Goal: Task Accomplishment & Management: Complete application form

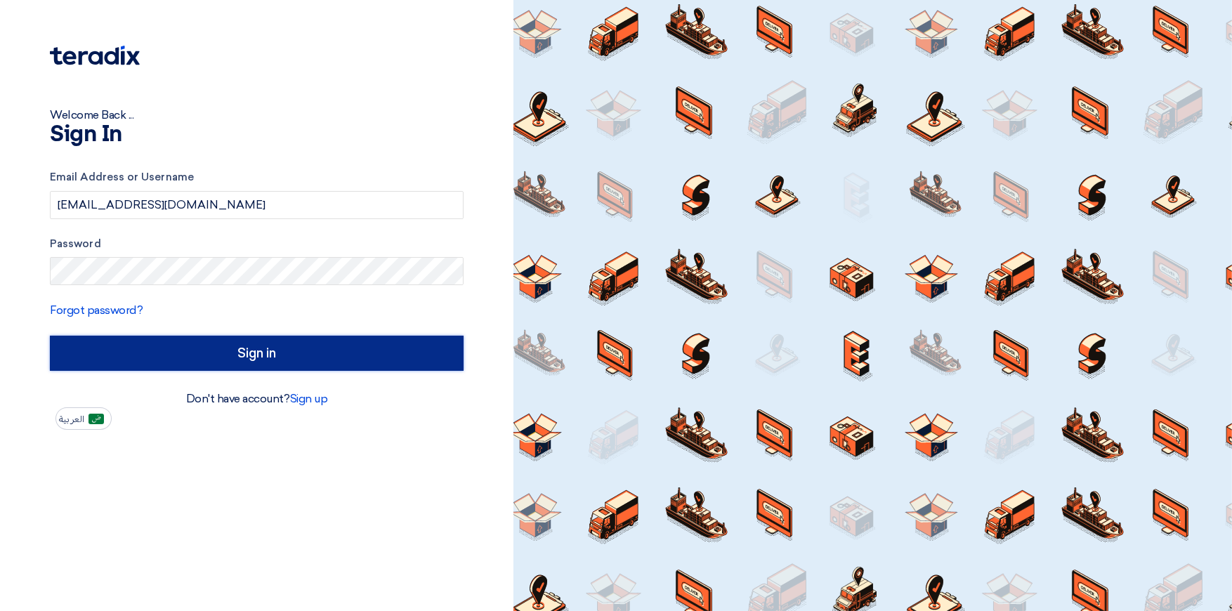
click at [282, 355] on input "Sign in" at bounding box center [257, 353] width 414 height 35
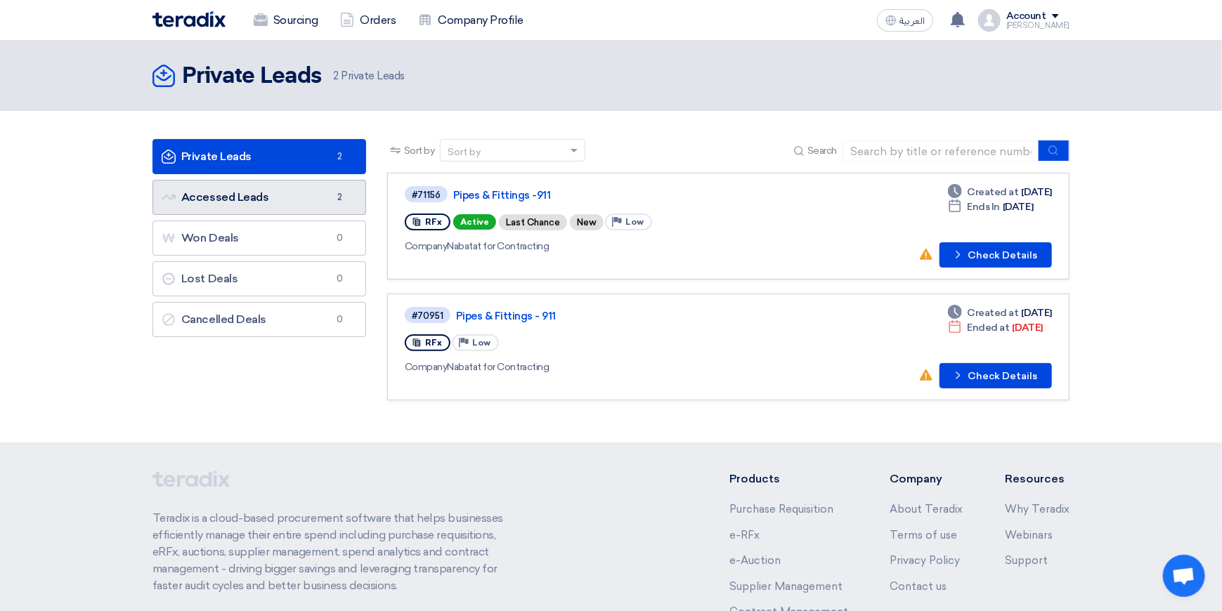
click at [259, 204] on link "Accessed Leads Accessed Leads 2" at bounding box center [259, 197] width 214 height 35
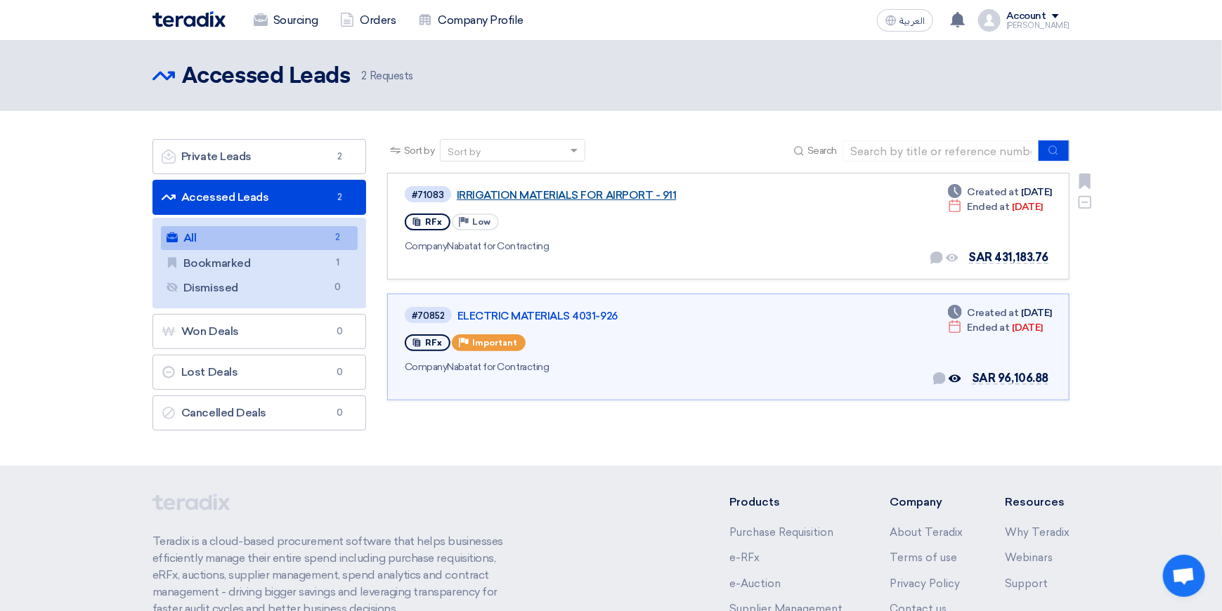
click at [580, 195] on link "IRRIGATION MATERIALS FOR AIRPORT - 911" at bounding box center [632, 195] width 351 height 13
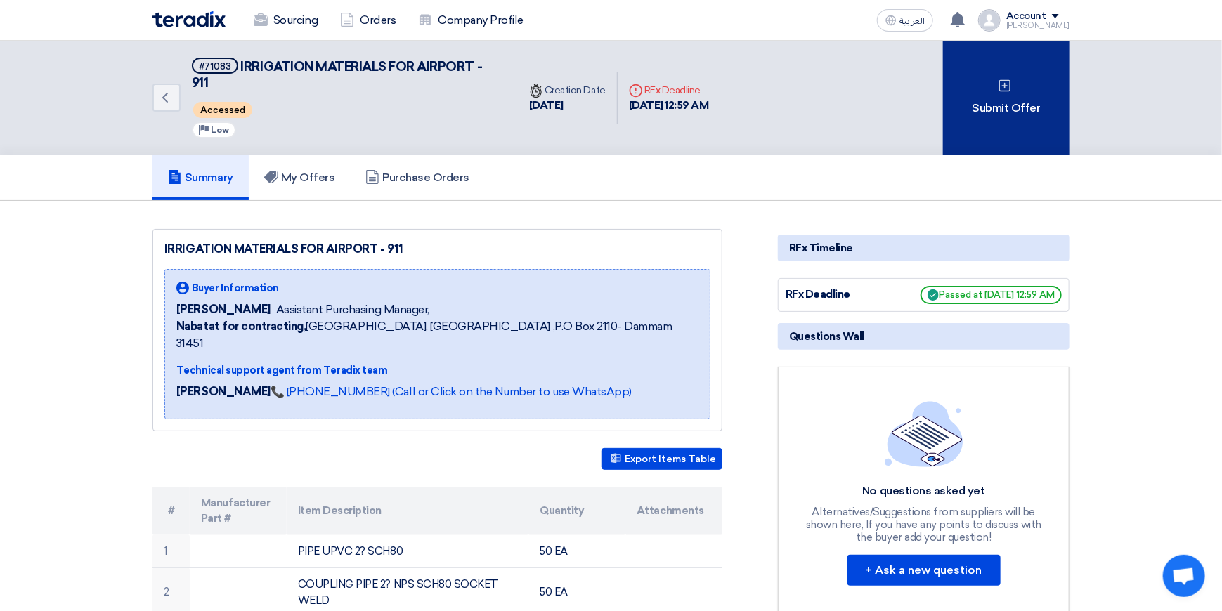
click at [1006, 104] on div "Submit Offer" at bounding box center [1006, 98] width 126 height 115
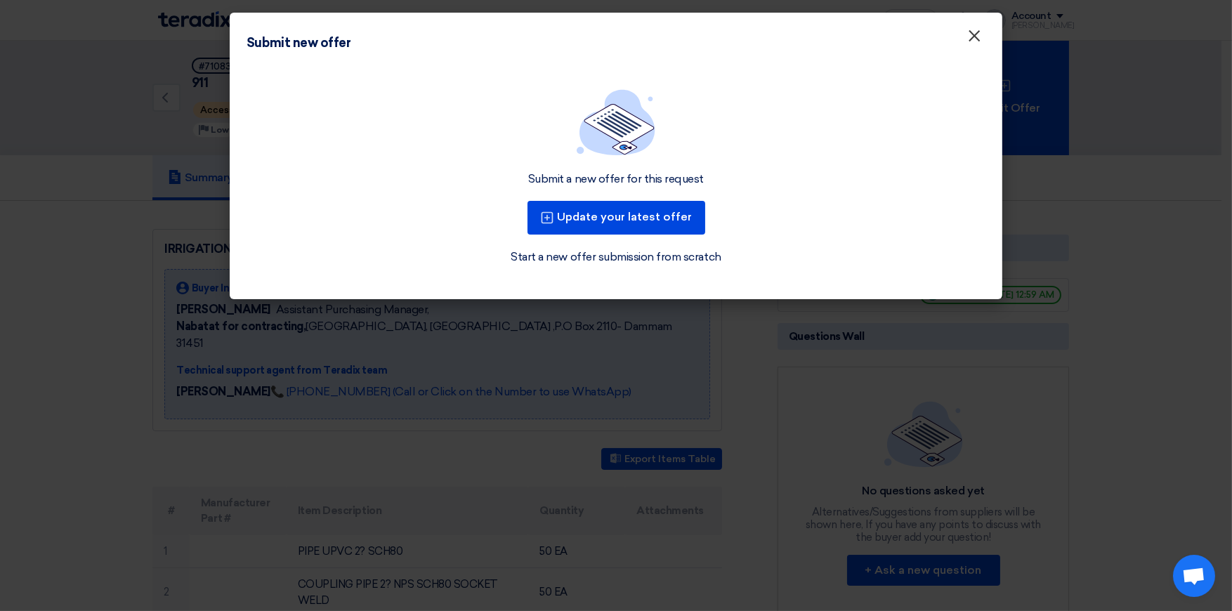
click at [974, 44] on span "×" at bounding box center [974, 39] width 14 height 28
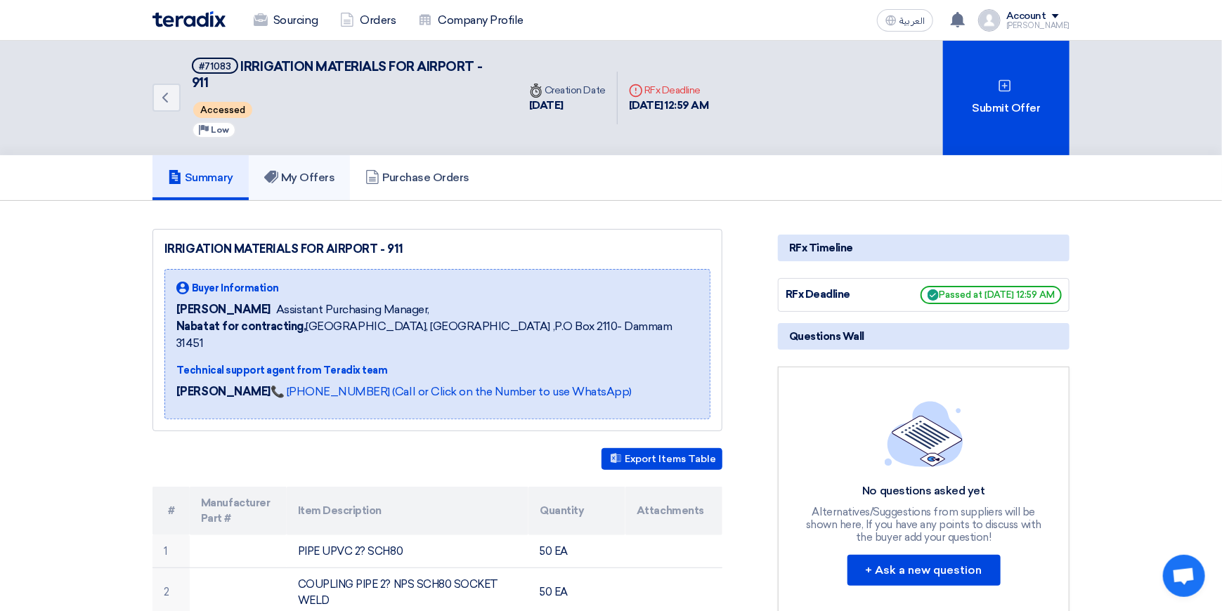
click at [318, 185] on link "My Offers" at bounding box center [300, 177] width 102 height 45
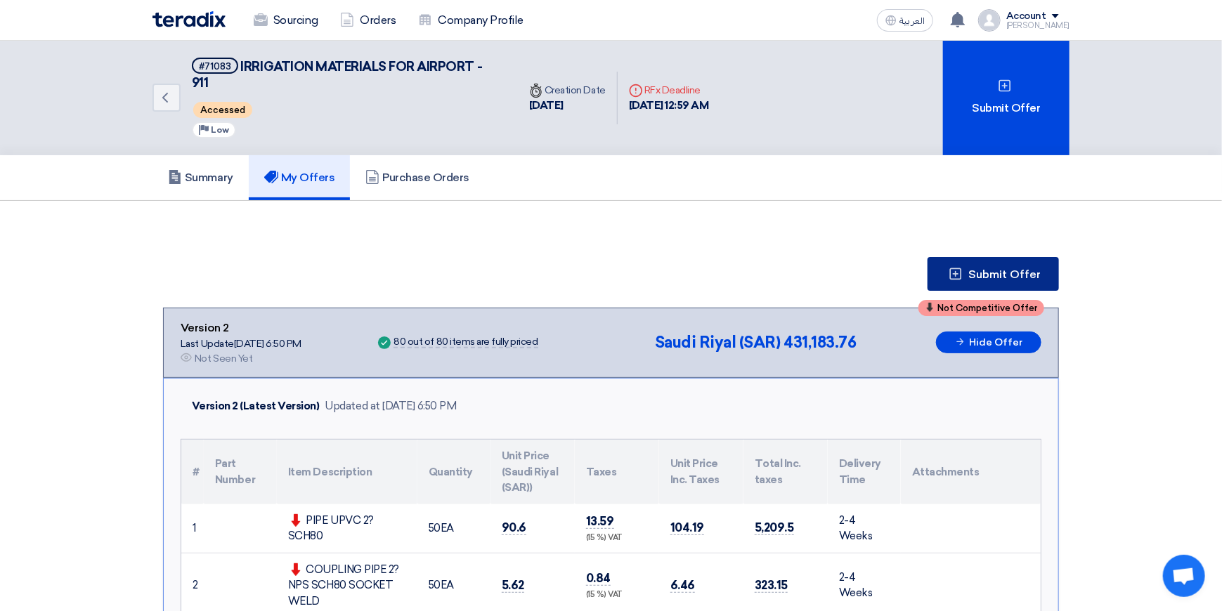
click at [953, 269] on icon at bounding box center [955, 274] width 14 height 14
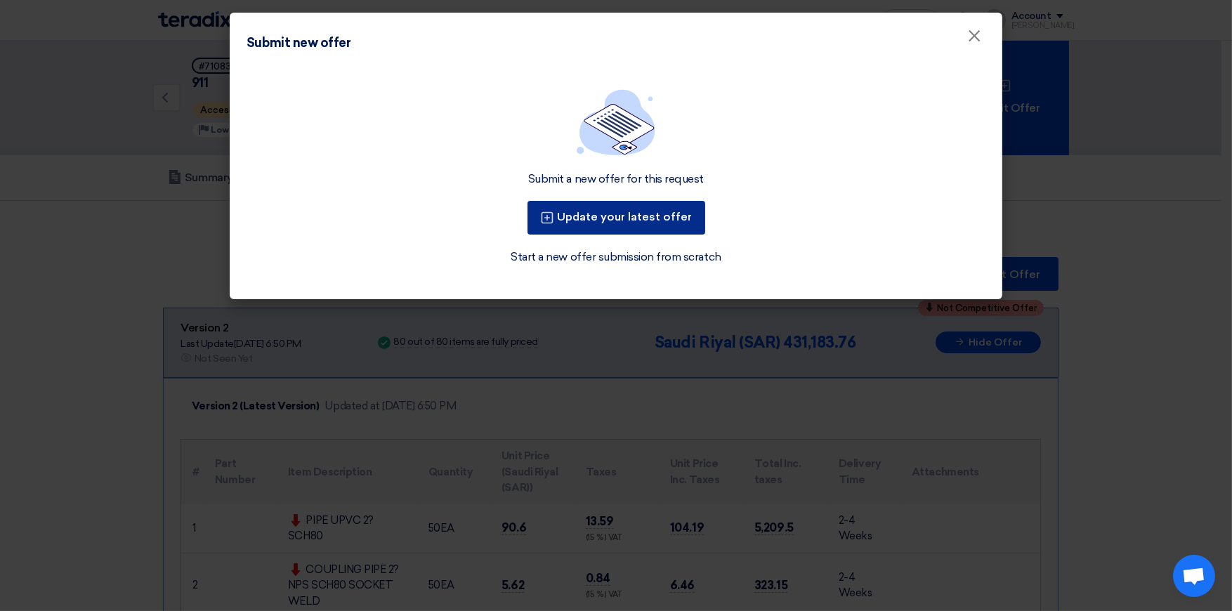
click at [601, 228] on button "Update your latest offer" at bounding box center [617, 218] width 178 height 34
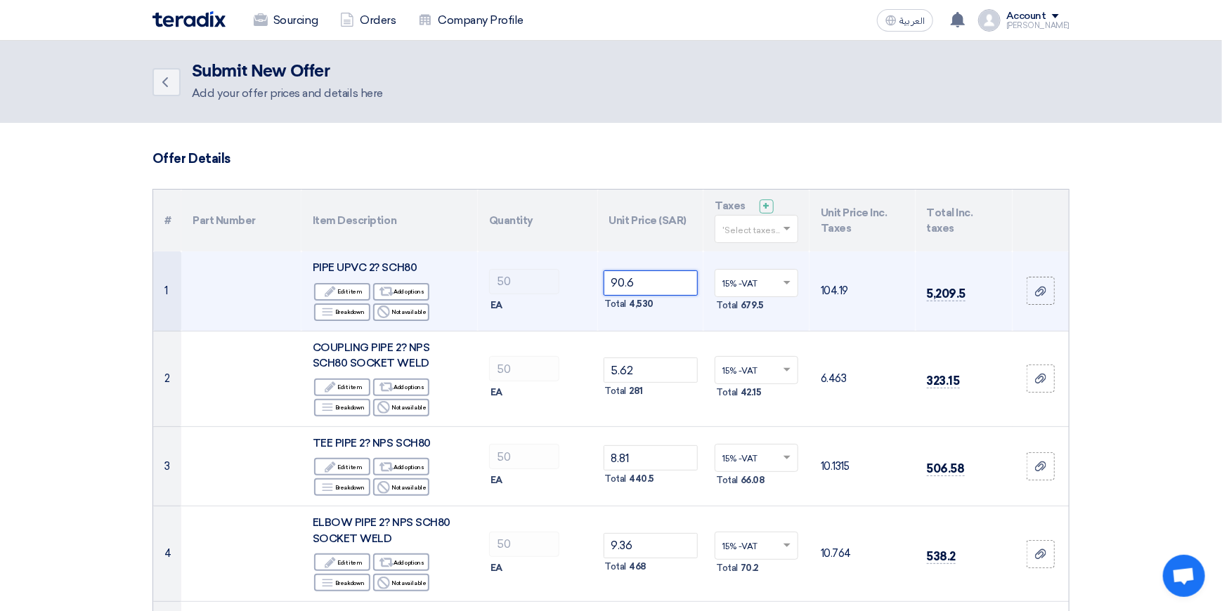
click at [651, 283] on input "90.6" at bounding box center [651, 282] width 95 height 25
type input "9"
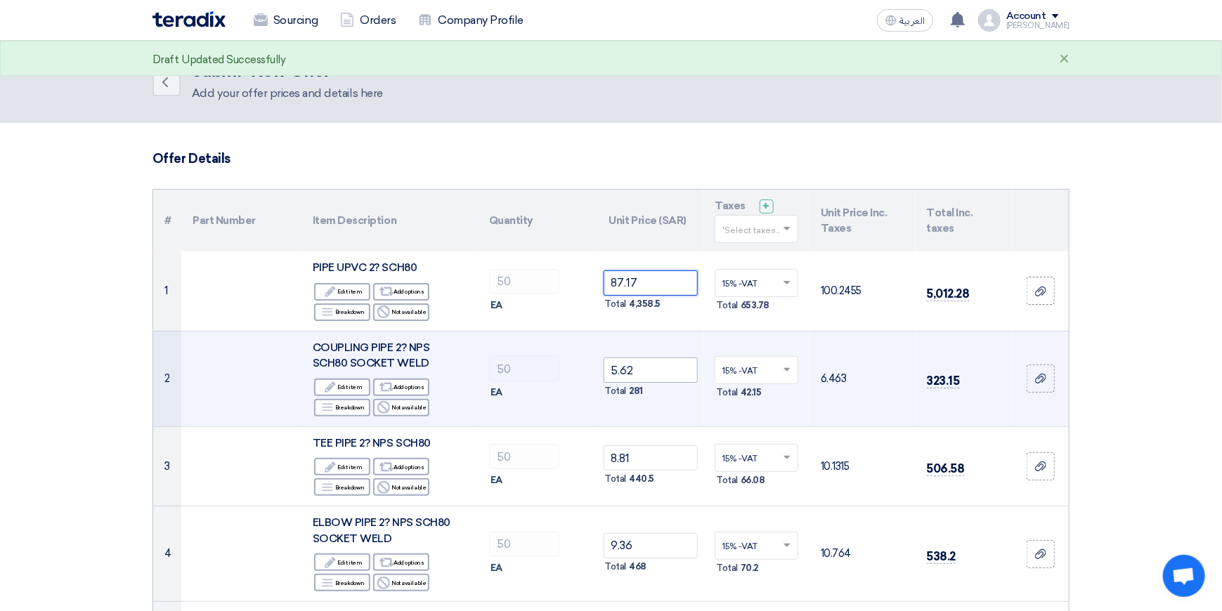
type input "87.17"
click at [653, 374] on input "5.62" at bounding box center [651, 370] width 95 height 25
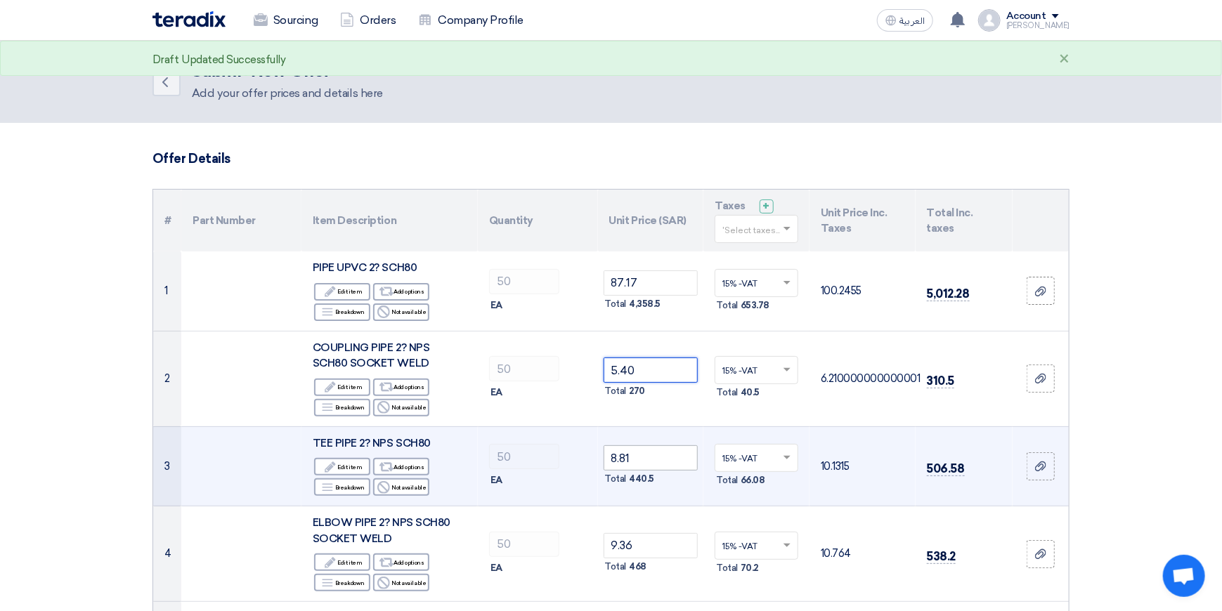
type input "5.40"
click at [656, 460] on input "8.81" at bounding box center [651, 457] width 95 height 25
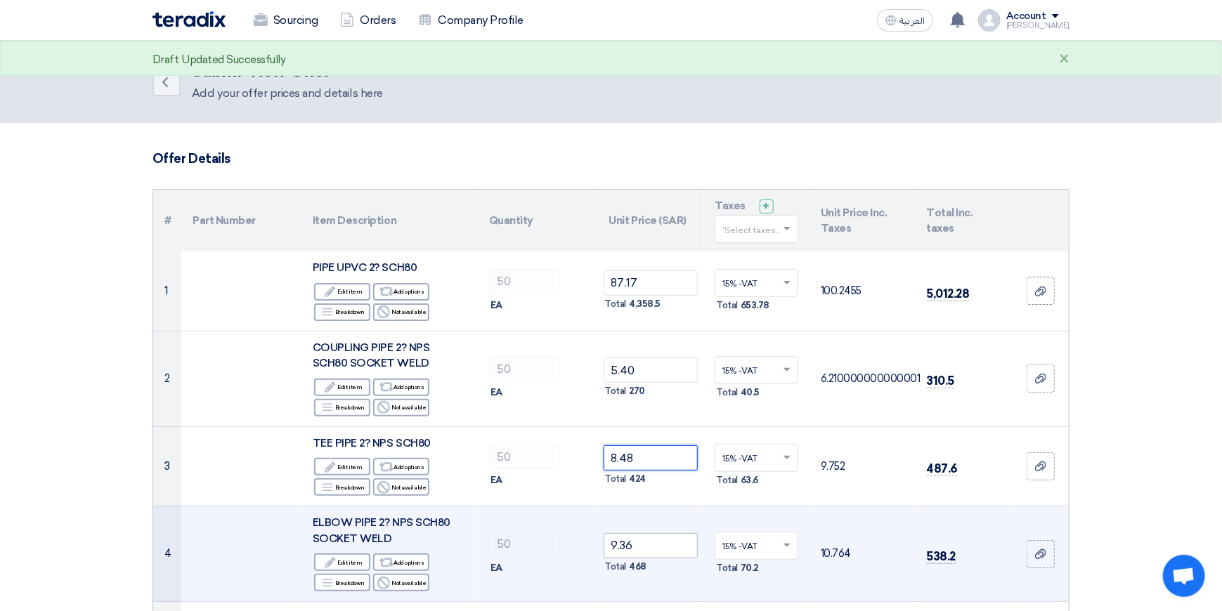
type input "8.48"
click at [663, 550] on input "9.36" at bounding box center [651, 545] width 95 height 25
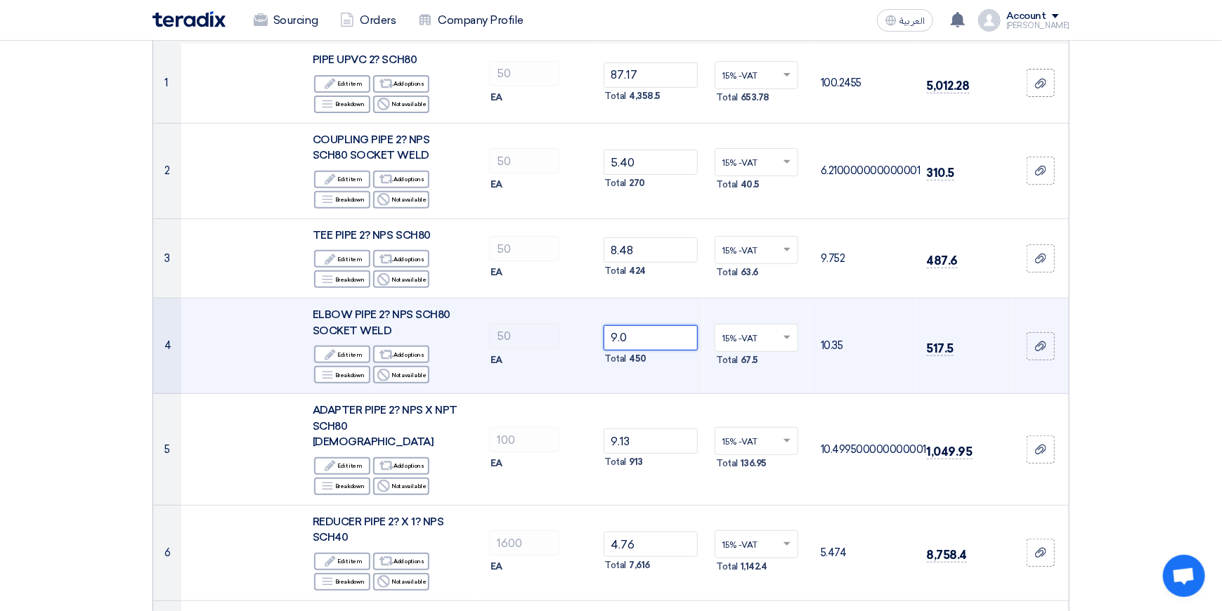
scroll to position [211, 0]
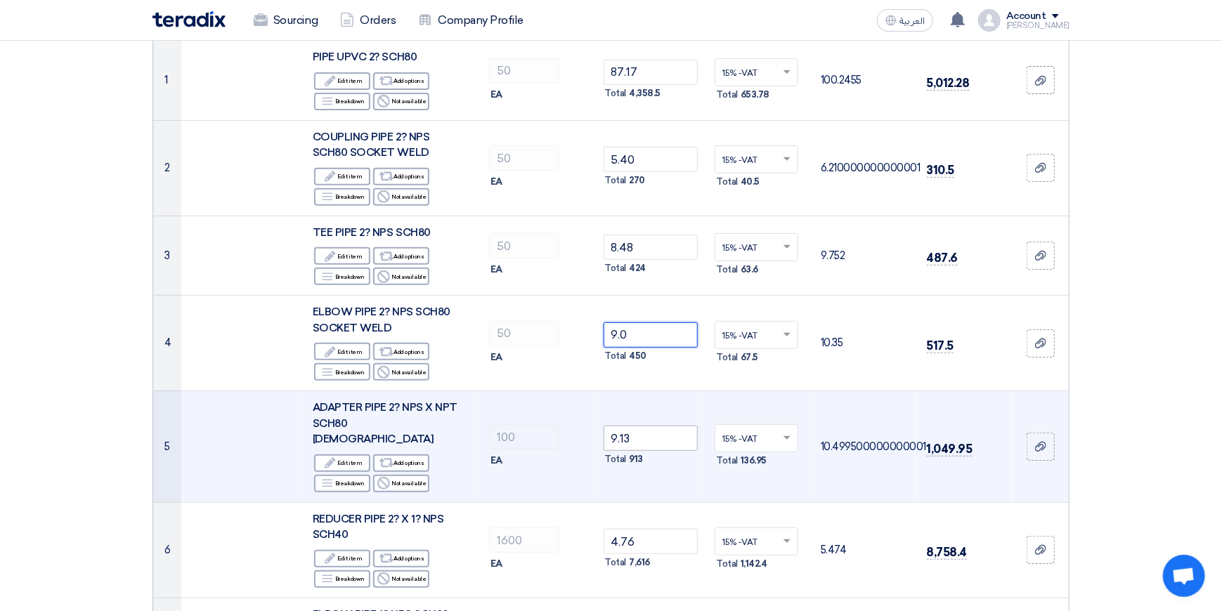
type input "9.0"
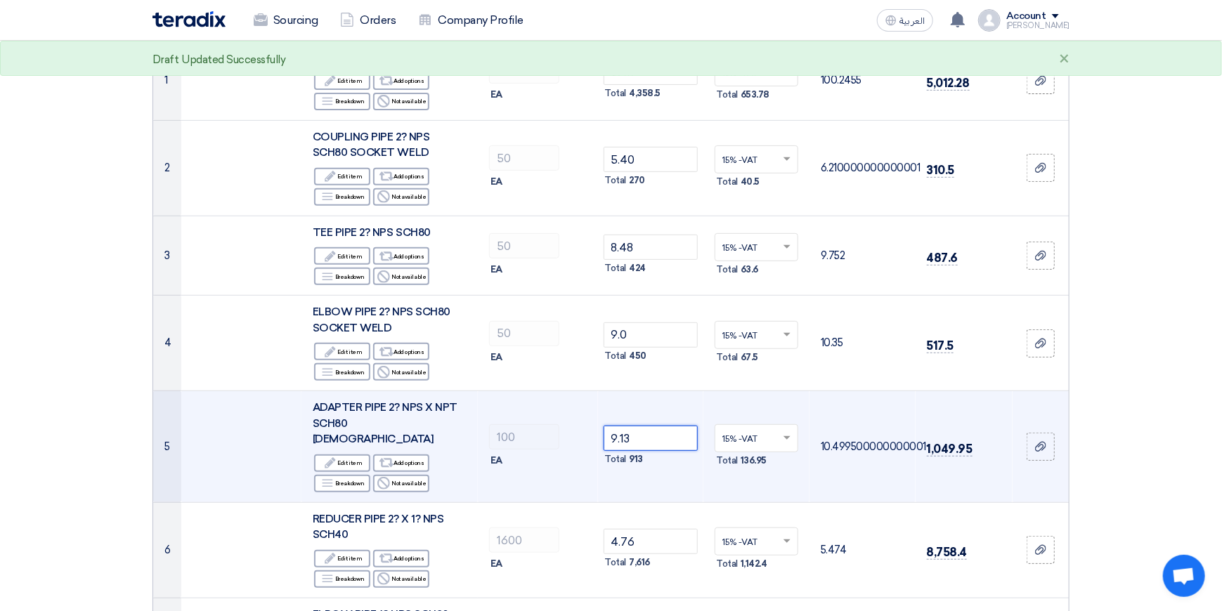
click at [652, 428] on input "9.13" at bounding box center [651, 438] width 95 height 25
type input "9"
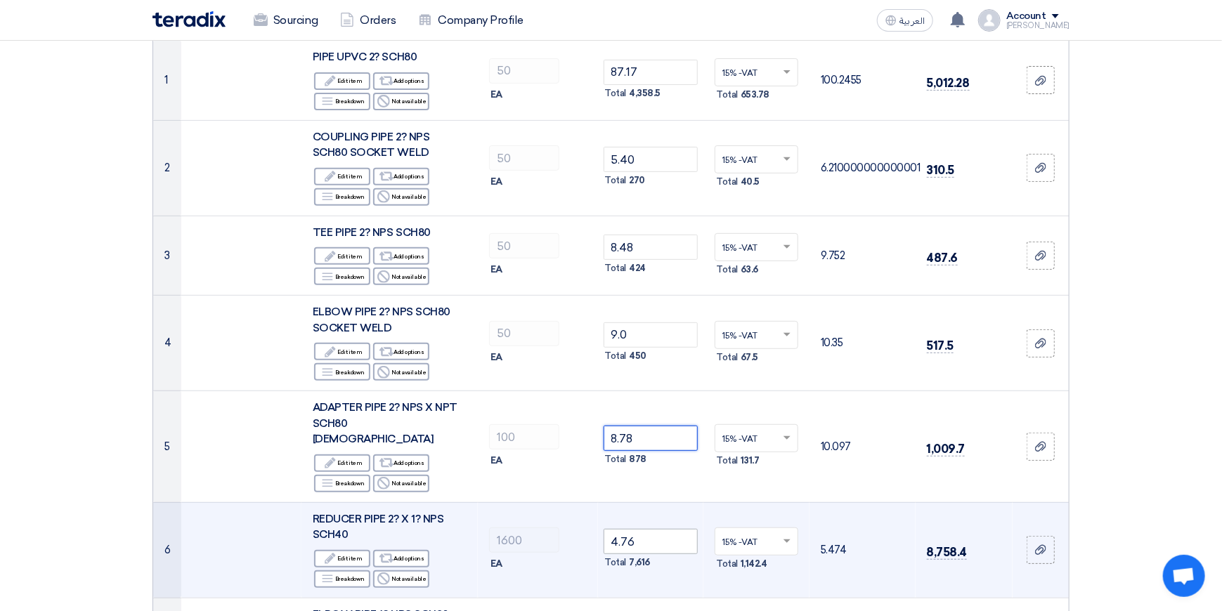
type input "8.78"
click at [671, 529] on input "4.76" at bounding box center [651, 541] width 95 height 25
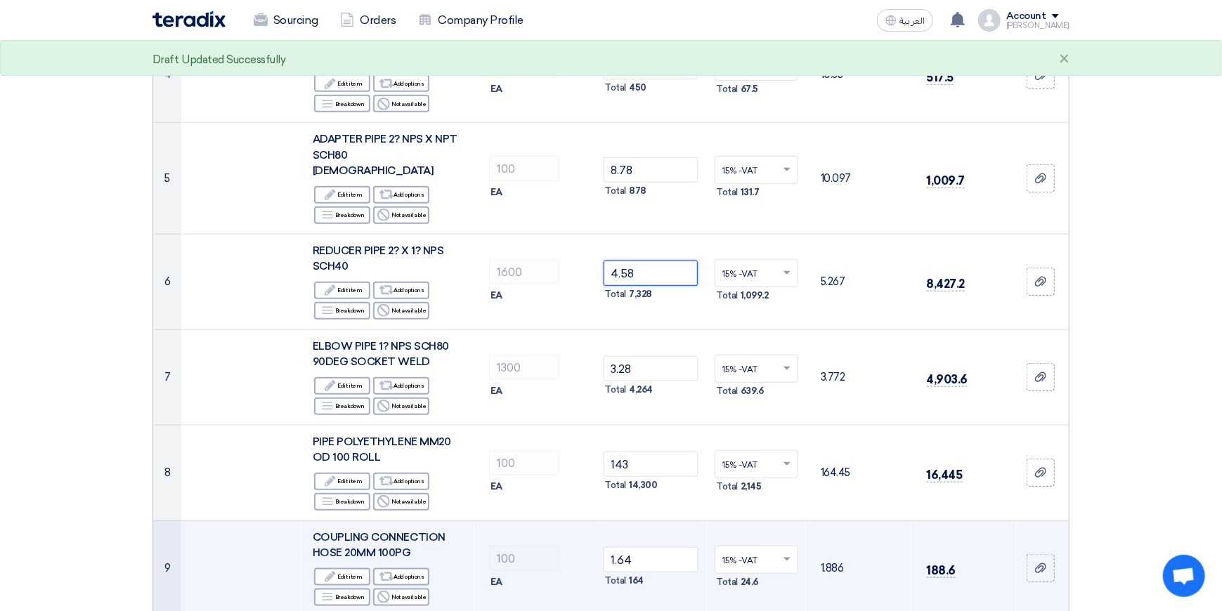
scroll to position [492, 0]
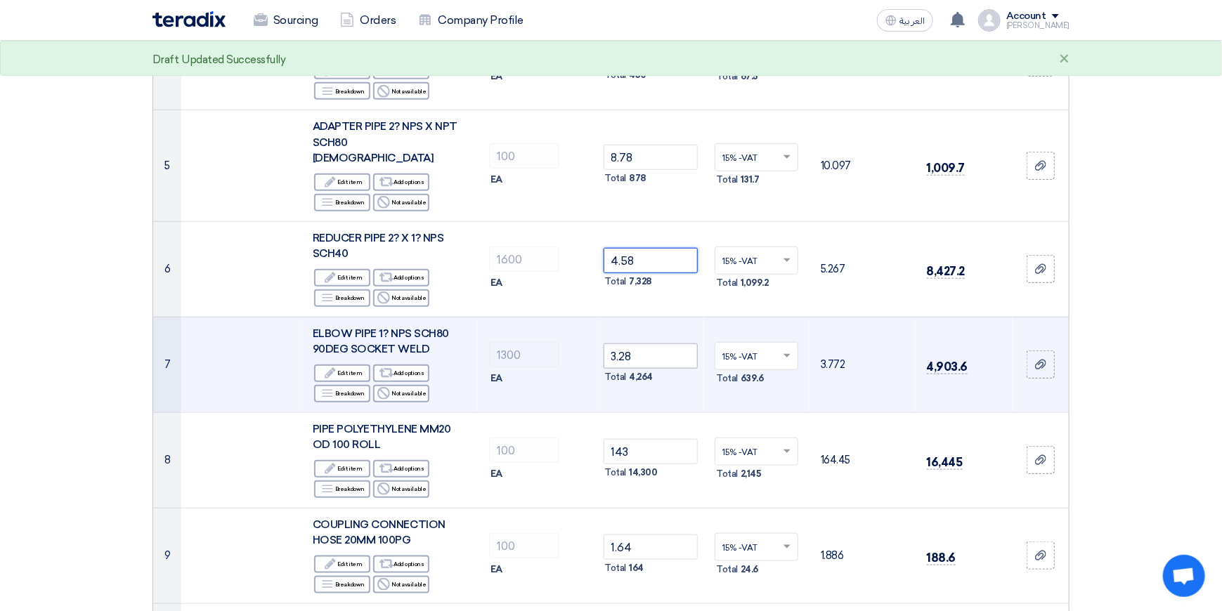
type input "4.58"
click at [650, 344] on input "3.28" at bounding box center [651, 356] width 95 height 25
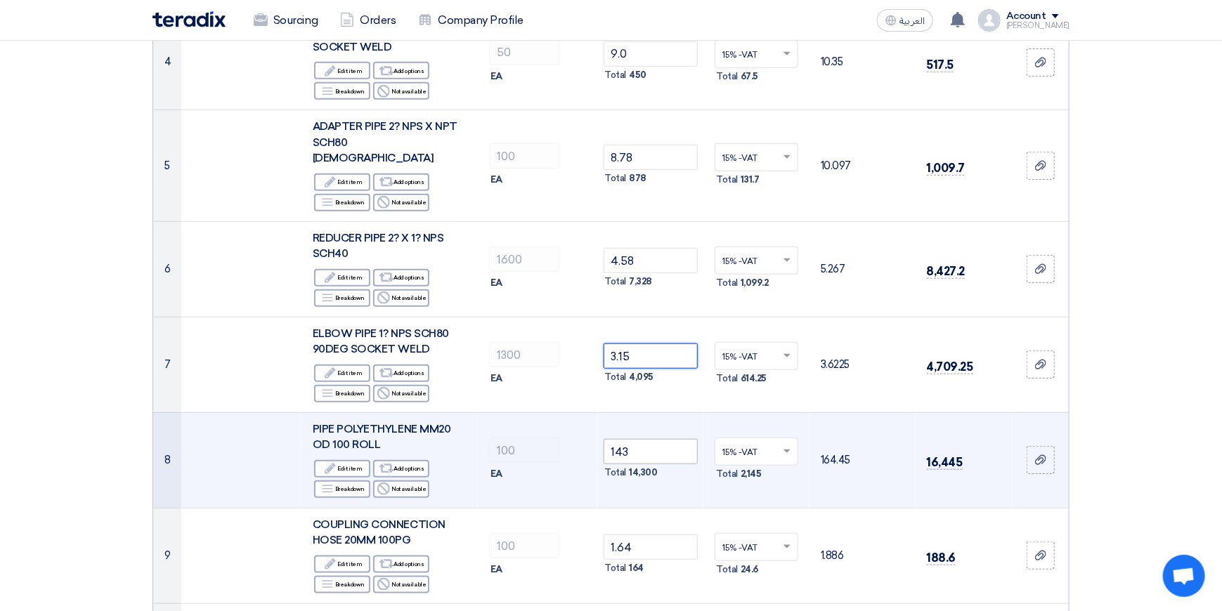
type input "3.15"
click at [656, 439] on input "143" at bounding box center [651, 451] width 95 height 25
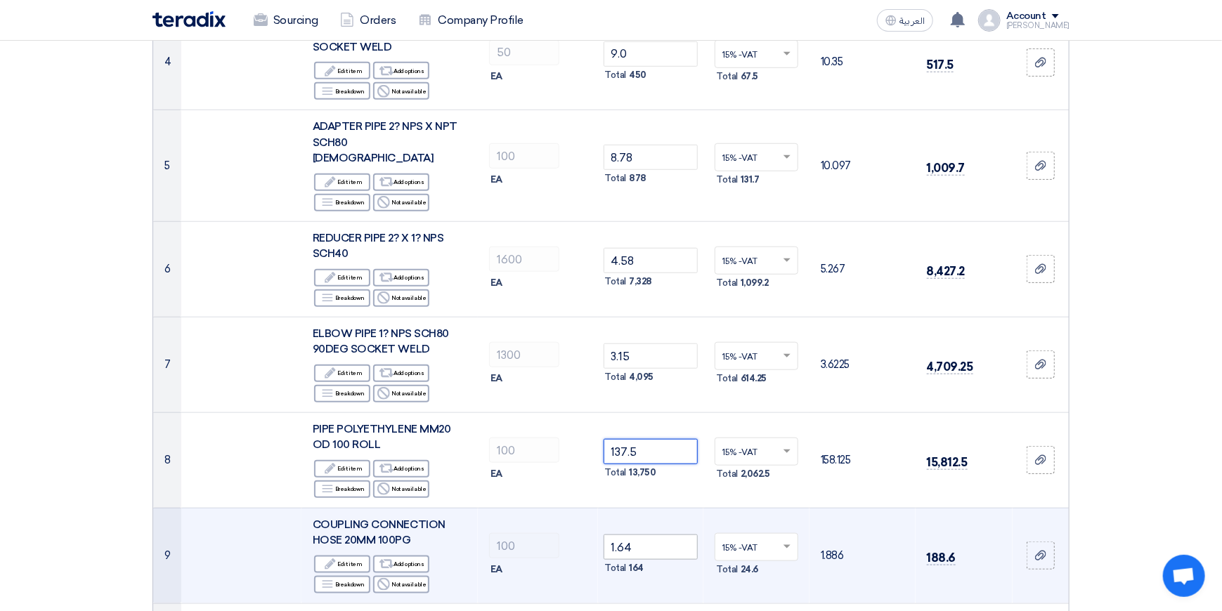
type input "137.5"
click at [647, 535] on input "1.64" at bounding box center [651, 547] width 95 height 25
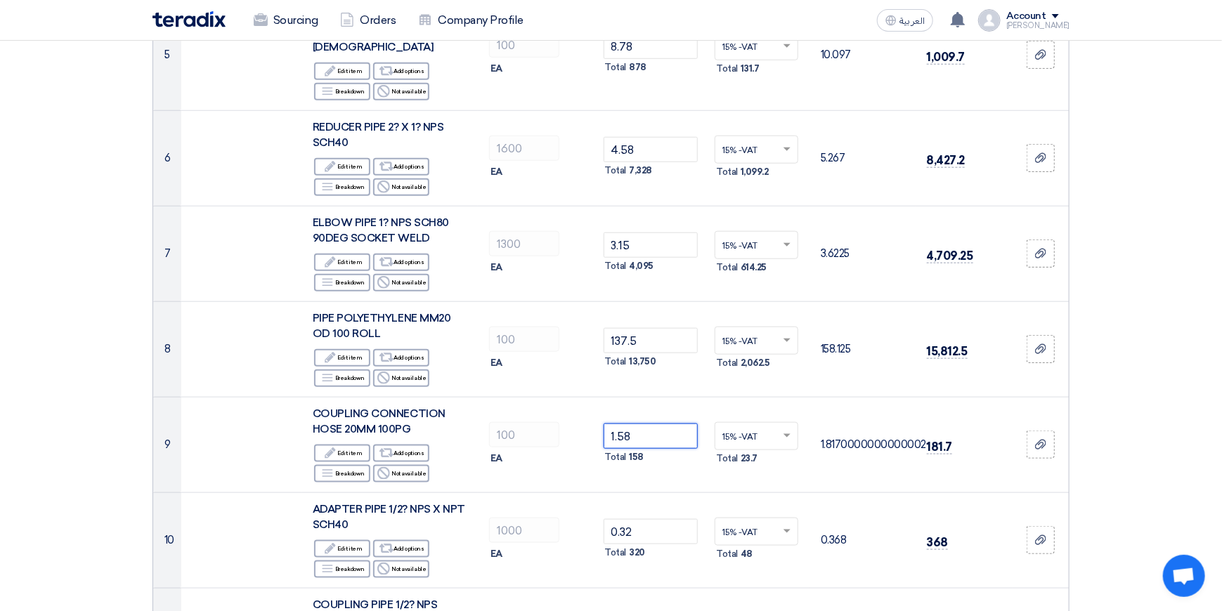
scroll to position [843, 0]
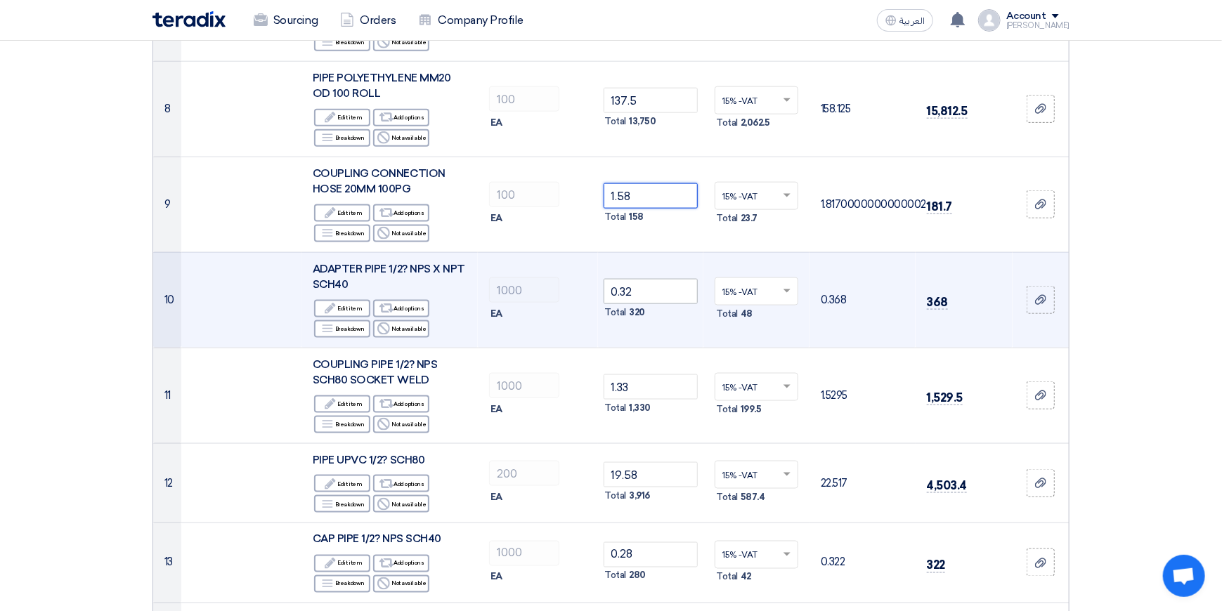
type input "1.58"
click at [645, 282] on input "0.32" at bounding box center [651, 291] width 95 height 25
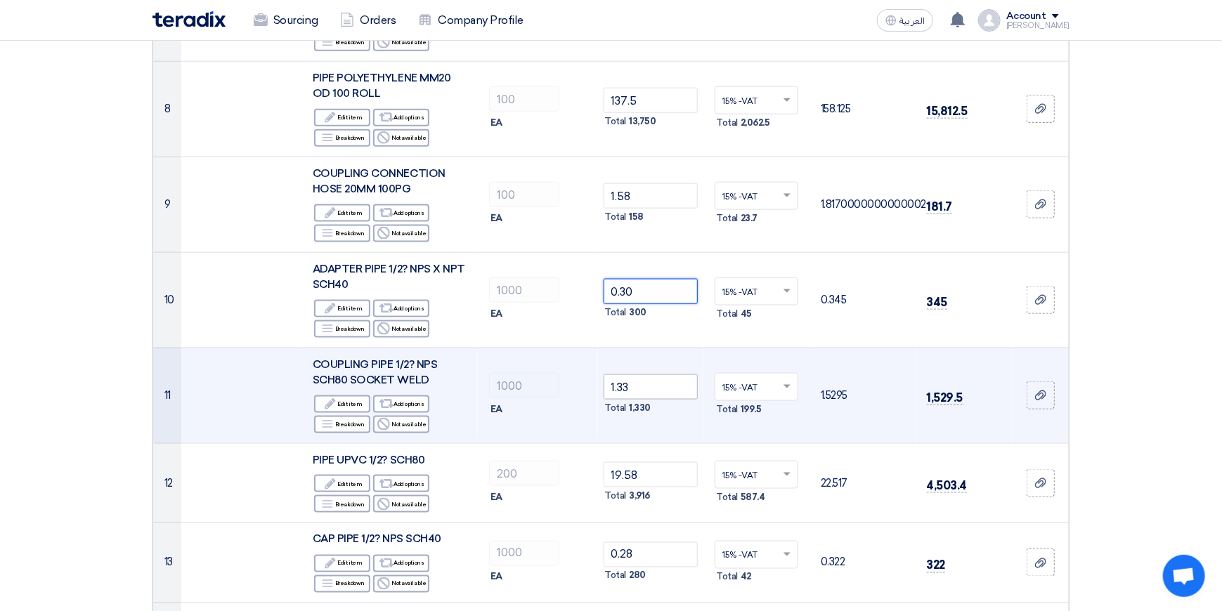
type input "0.30"
click at [638, 374] on input "1.33" at bounding box center [651, 386] width 95 height 25
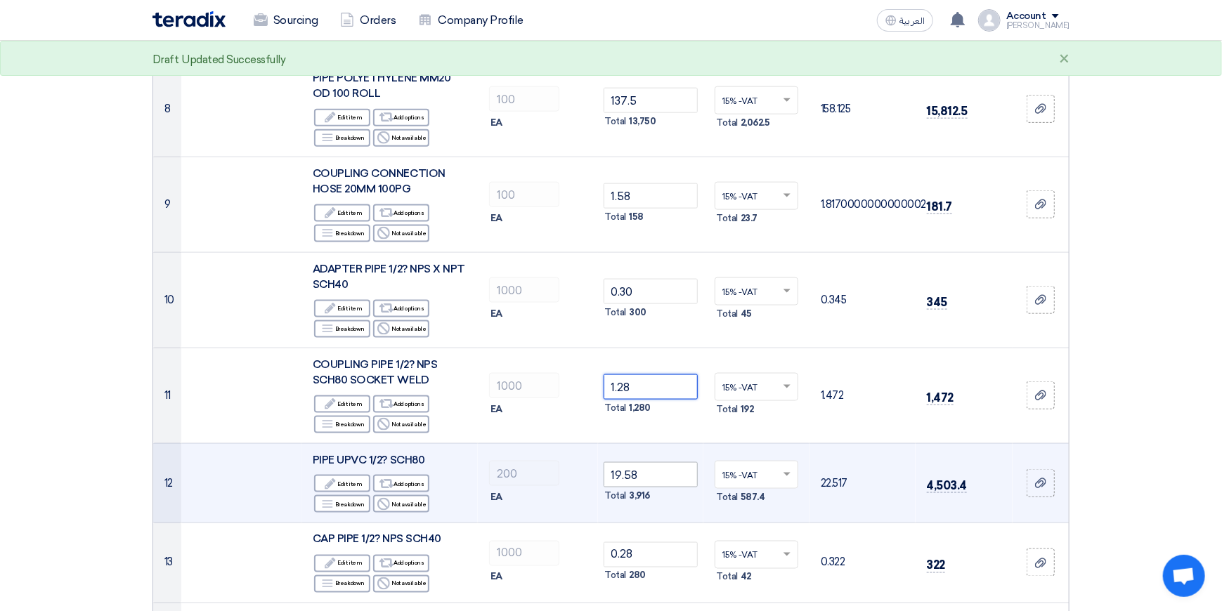
type input "1.28"
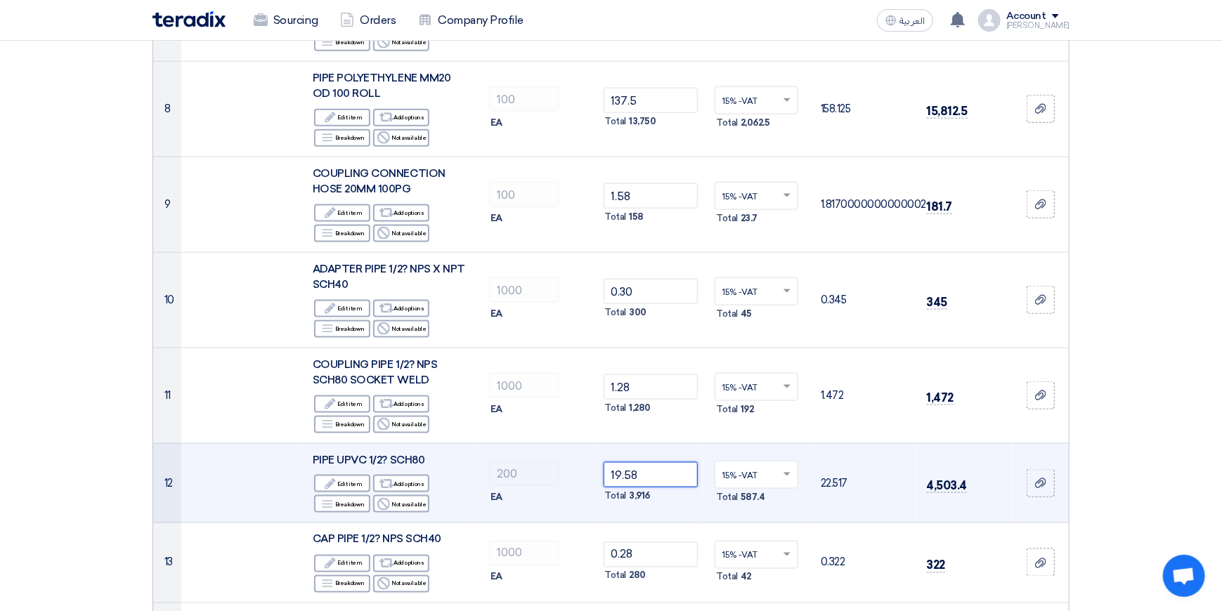
click at [641, 462] on input "19.58" at bounding box center [651, 474] width 95 height 25
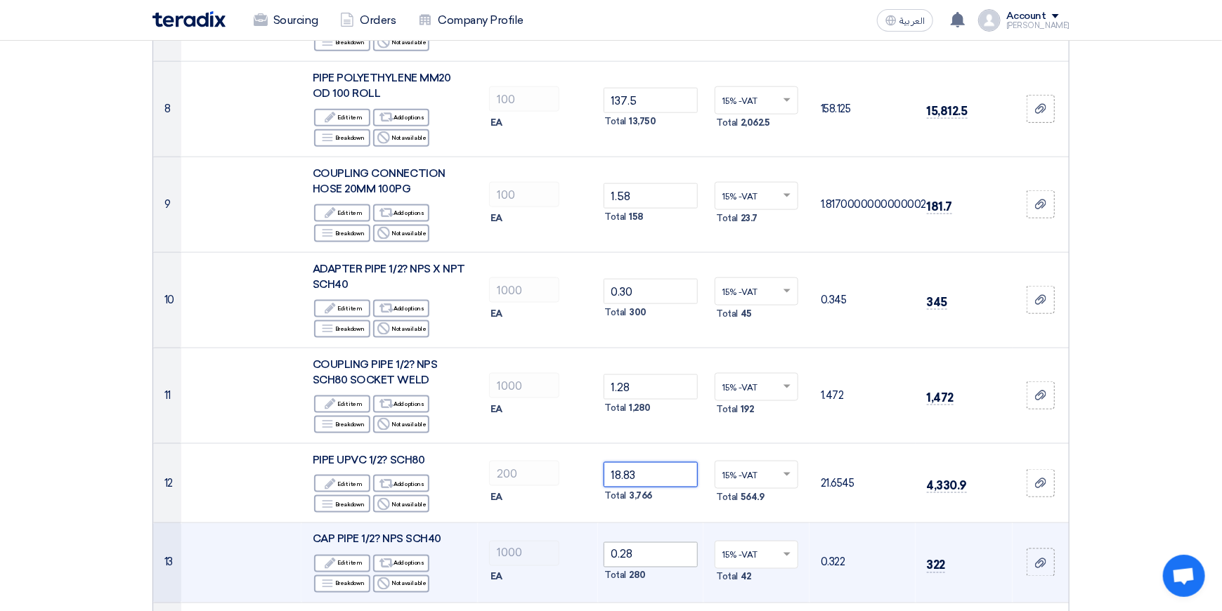
type input "18.83"
click at [653, 542] on input "0.28" at bounding box center [651, 554] width 95 height 25
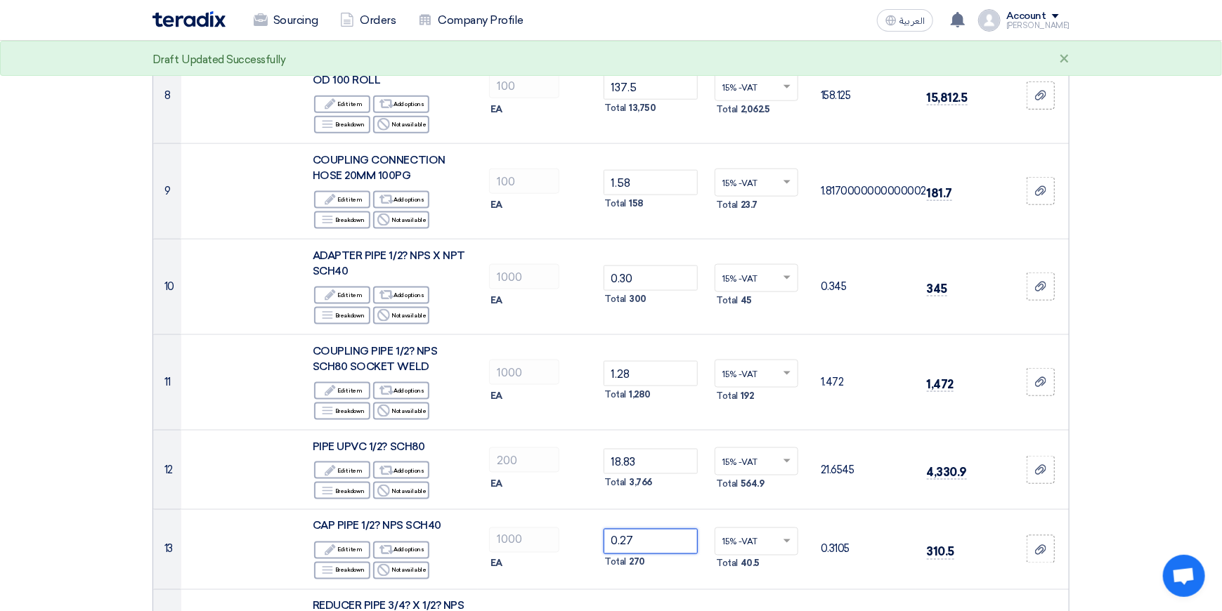
scroll to position [1124, 0]
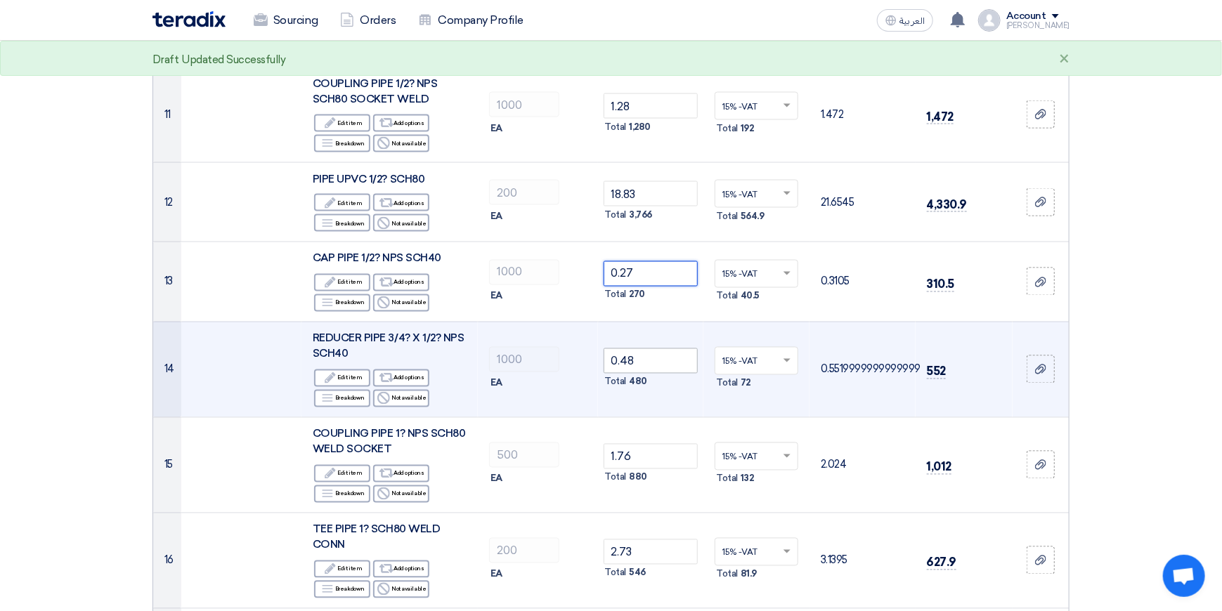
type input "0.27"
click at [667, 351] on input "0.48" at bounding box center [651, 360] width 95 height 25
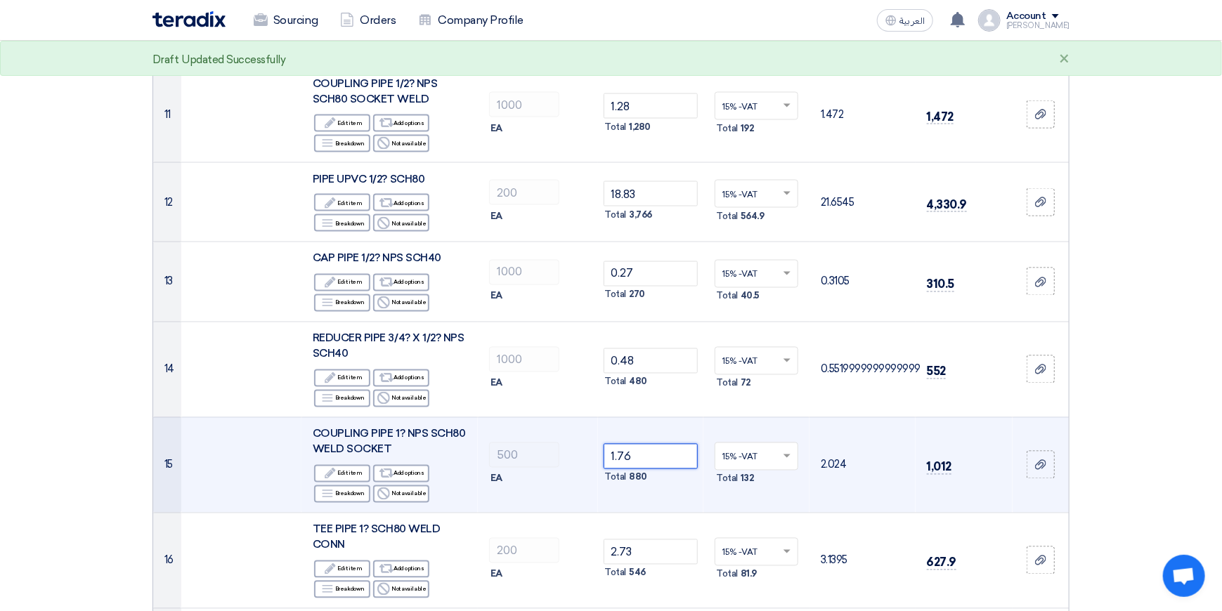
click at [659, 444] on input "1.76" at bounding box center [651, 456] width 95 height 25
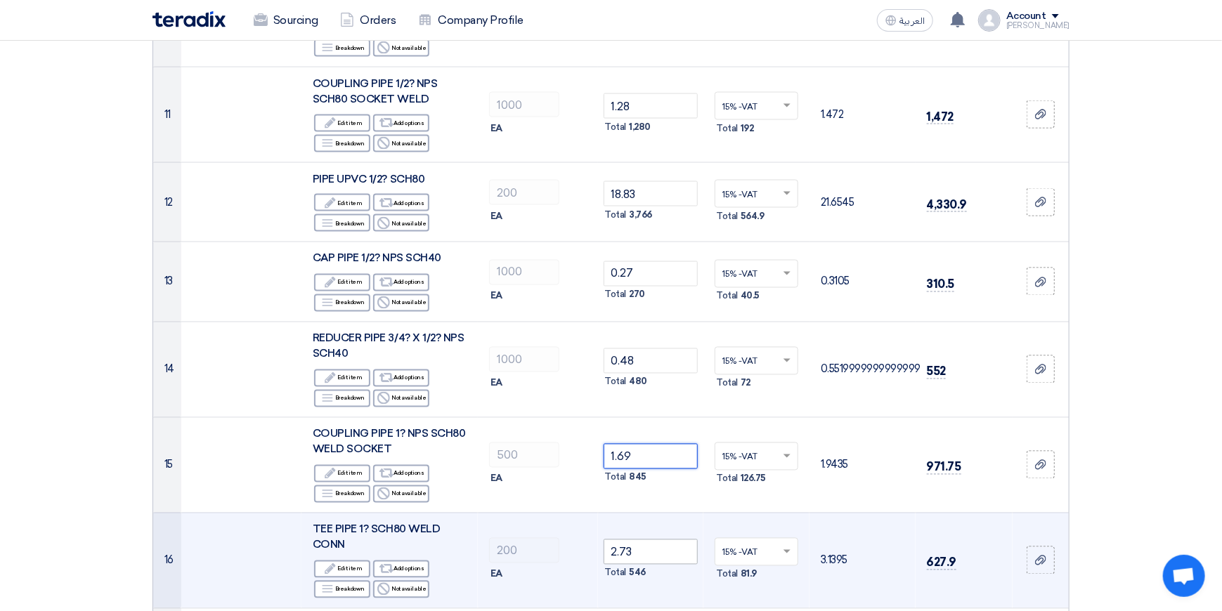
type input "1.69"
click at [649, 540] on input "2.73" at bounding box center [651, 552] width 95 height 25
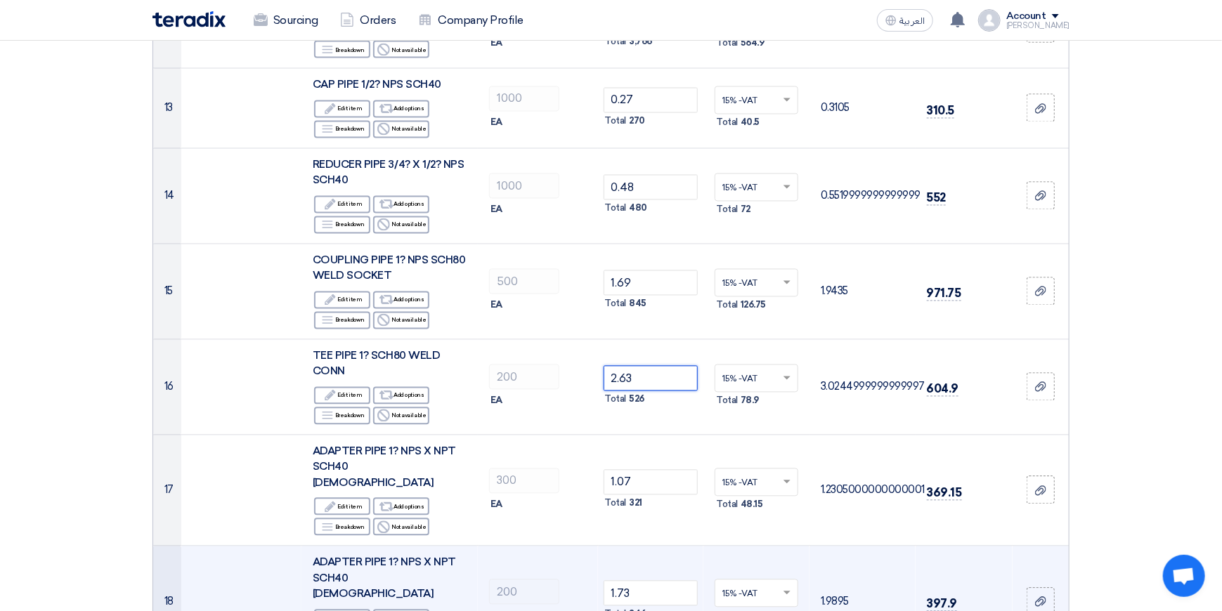
scroll to position [1404, 0]
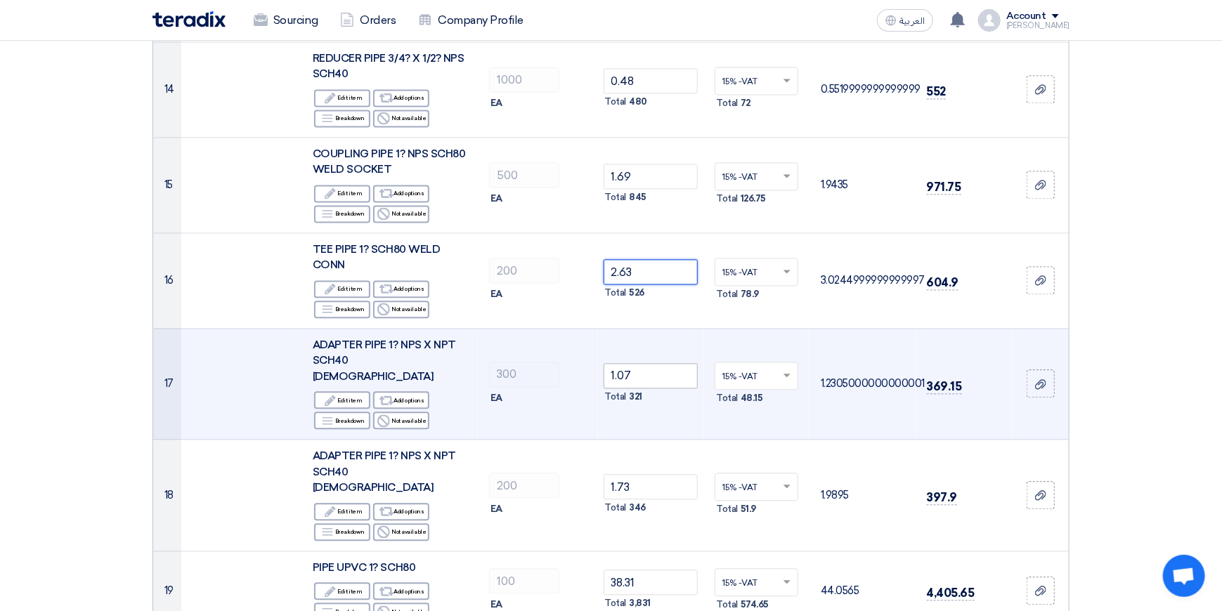
type input "2.63"
click at [663, 363] on input "1.07" at bounding box center [651, 375] width 95 height 25
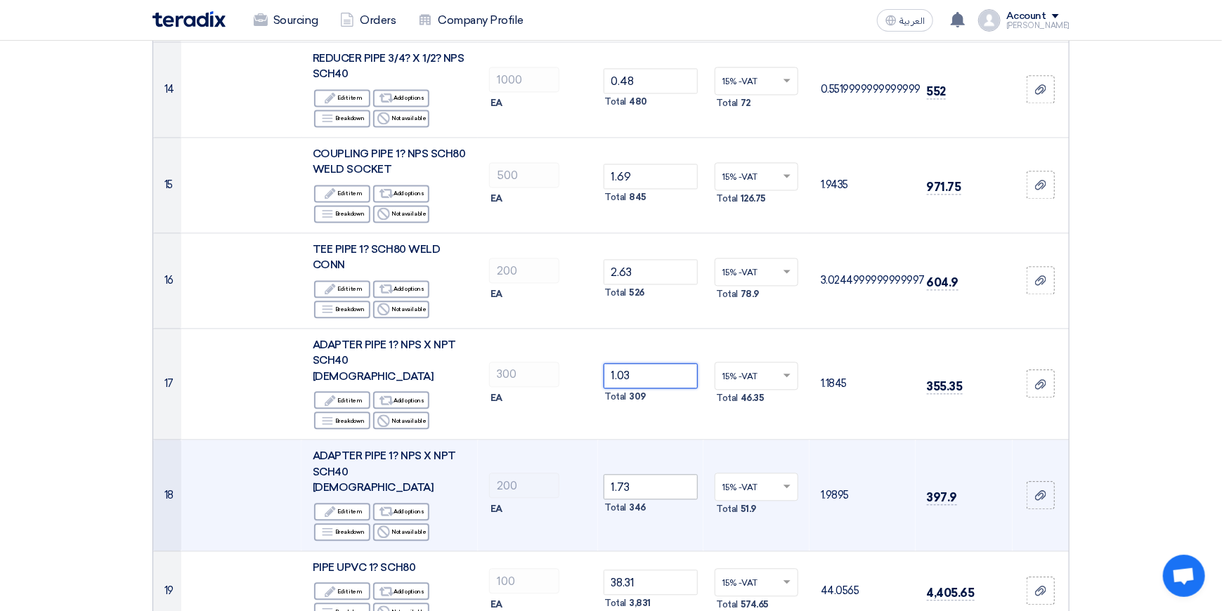
type input "1.03"
click at [660, 474] on input "1.73" at bounding box center [651, 486] width 95 height 25
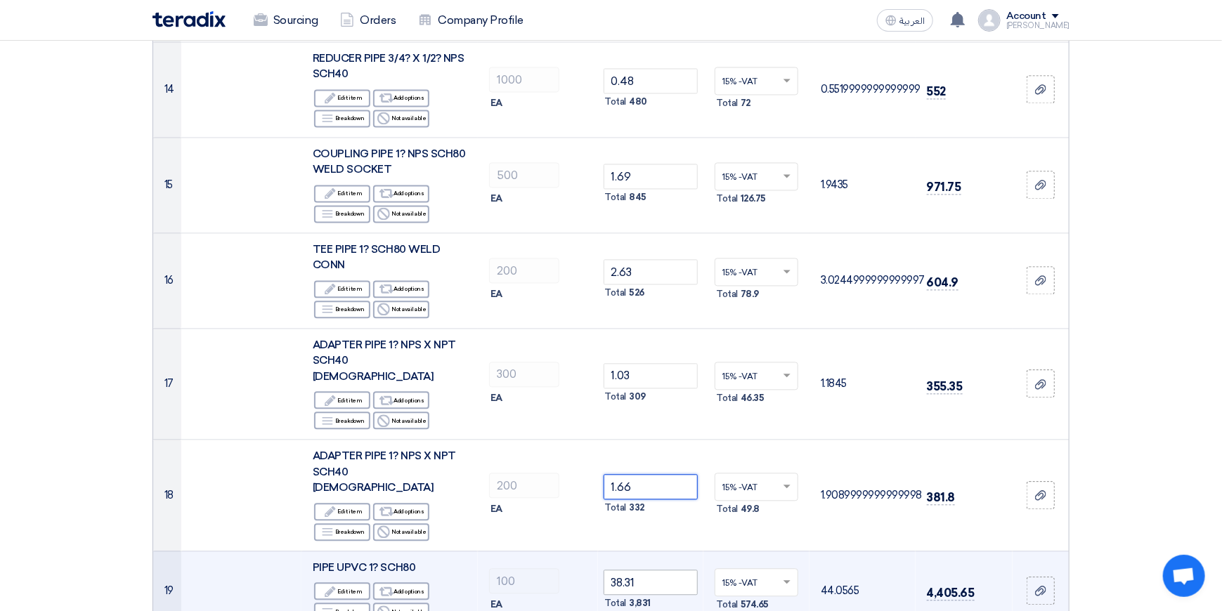
type input "1.66"
click at [663, 570] on input "38.31" at bounding box center [651, 582] width 95 height 25
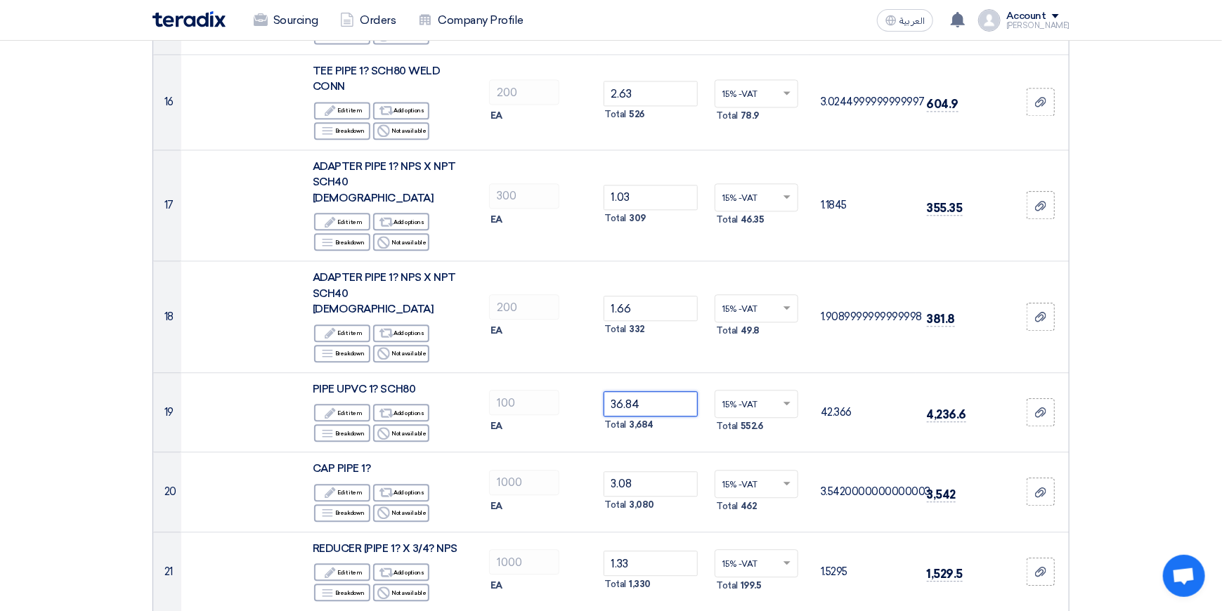
scroll to position [1686, 0]
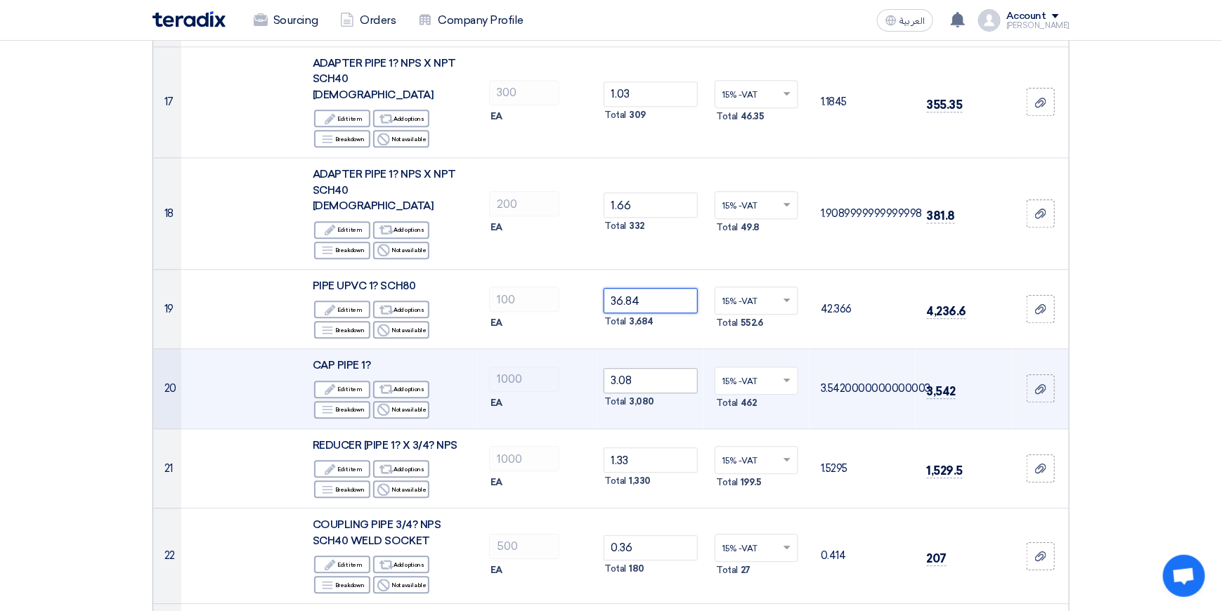
type input "36.84"
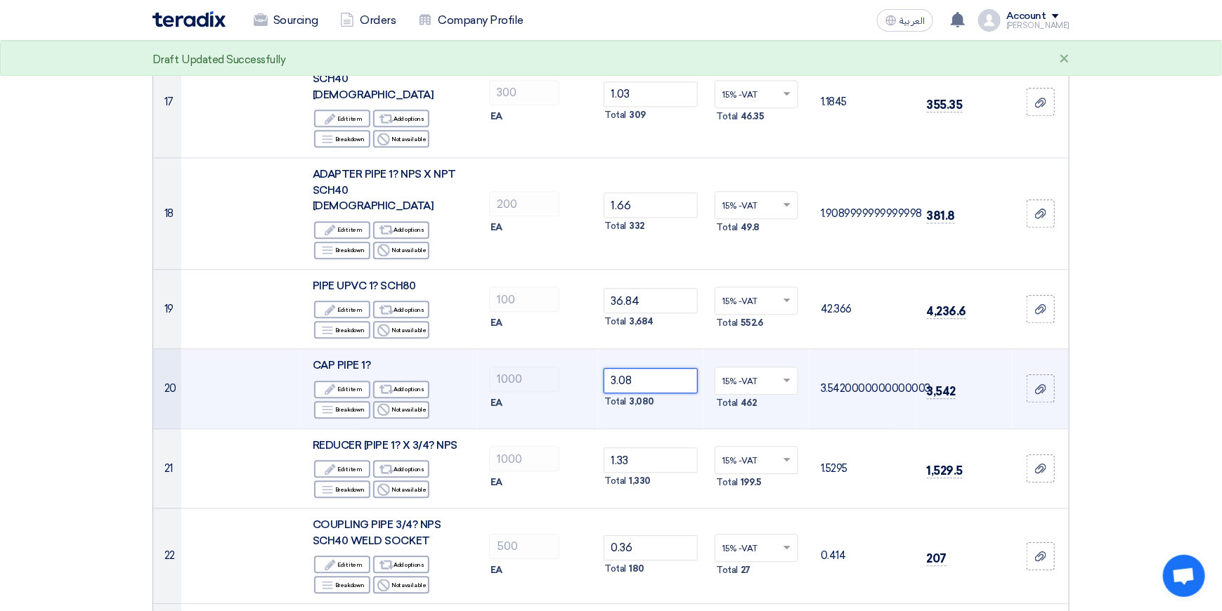
click at [652, 368] on input "3.08" at bounding box center [651, 380] width 95 height 25
type input "3"
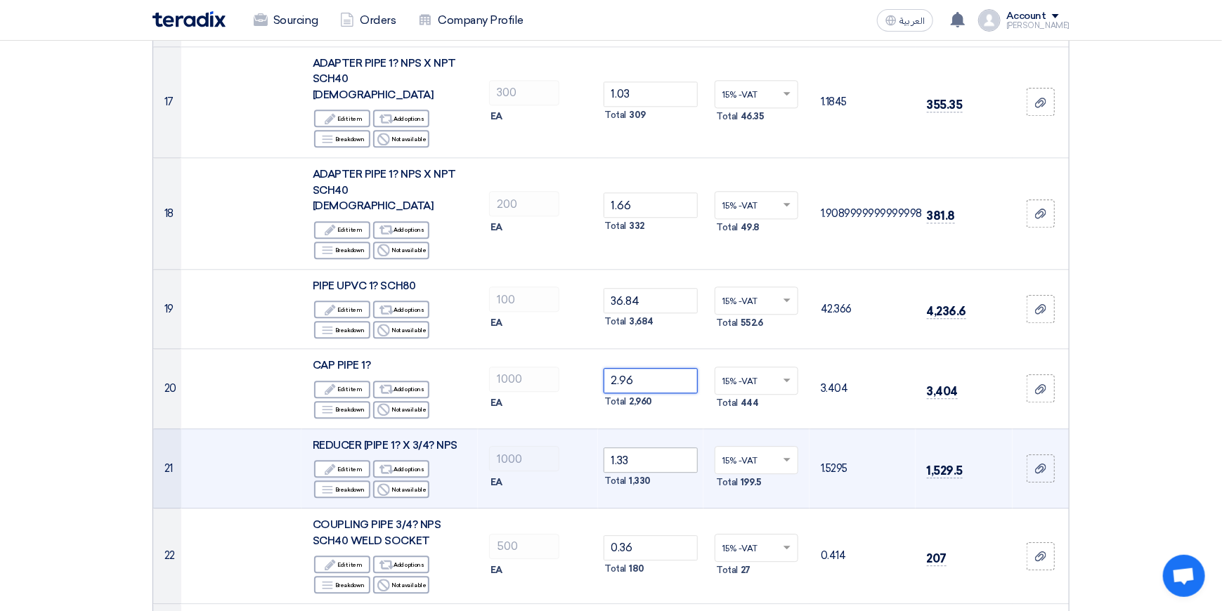
type input "2.96"
click at [660, 448] on input "1.33" at bounding box center [651, 460] width 95 height 25
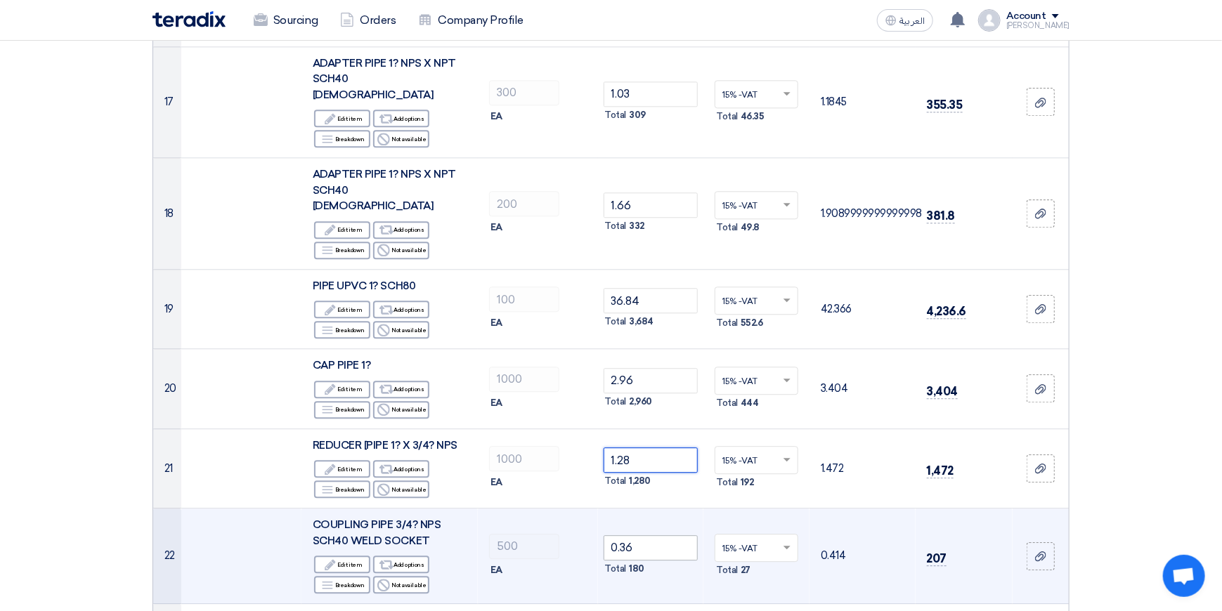
type input "1.28"
click at [658, 535] on input "0.36" at bounding box center [651, 547] width 95 height 25
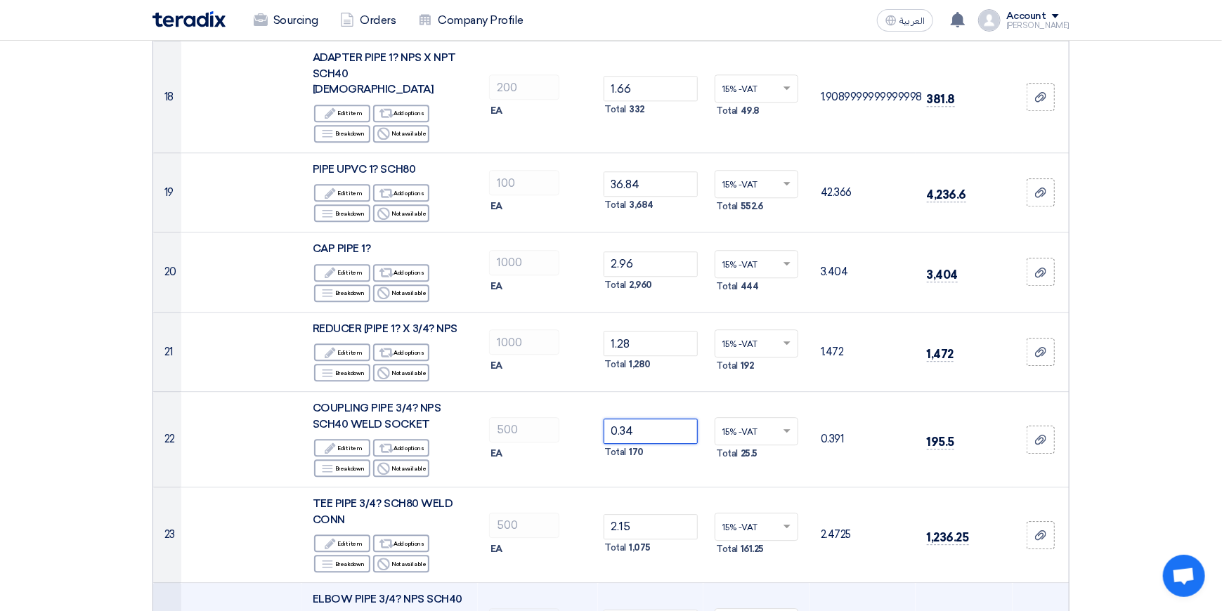
scroll to position [1897, 0]
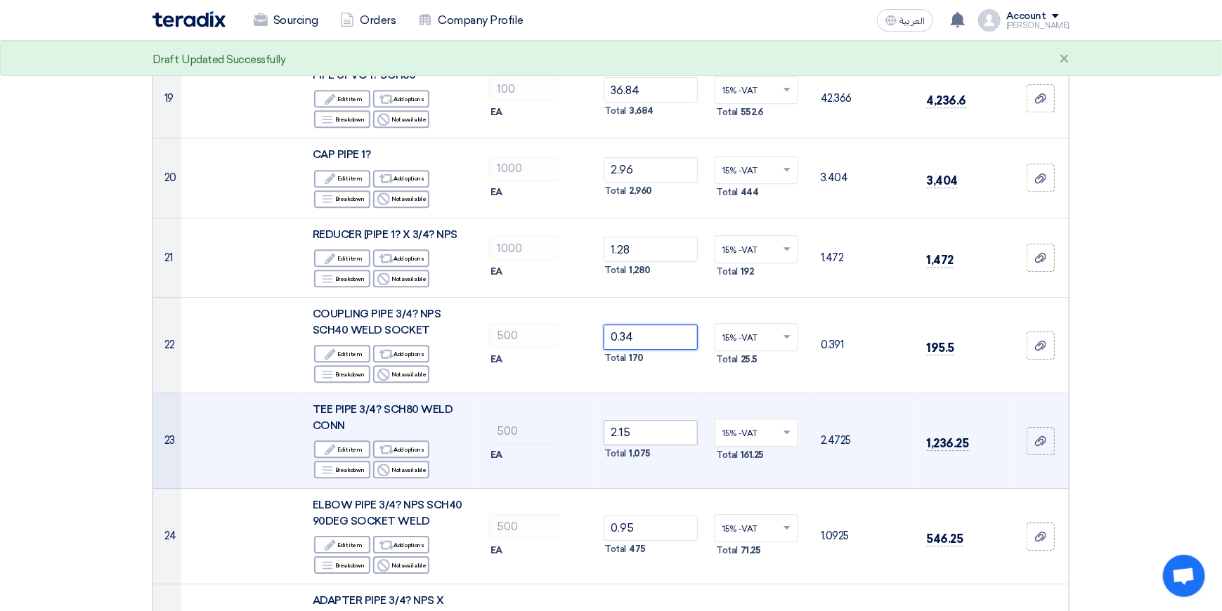
type input "0.34"
click at [645, 420] on input "2.15" at bounding box center [651, 432] width 95 height 25
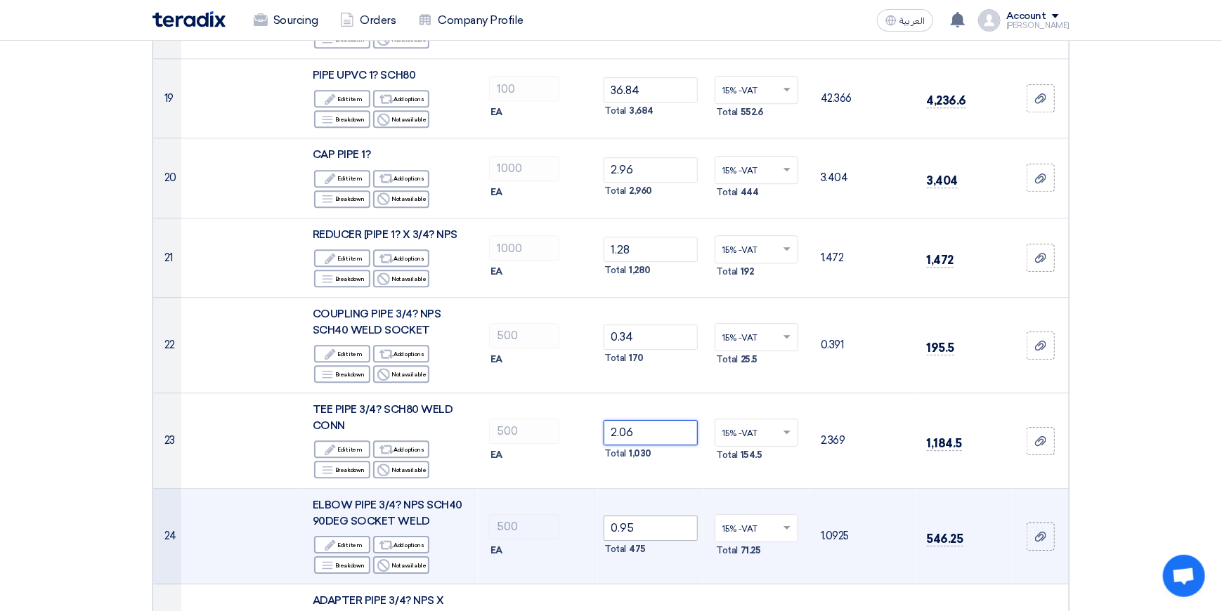
type input "2.06"
click at [645, 516] on input "0.95" at bounding box center [651, 528] width 95 height 25
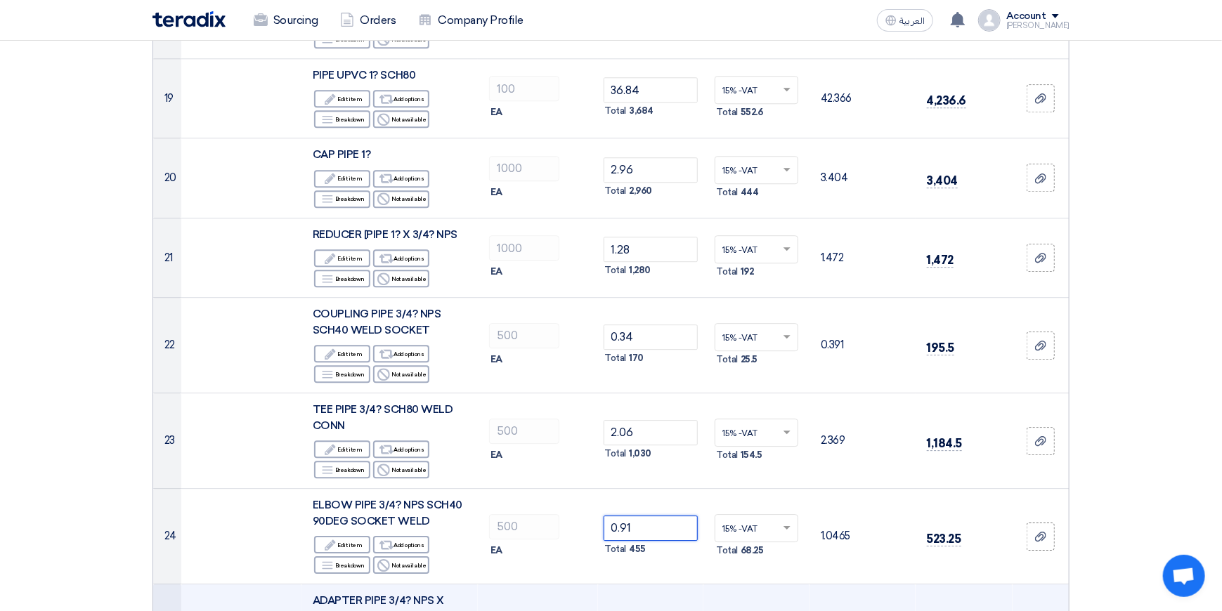
type input "0.91"
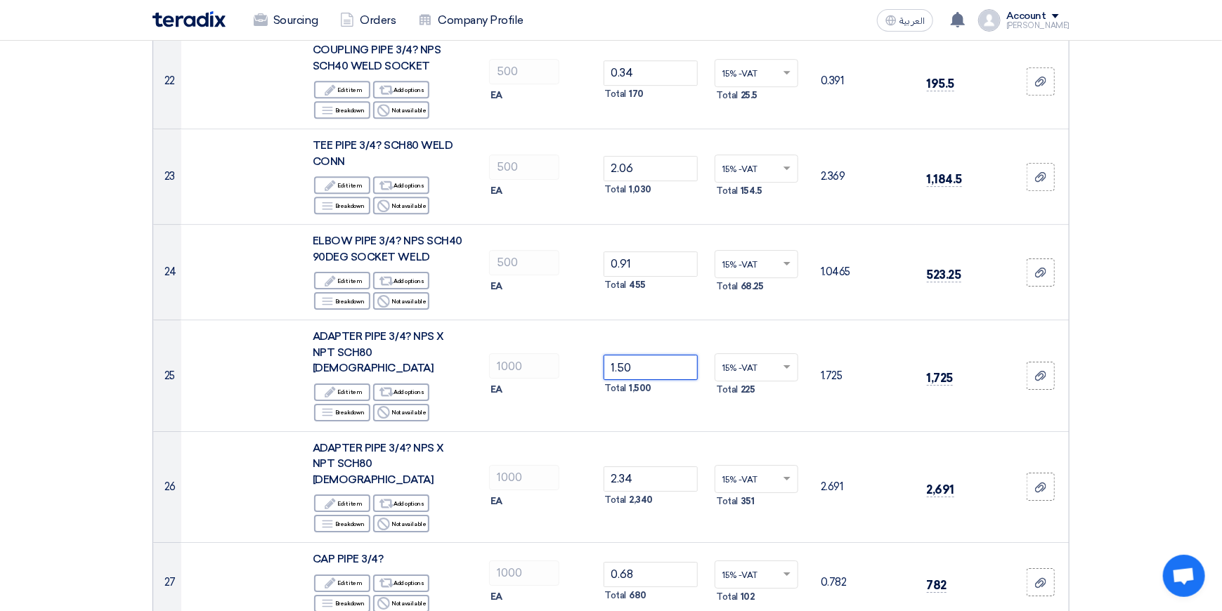
scroll to position [2178, 0]
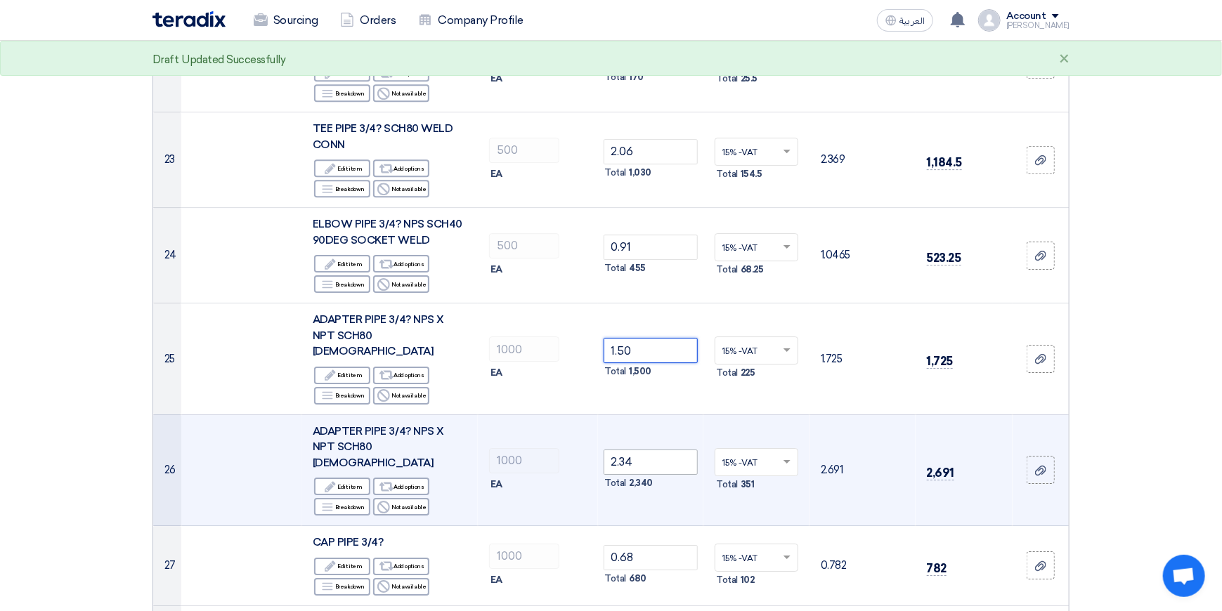
type input "1.50"
click at [645, 450] on input "2.34" at bounding box center [651, 462] width 95 height 25
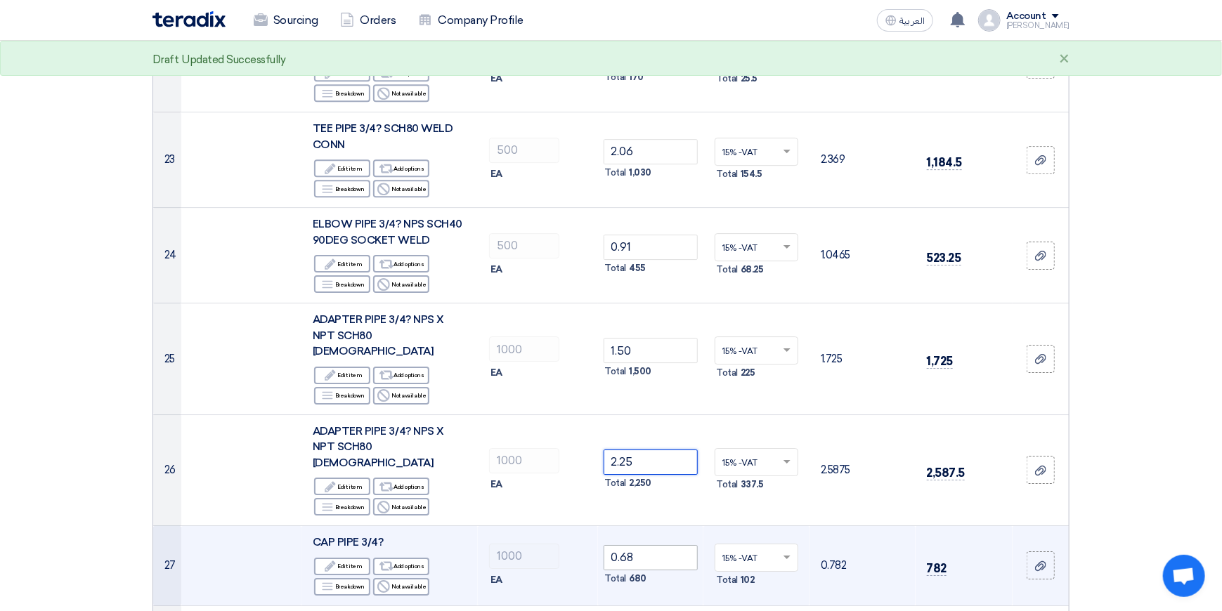
type input "2.25"
click at [651, 545] on input "0.68" at bounding box center [651, 557] width 95 height 25
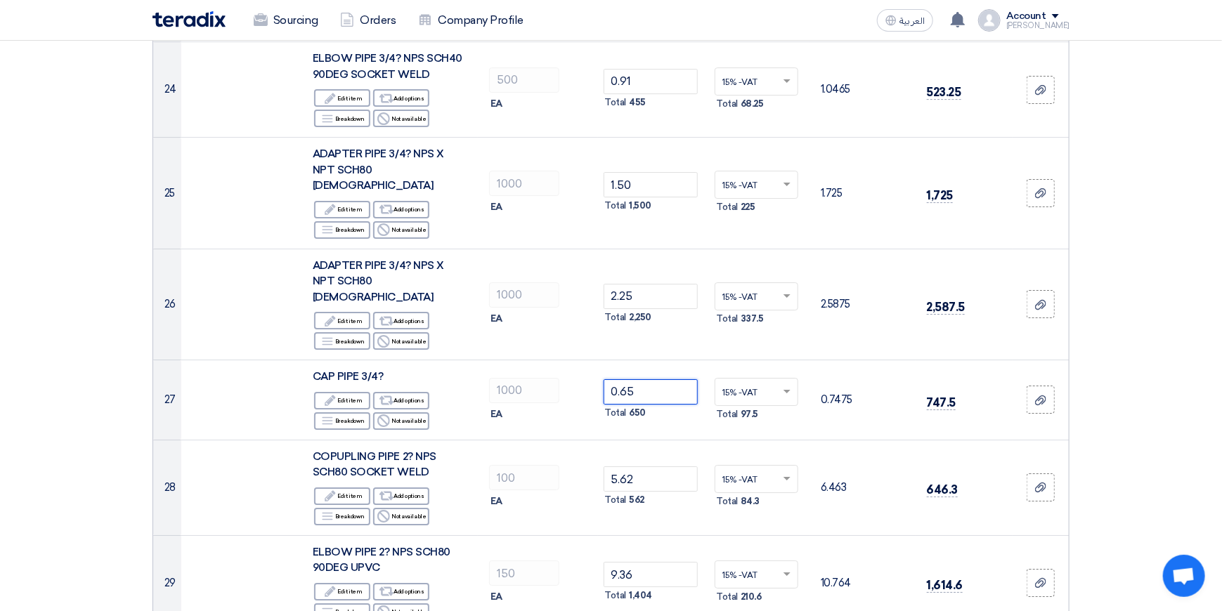
scroll to position [2459, 0]
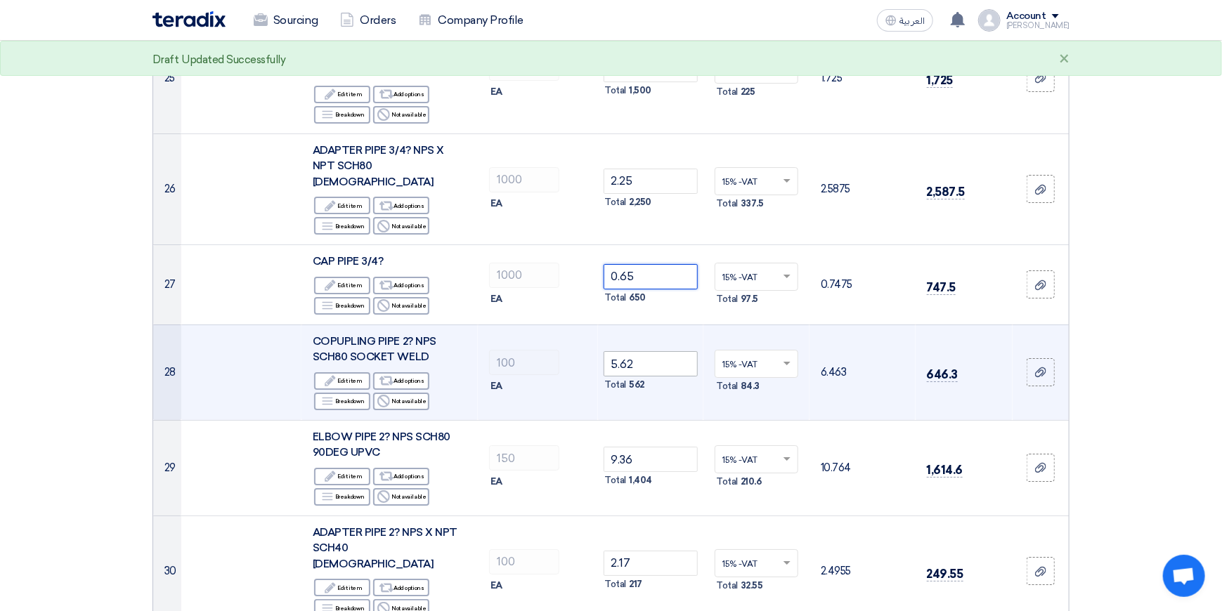
type input "0.65"
click at [653, 351] on input "5.62" at bounding box center [651, 363] width 95 height 25
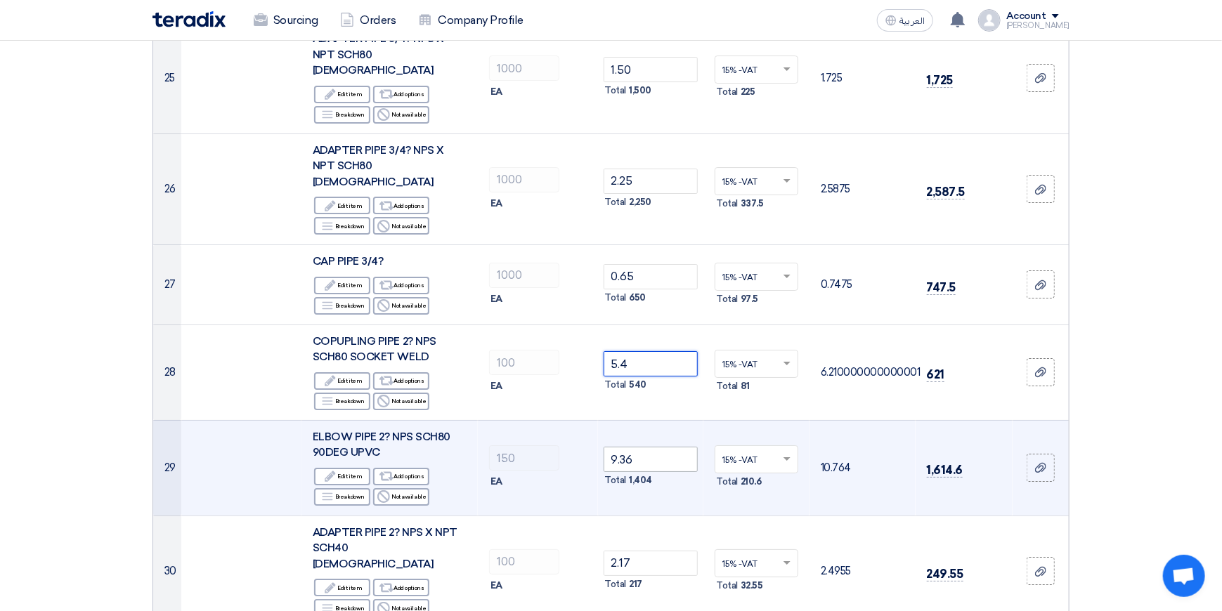
type input "5.4"
click at [653, 447] on input "9.36" at bounding box center [651, 459] width 95 height 25
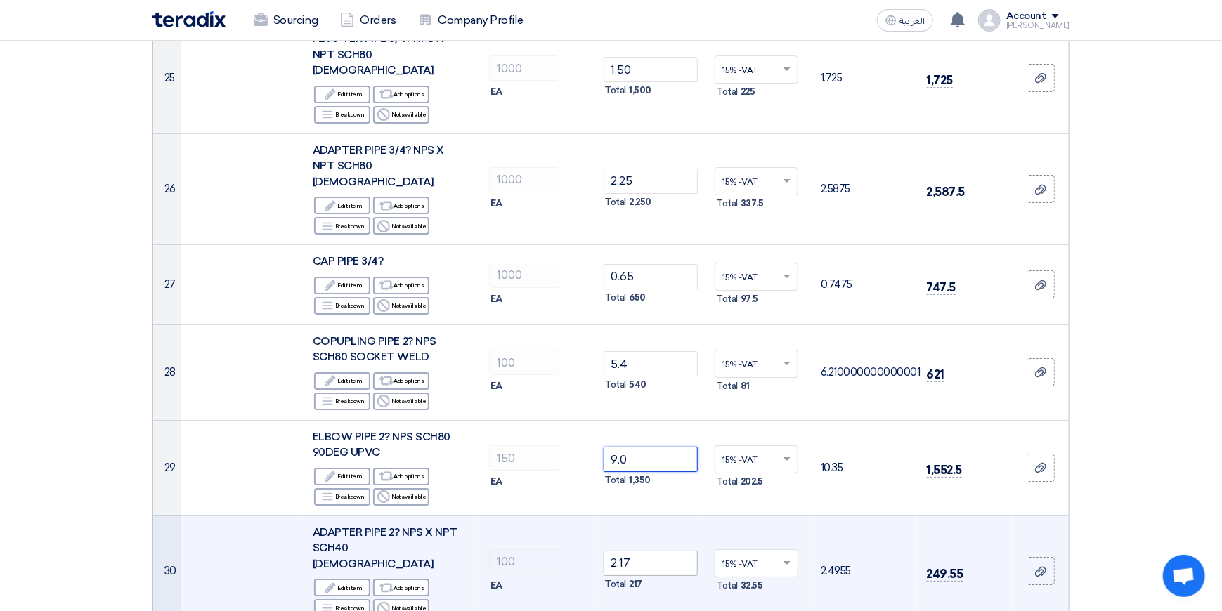
type input "9.0"
click at [649, 551] on input "2.17" at bounding box center [651, 563] width 95 height 25
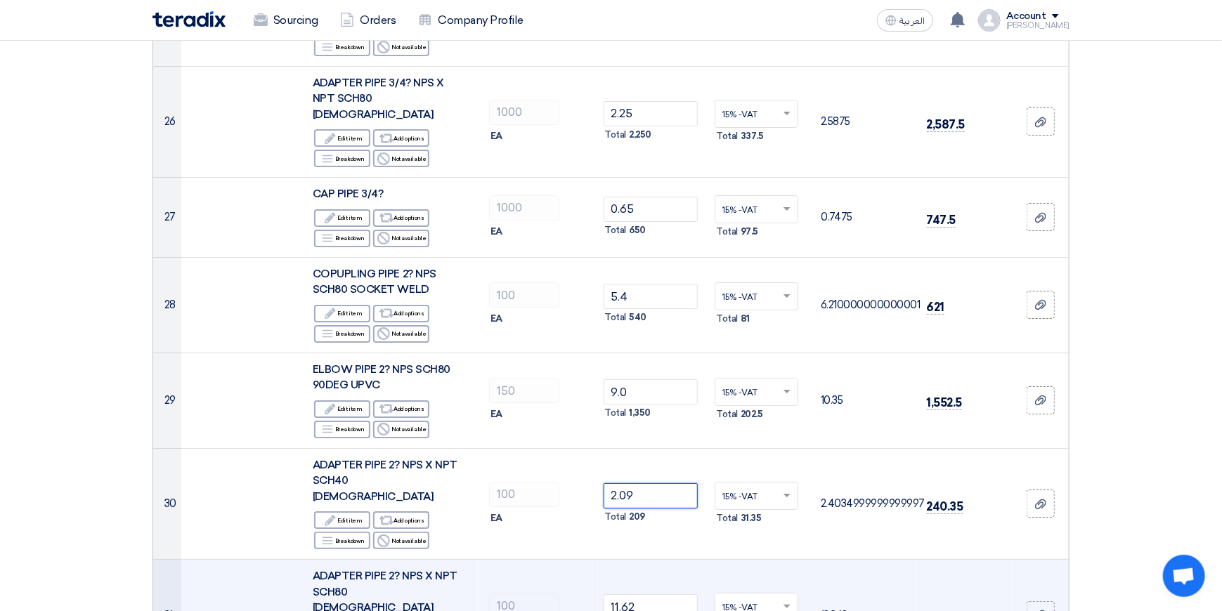
scroll to position [2670, 0]
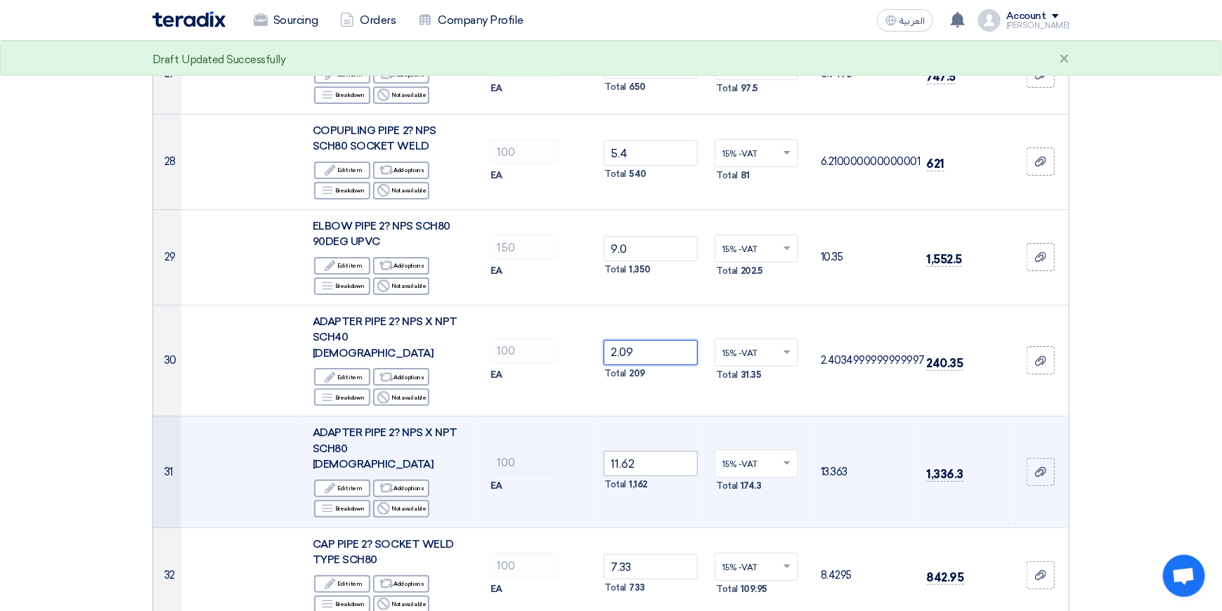
type input "2.09"
click at [654, 451] on input "11.62" at bounding box center [651, 463] width 95 height 25
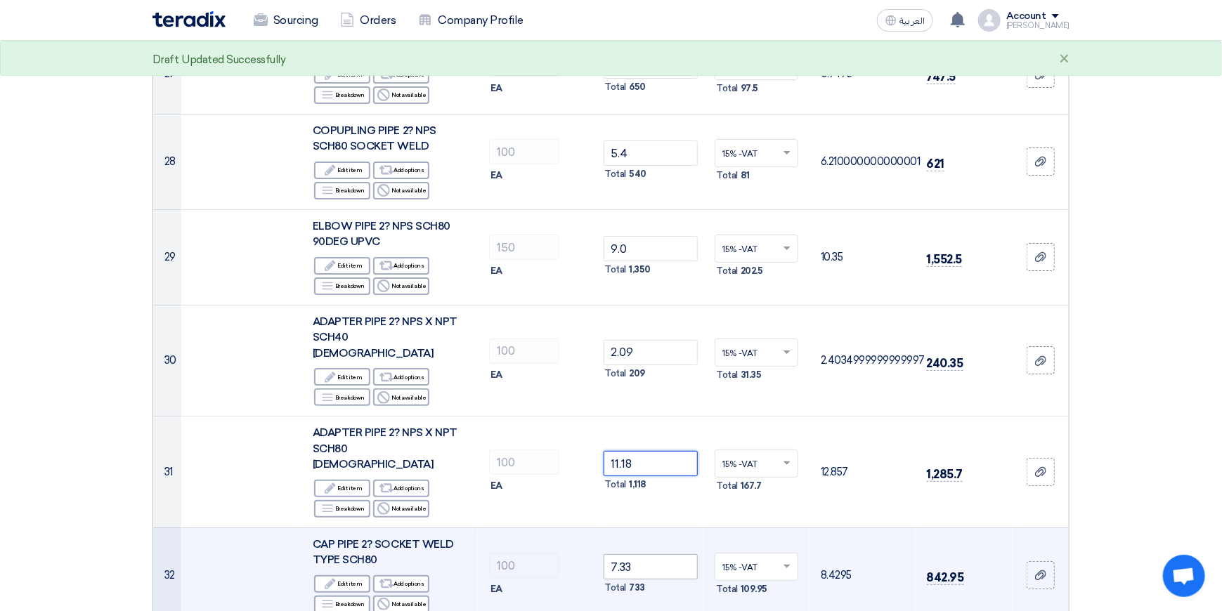
type input "11.18"
click at [650, 554] on input "7.33" at bounding box center [651, 566] width 95 height 25
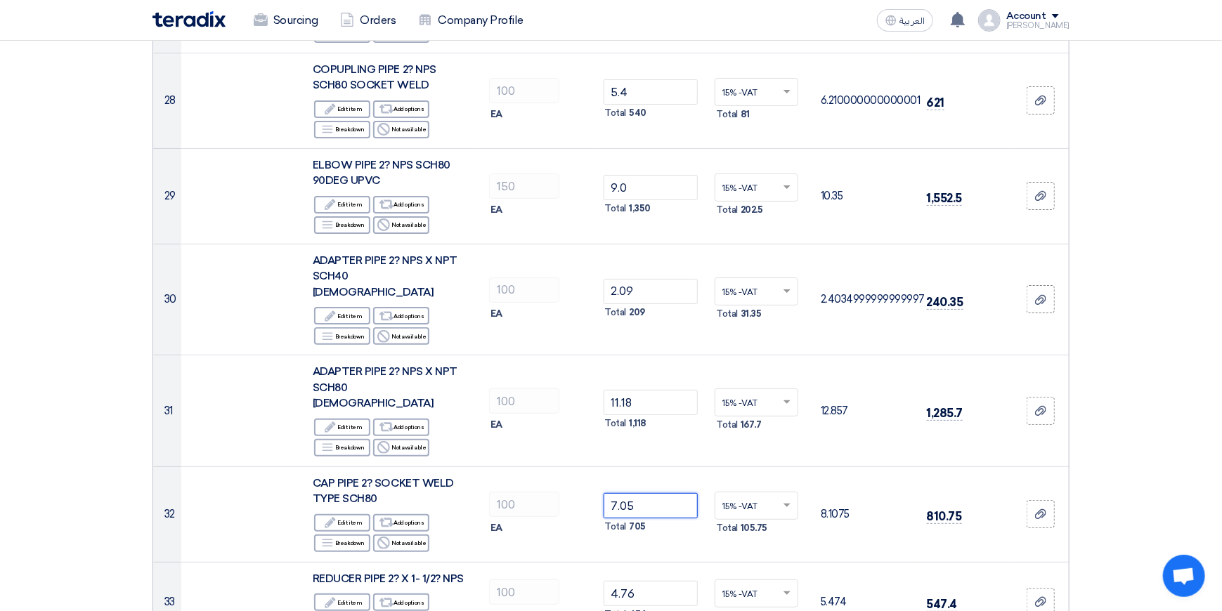
scroll to position [2881, 0]
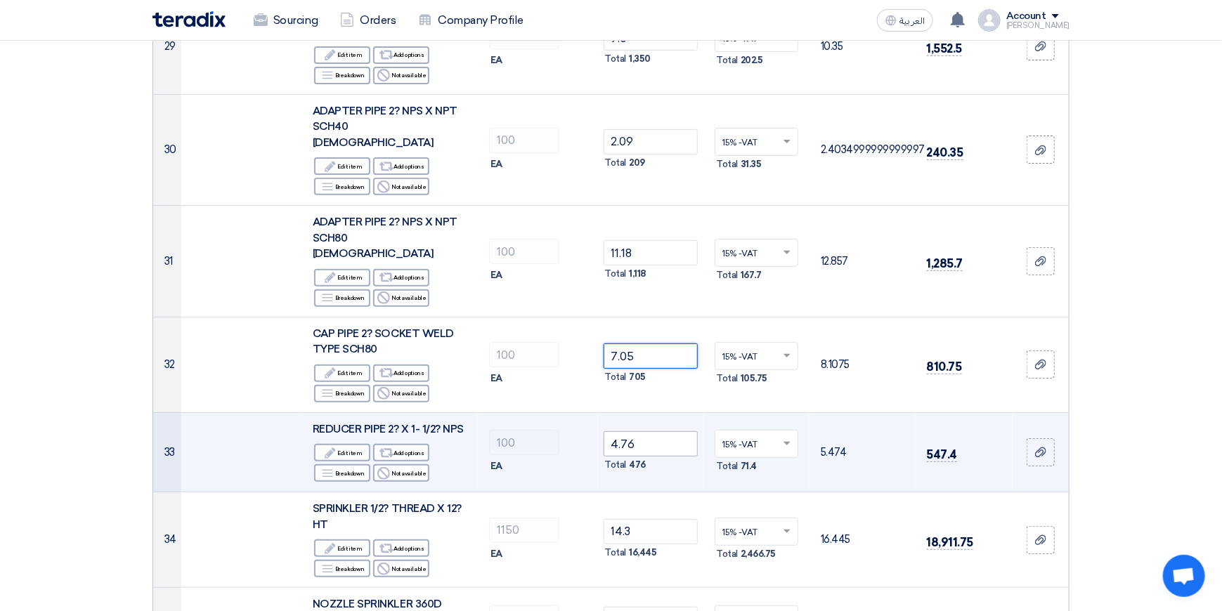
type input "7.05"
click at [651, 431] on input "4.76" at bounding box center [651, 443] width 95 height 25
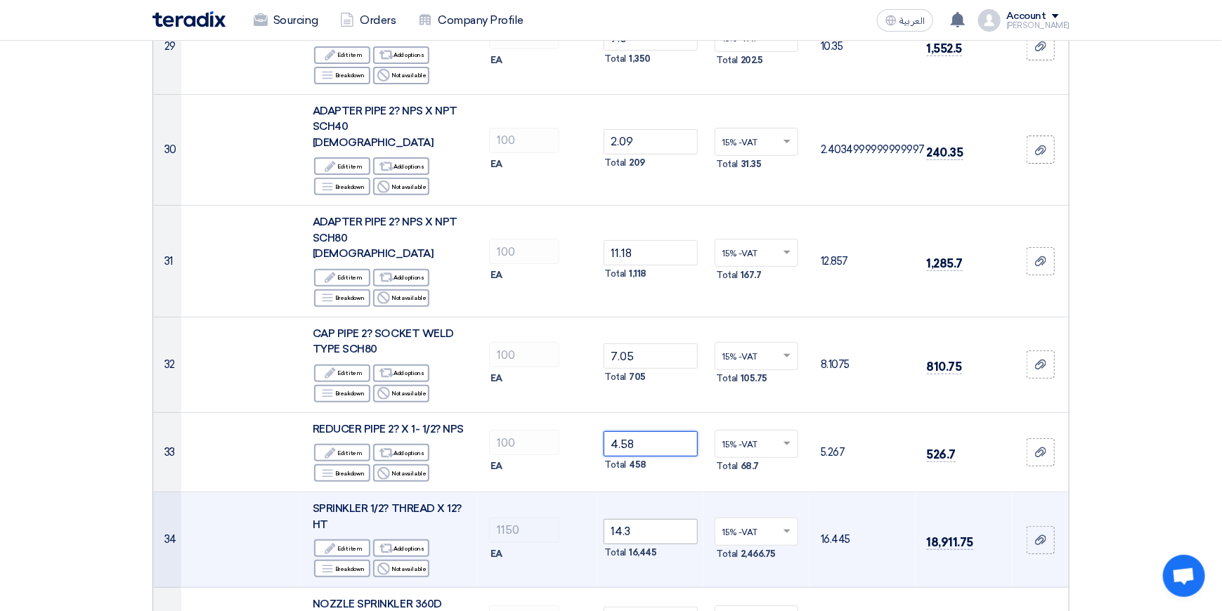
type input "4.58"
click at [653, 519] on input "14.3" at bounding box center [651, 531] width 95 height 25
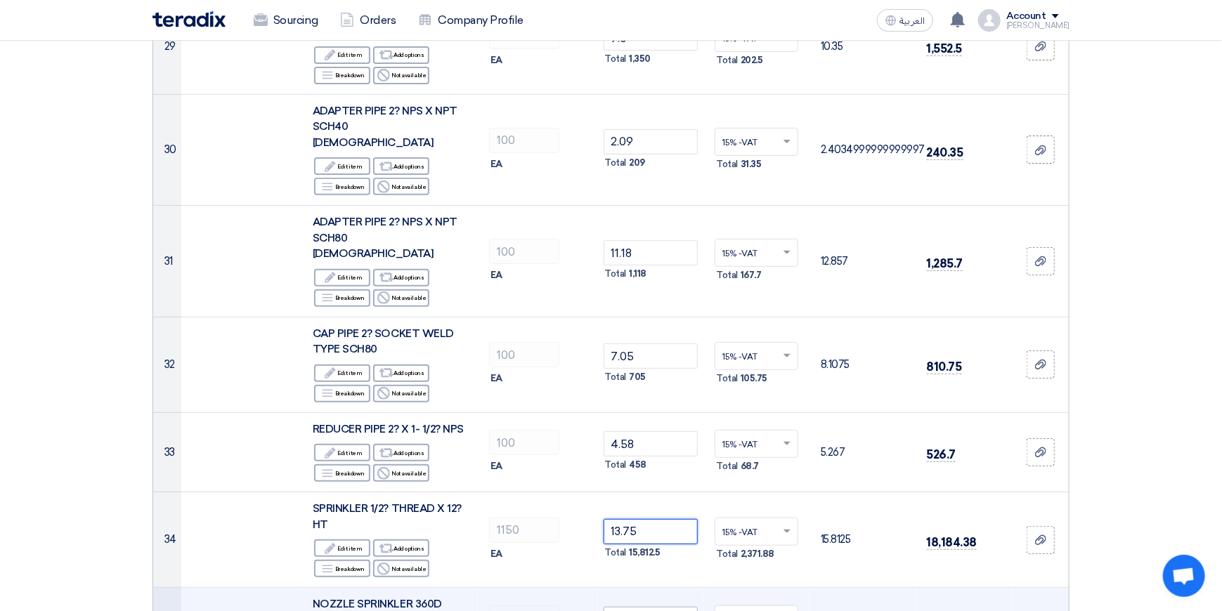
type input "13.75"
click at [670, 607] on input "2.64" at bounding box center [651, 619] width 95 height 25
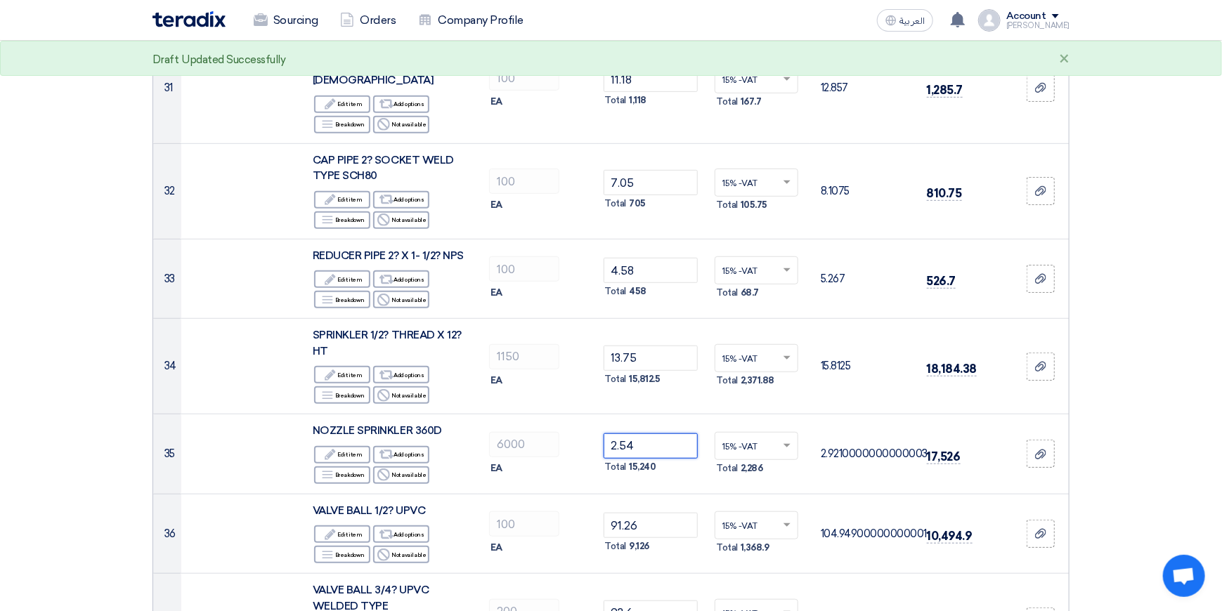
scroll to position [3232, 0]
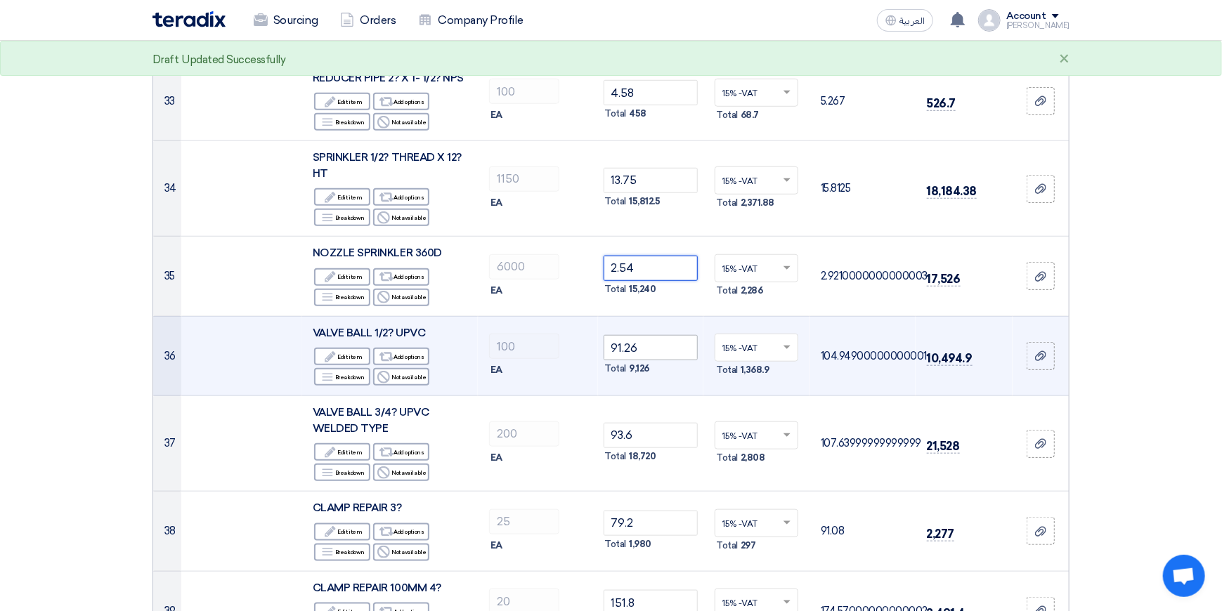
type input "2.54"
click at [642, 335] on input "91.26" at bounding box center [651, 347] width 95 height 25
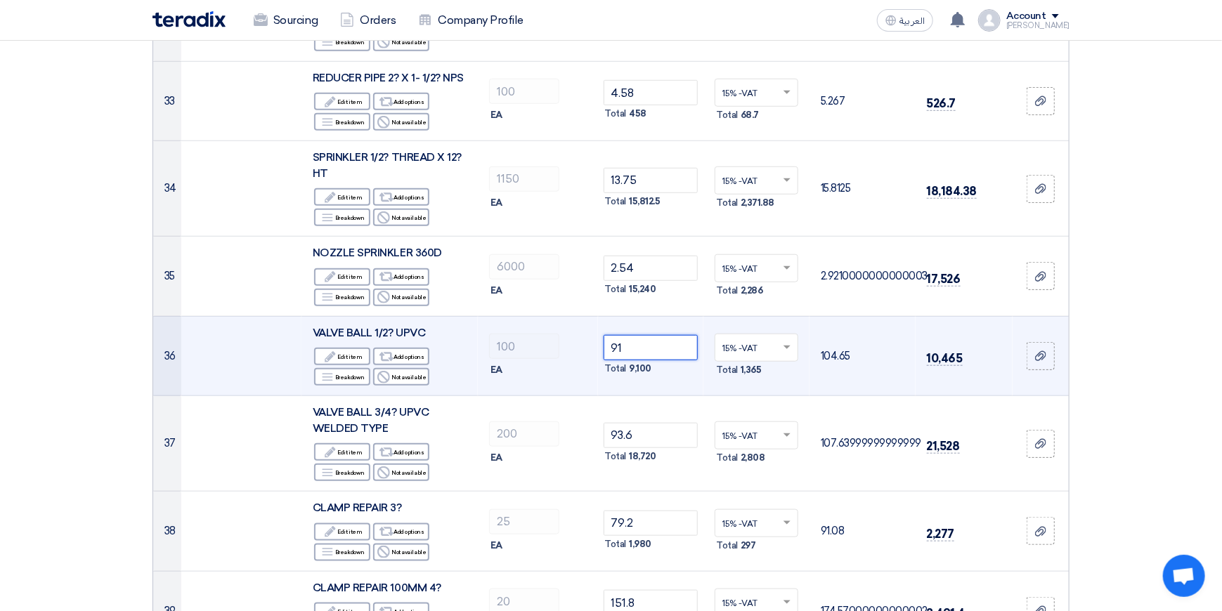
type input "9"
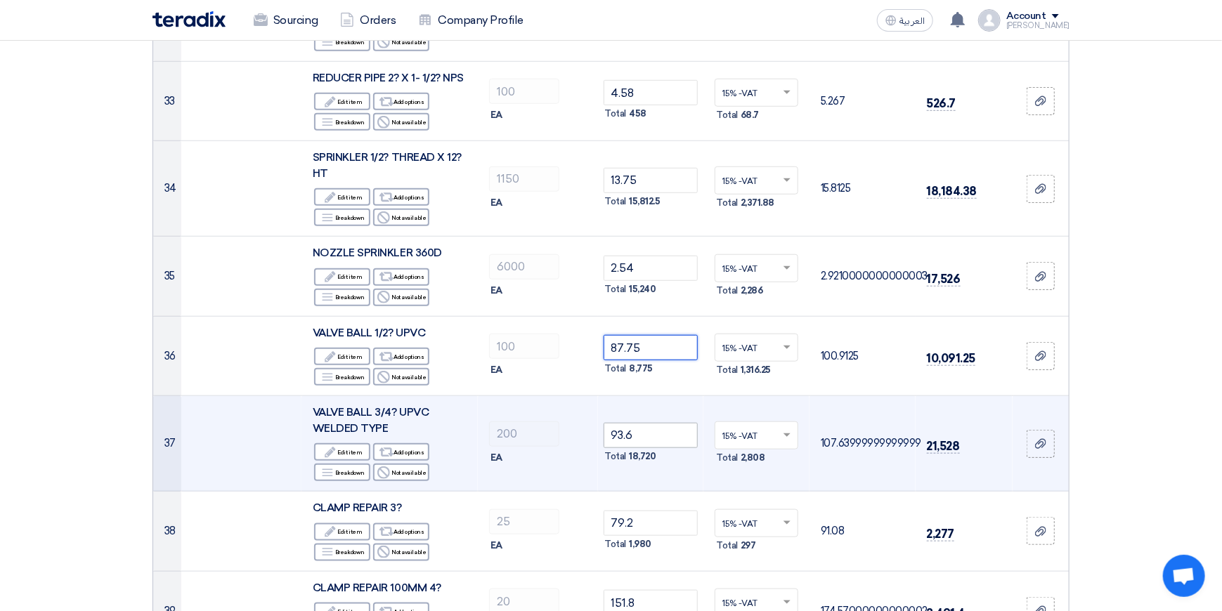
type input "87.75"
click at [649, 423] on input "93.6" at bounding box center [651, 435] width 95 height 25
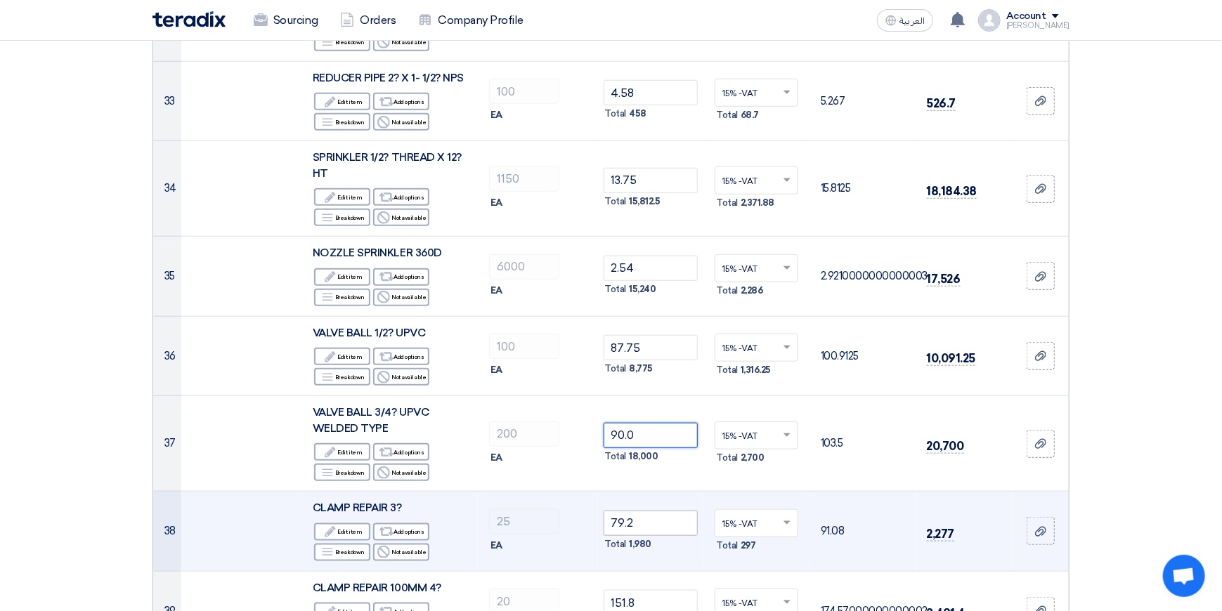
type input "90.0"
click at [676, 511] on input "79.2" at bounding box center [651, 523] width 95 height 25
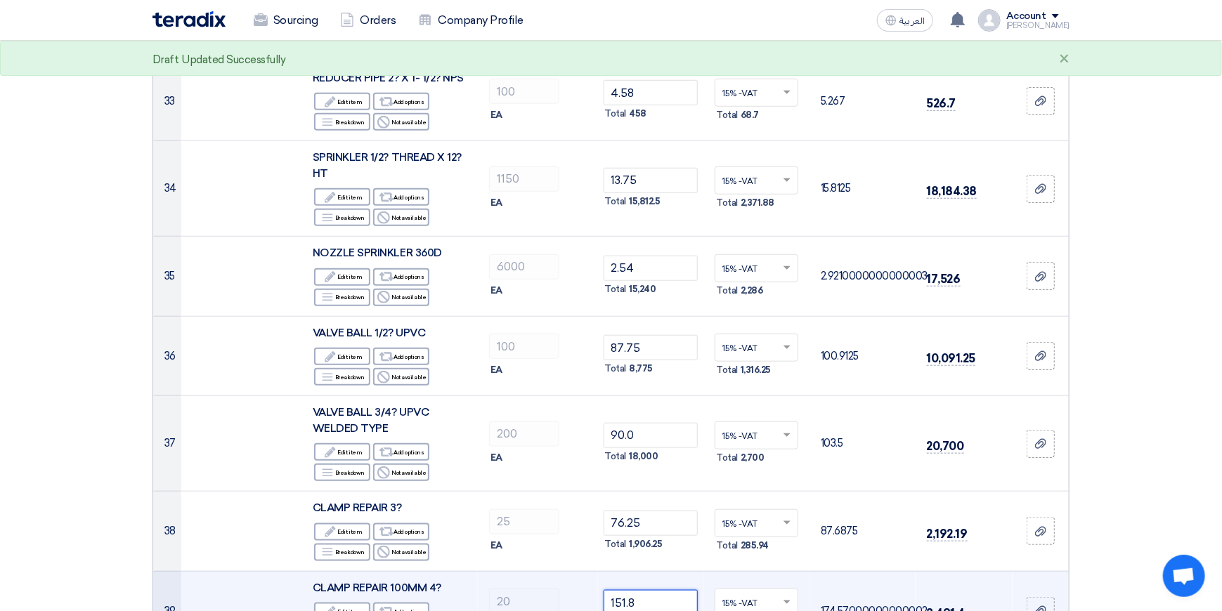
click at [657, 590] on input "151.8" at bounding box center [651, 602] width 95 height 25
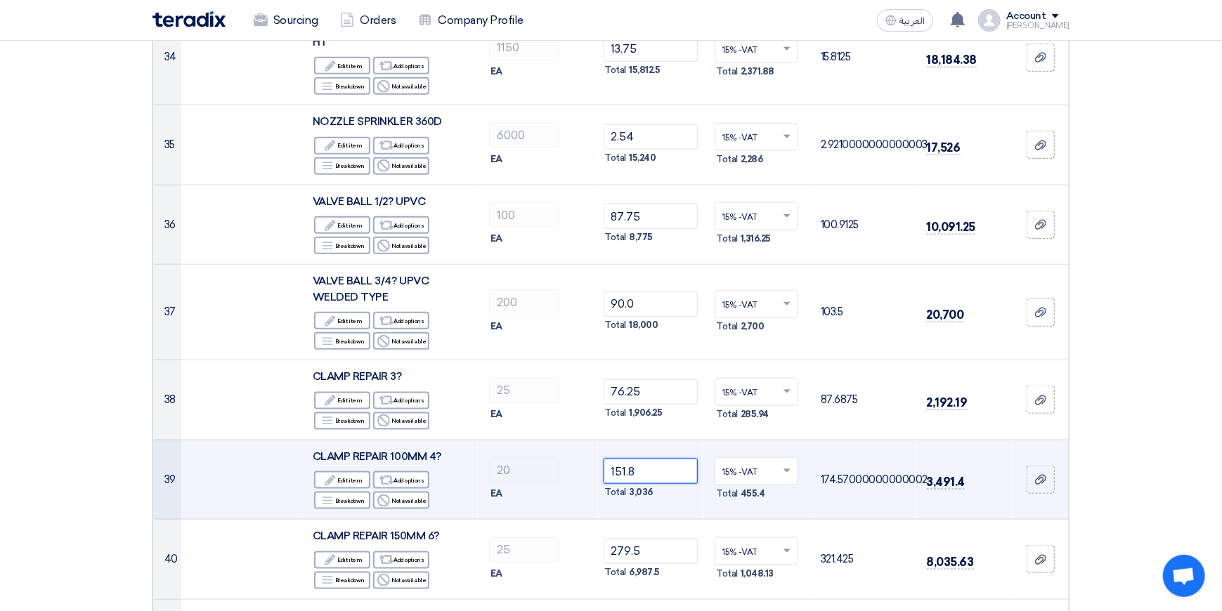
scroll to position [3372, 0]
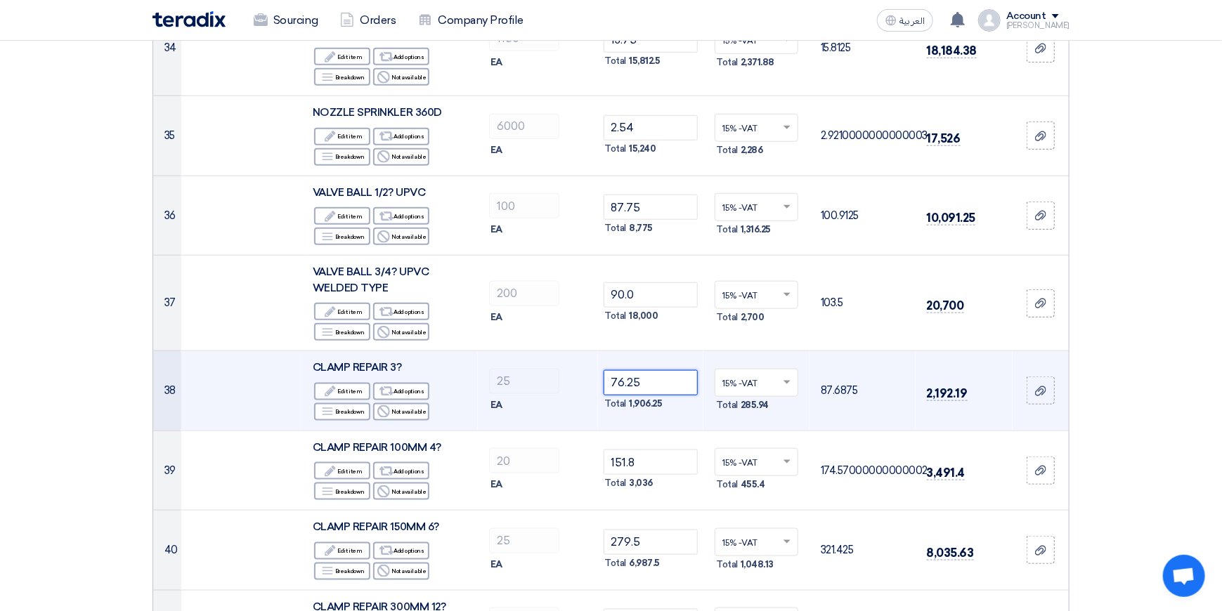
click at [658, 370] on input "76.25" at bounding box center [651, 382] width 95 height 25
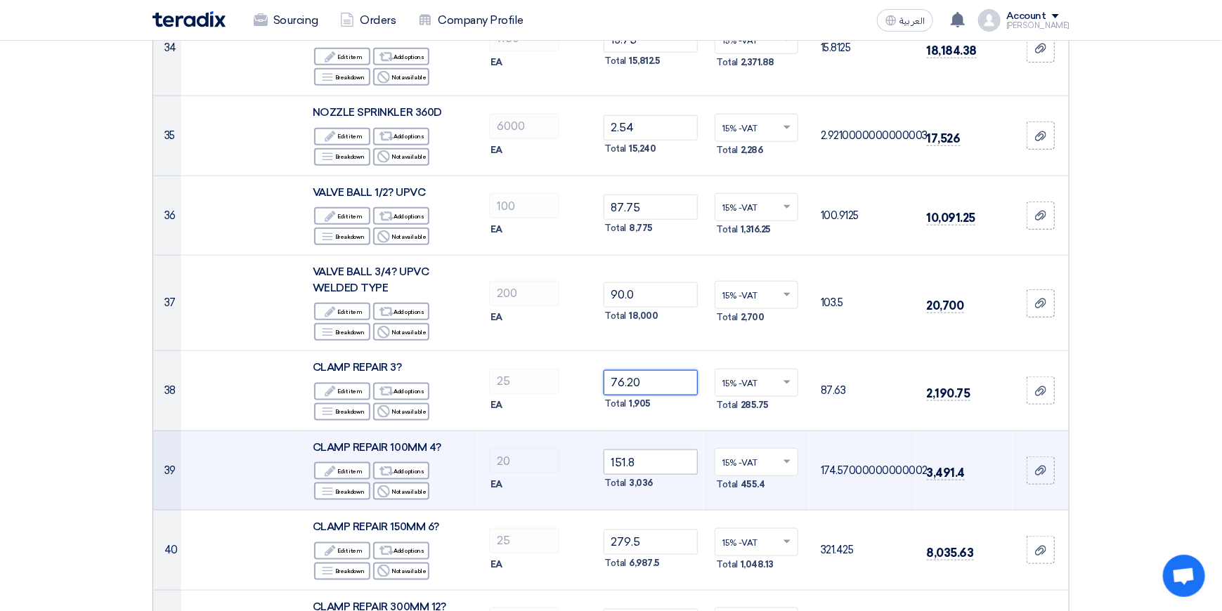
type input "76.20"
click at [648, 450] on input "151.8" at bounding box center [651, 462] width 95 height 25
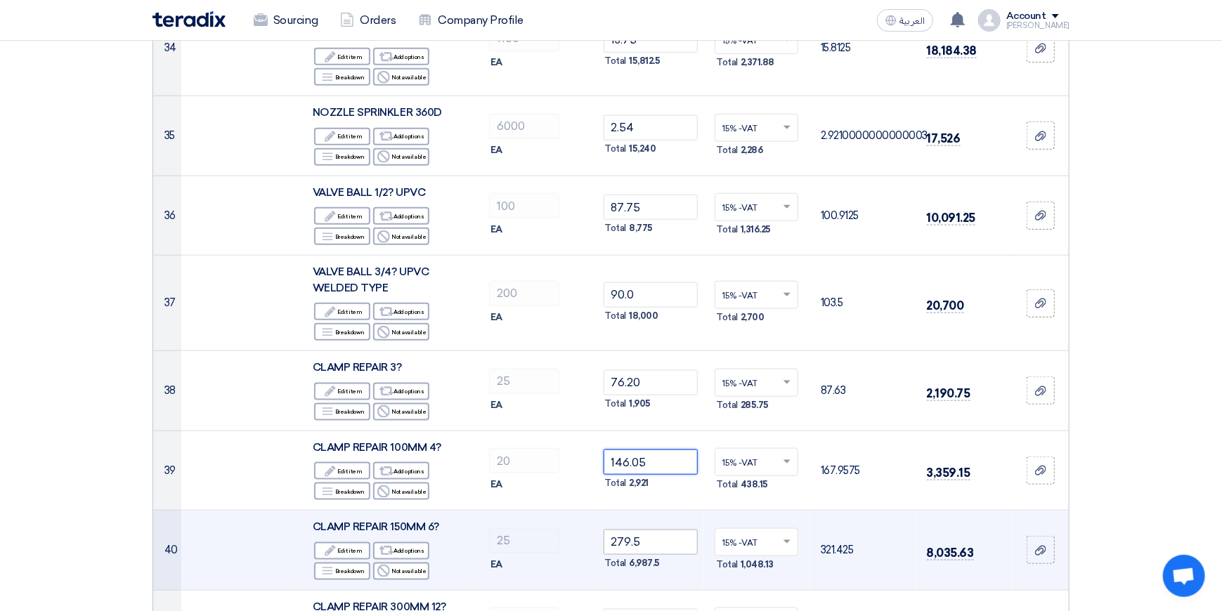
type input "146.05"
click at [669, 530] on input "279.5" at bounding box center [651, 542] width 95 height 25
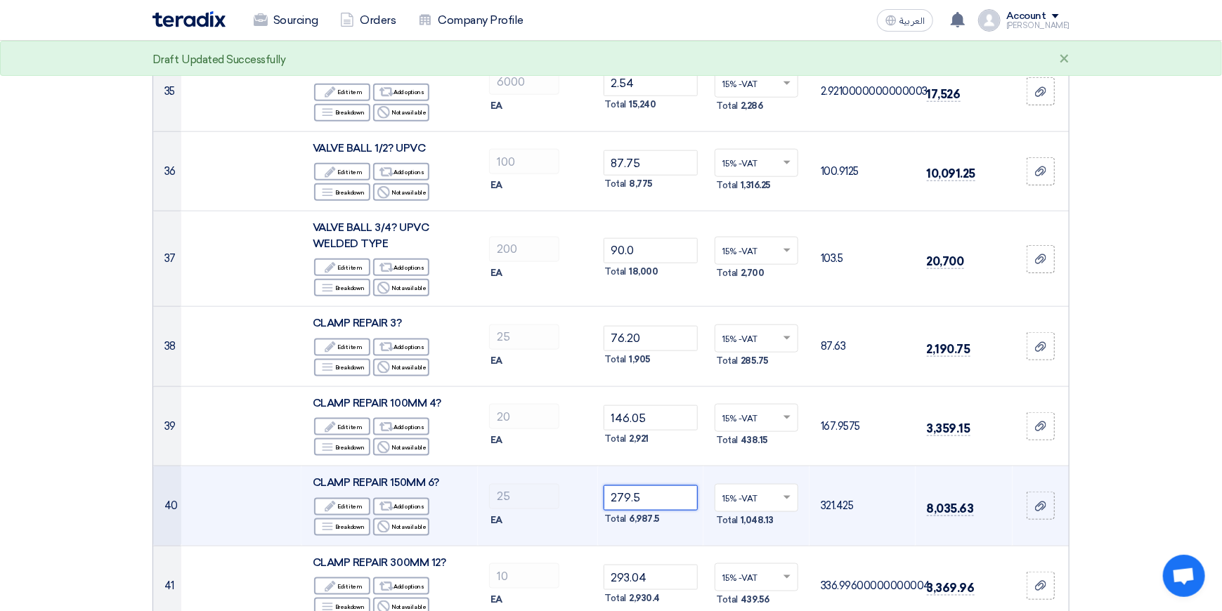
scroll to position [3583, 0]
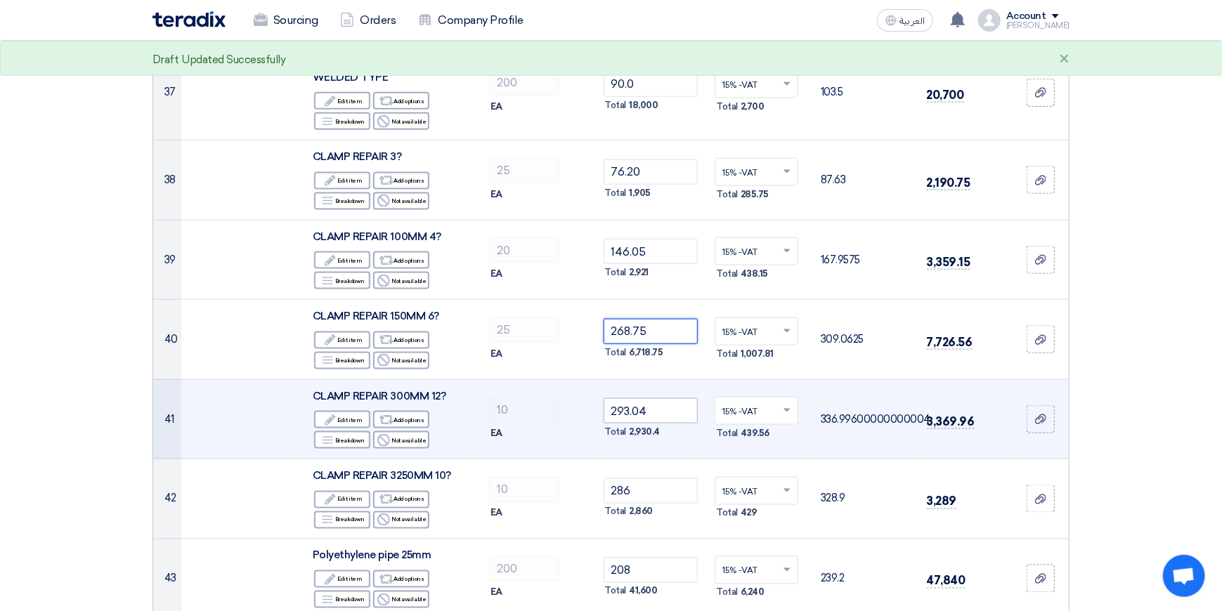
type input "268.75"
click at [661, 398] on input "293.04" at bounding box center [651, 410] width 95 height 25
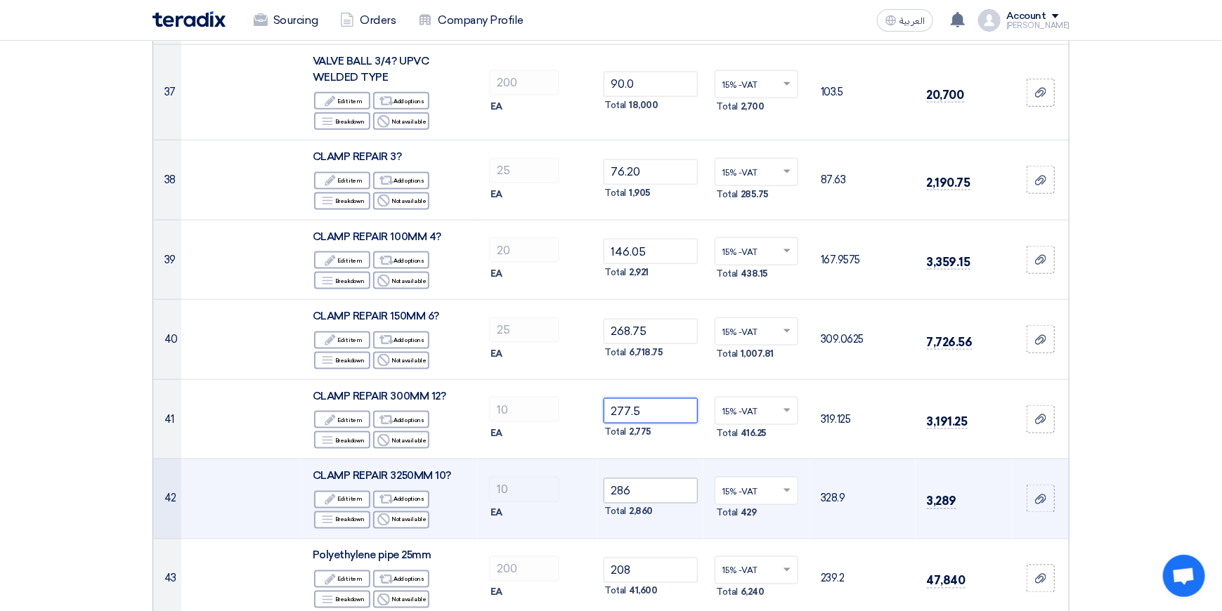
type input "277.5"
click at [671, 478] on input "286" at bounding box center [651, 490] width 95 height 25
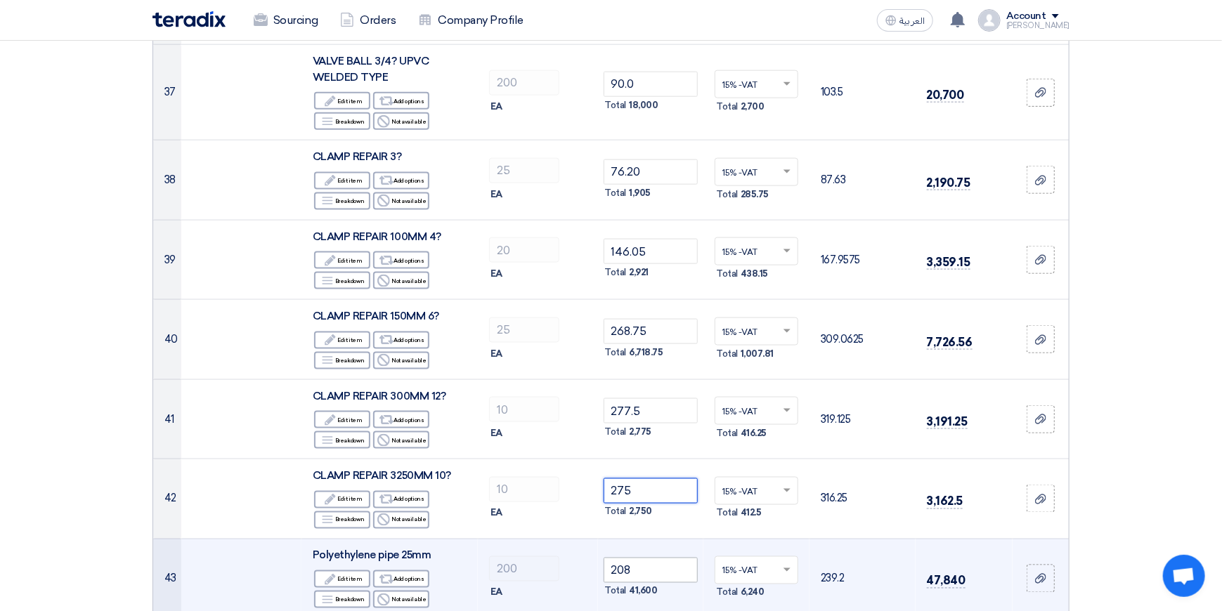
type input "275"
click at [656, 558] on input "208" at bounding box center [651, 570] width 95 height 25
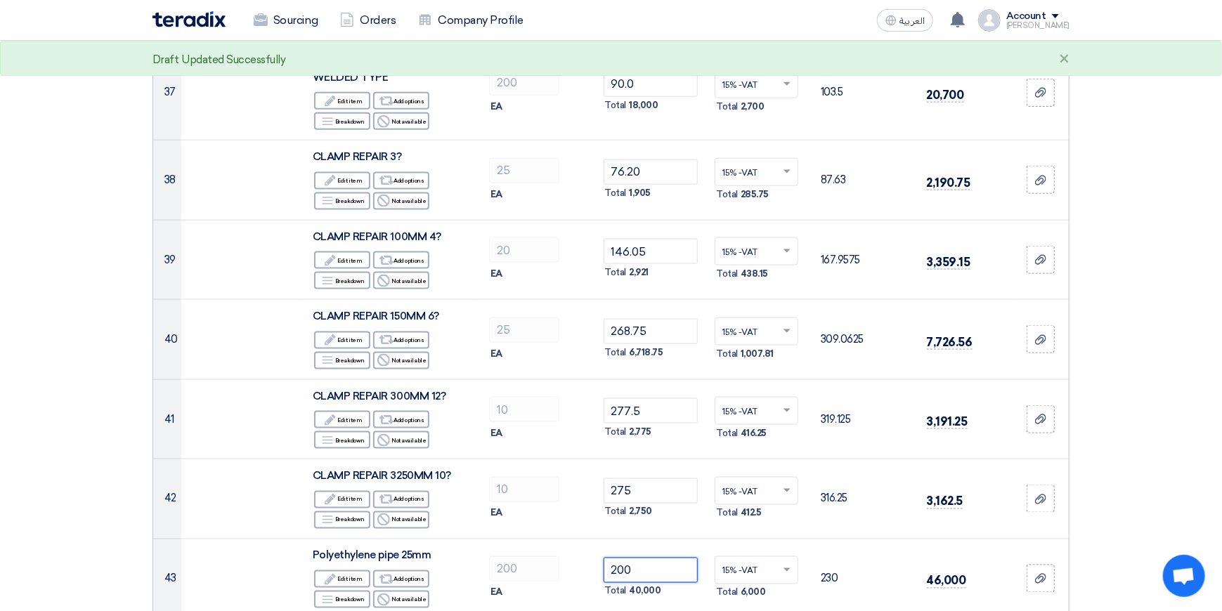
type input "200"
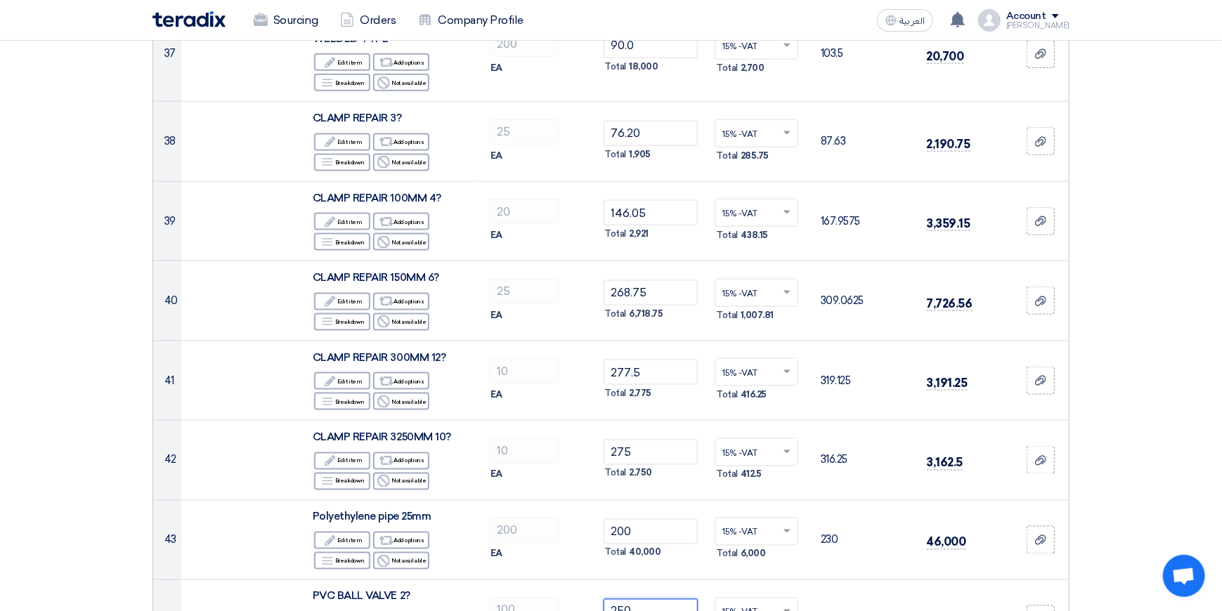
scroll to position [3864, 0]
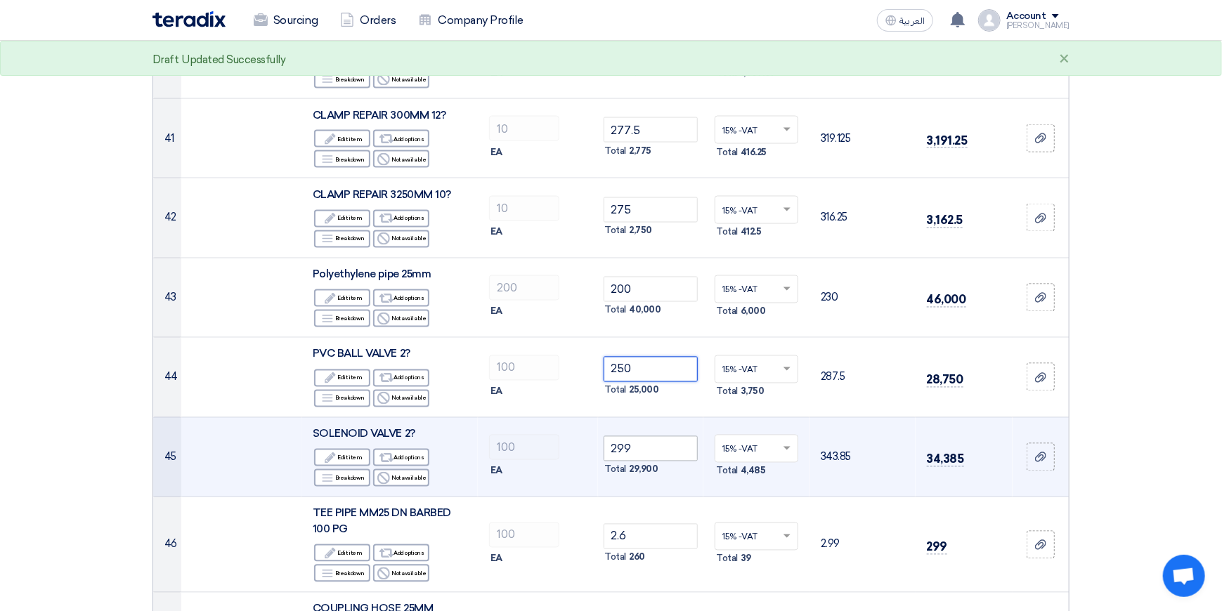
type input "250"
click at [645, 436] on input "299" at bounding box center [651, 448] width 95 height 25
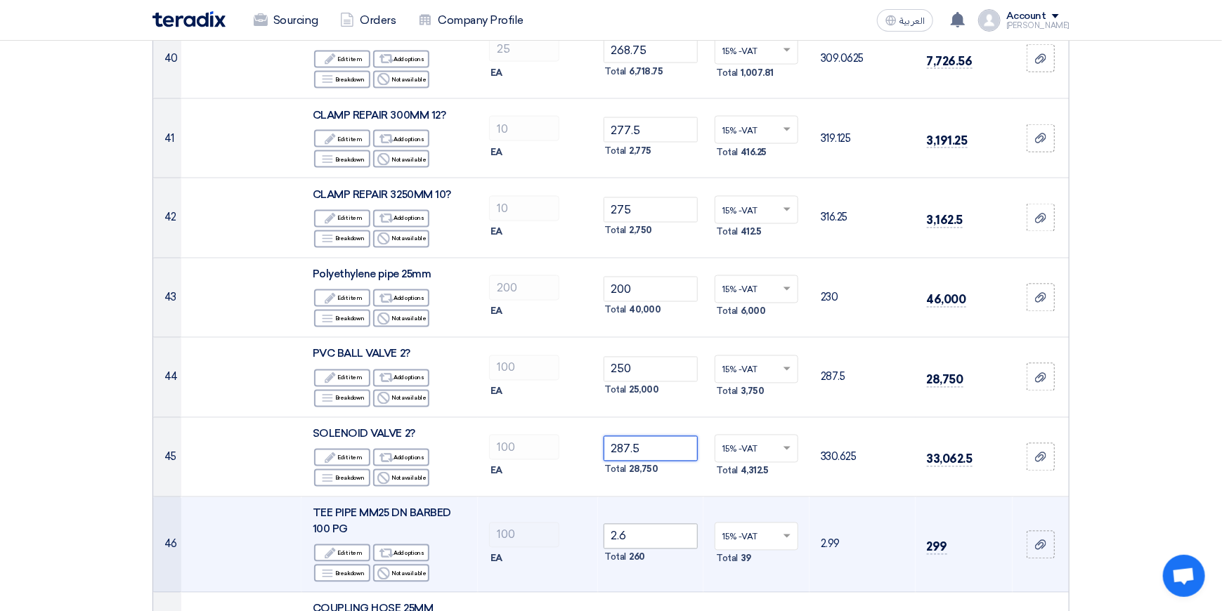
type input "287.5"
click at [641, 524] on input "2.6" at bounding box center [651, 536] width 95 height 25
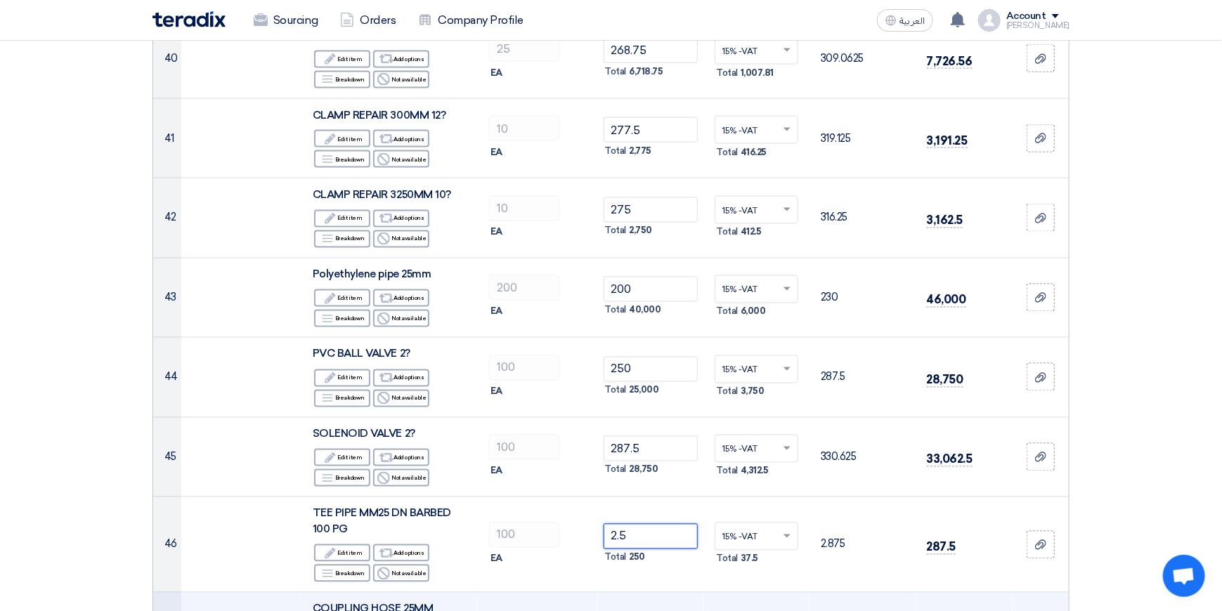
type input "2.5"
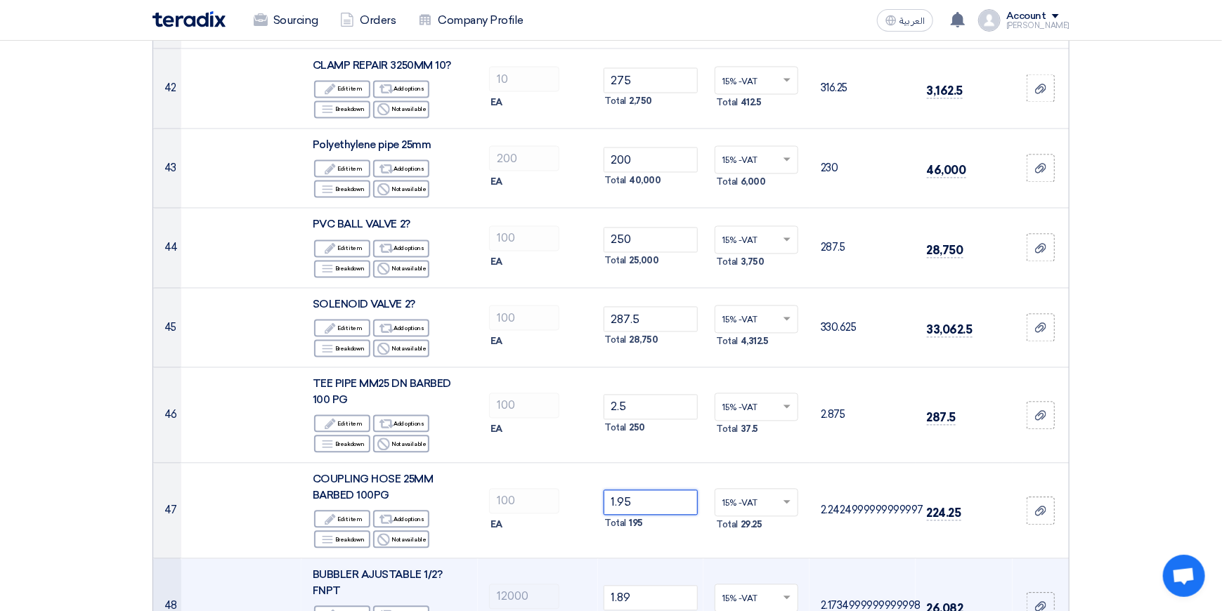
scroll to position [4005, 0]
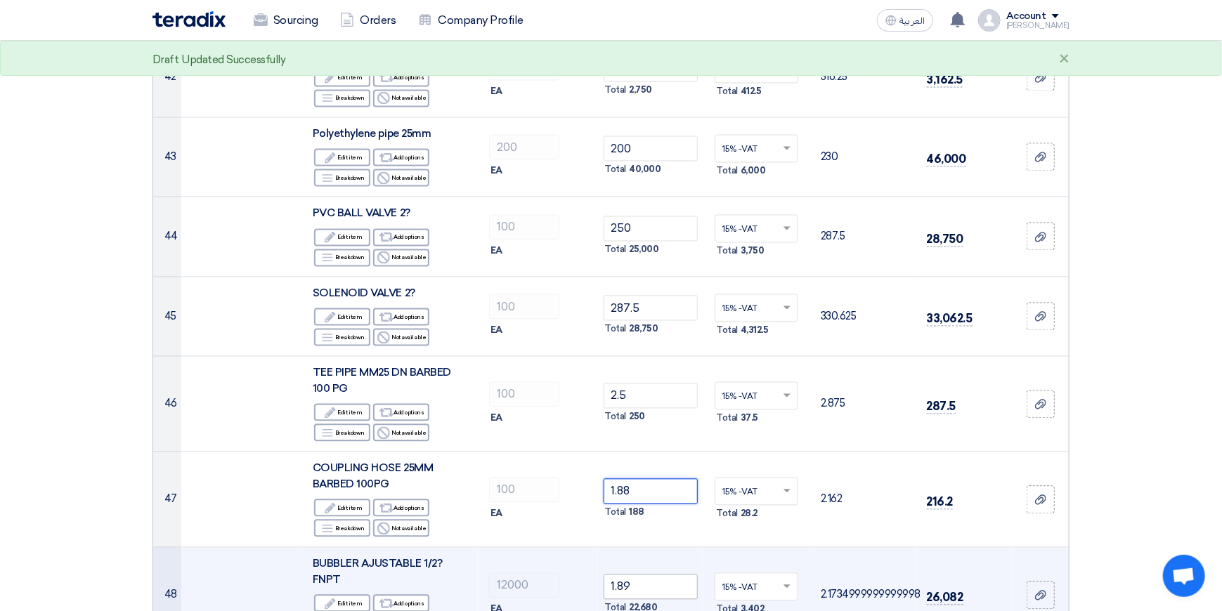
type input "1.88"
click at [665, 575] on input "1.89" at bounding box center [651, 587] width 95 height 25
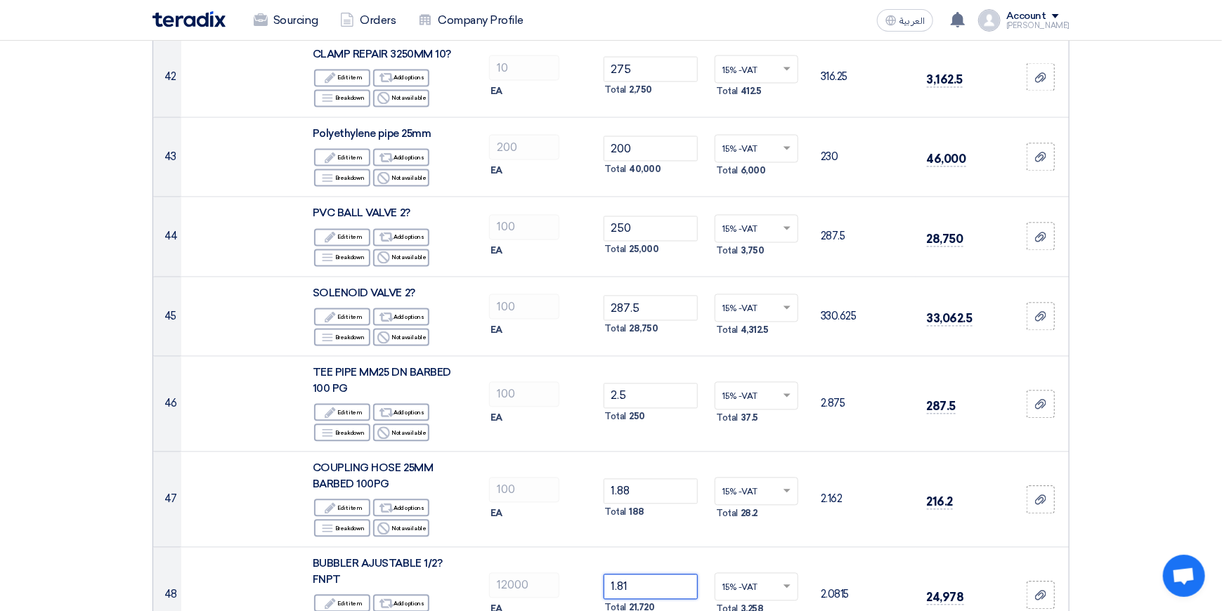
type input "1.81"
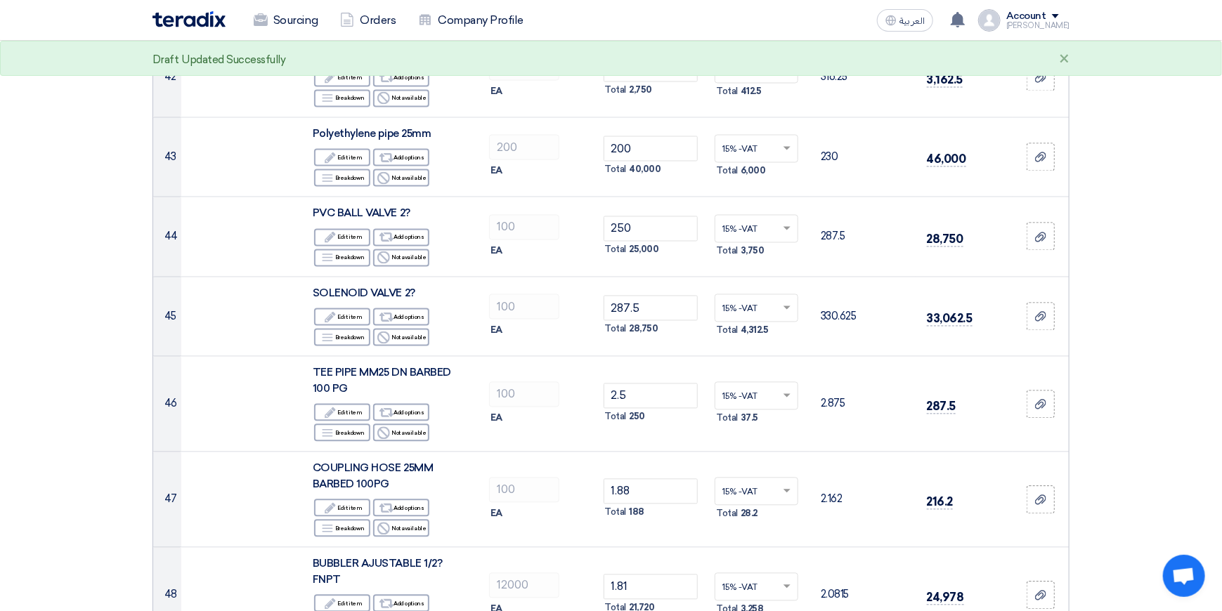
type input "3"
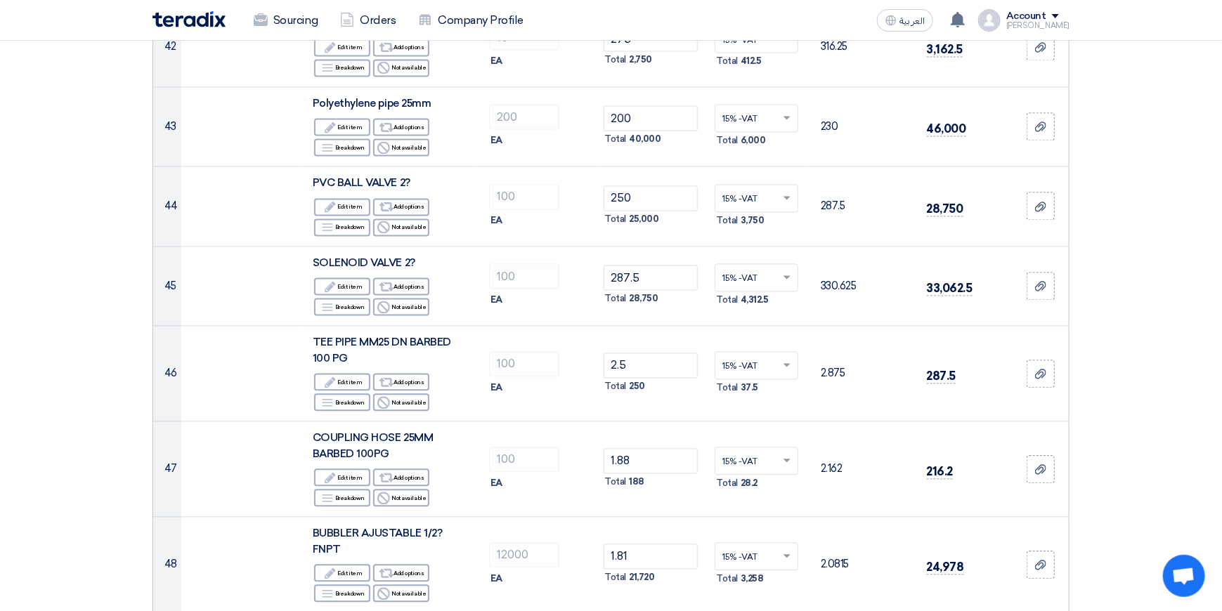
scroll to position [4286, 0]
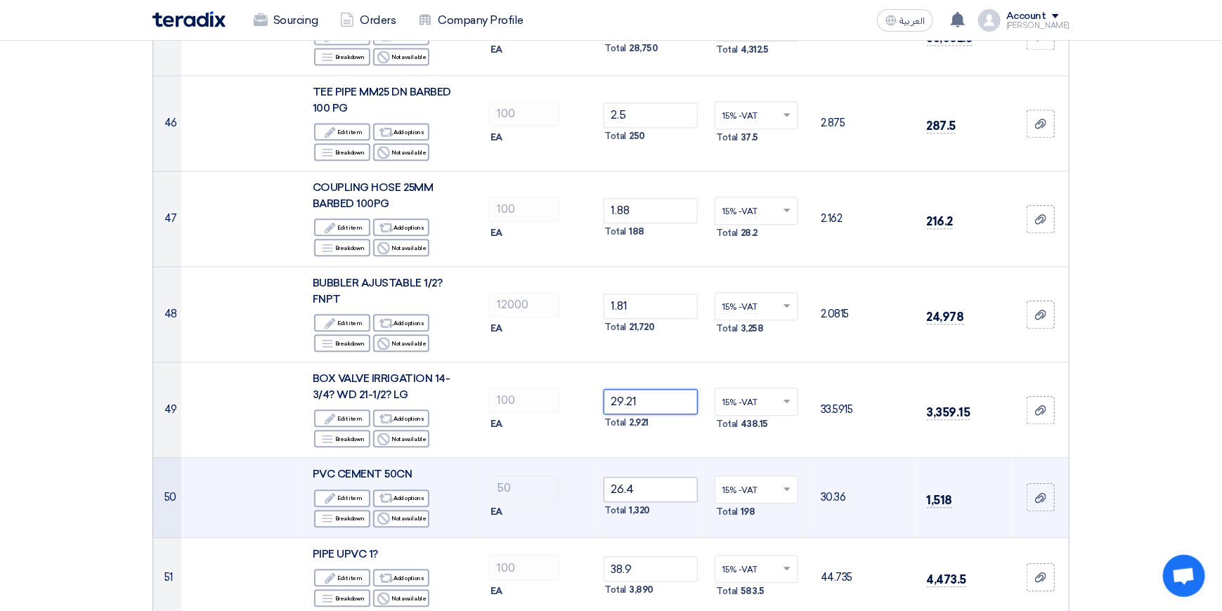
type input "29.21"
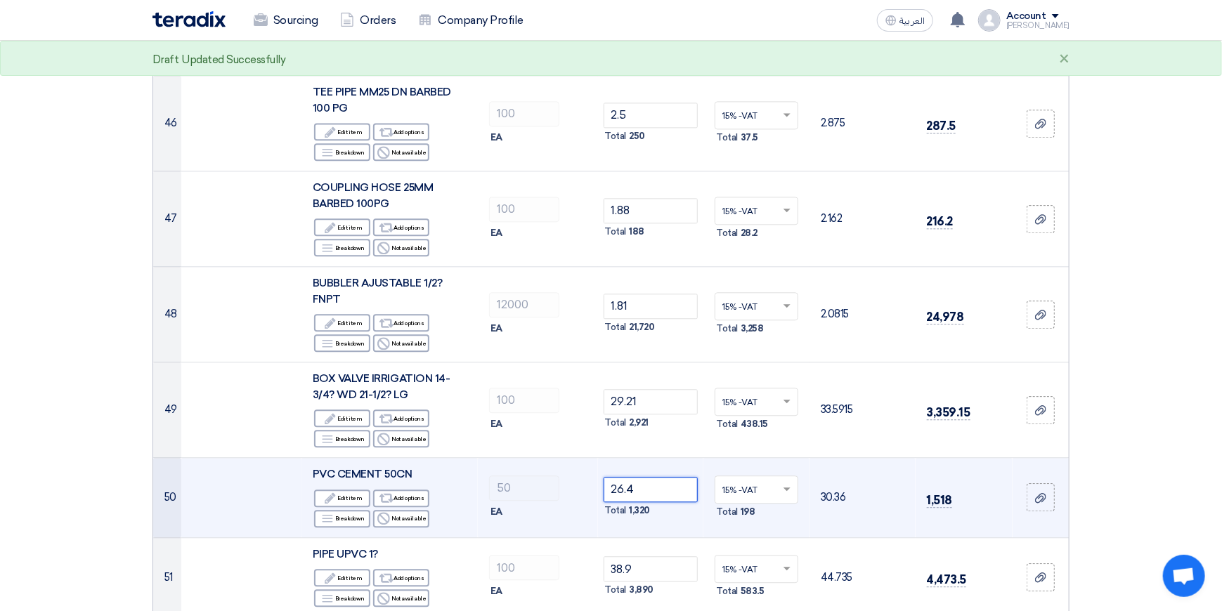
click at [656, 477] on input "26.4" at bounding box center [651, 489] width 95 height 25
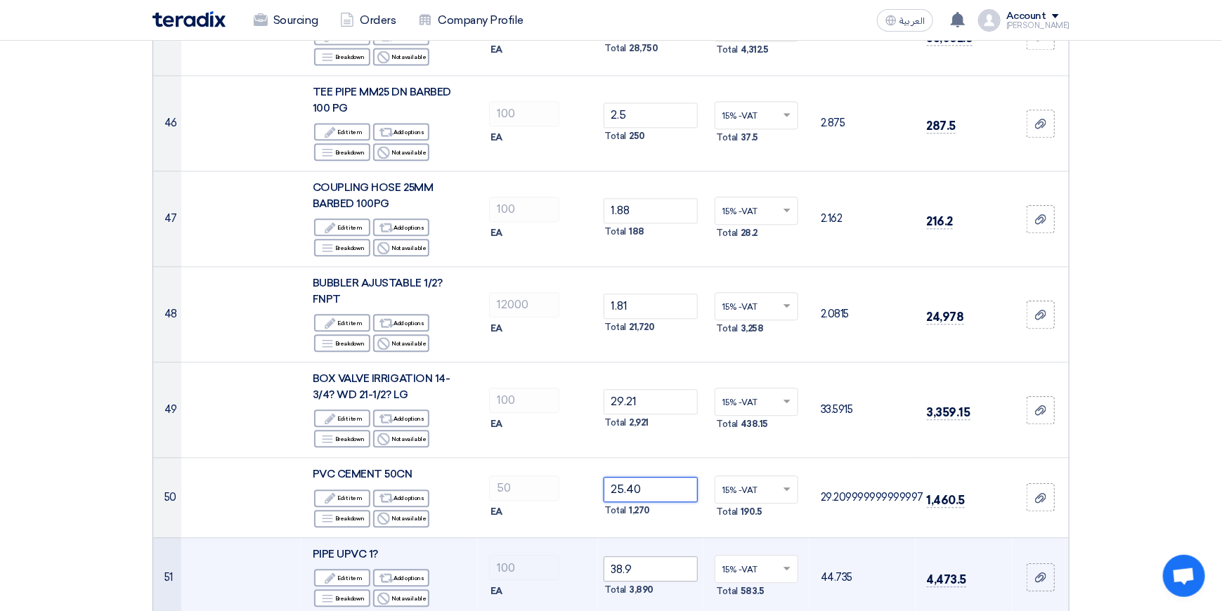
type input "25.40"
click at [677, 556] on input "38.9" at bounding box center [651, 568] width 95 height 25
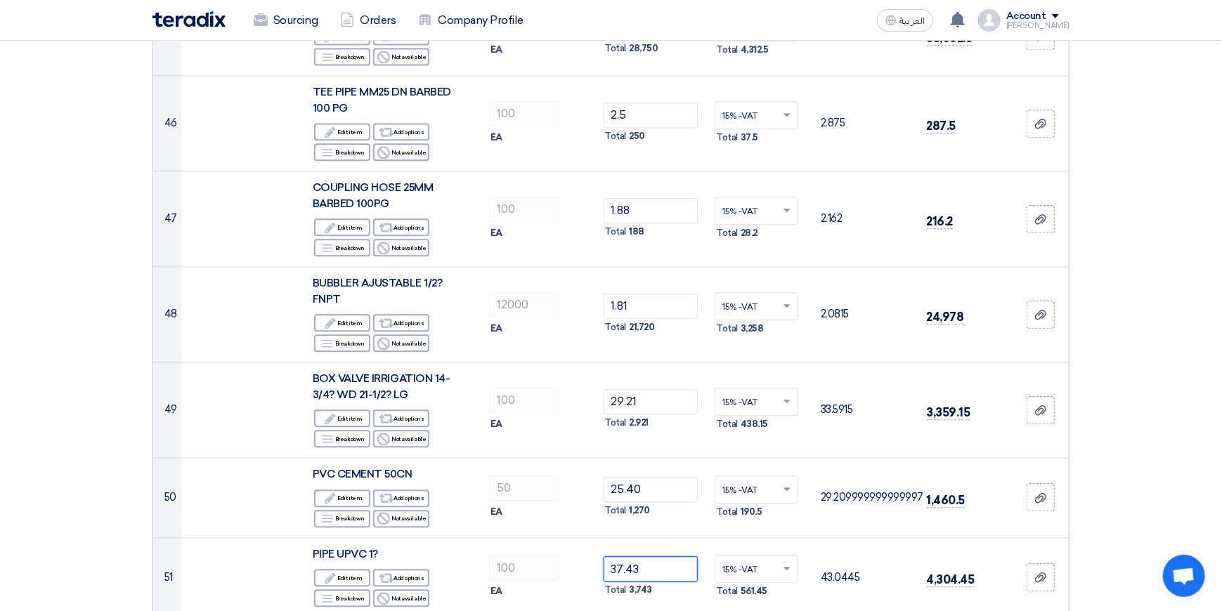
type input "37.43"
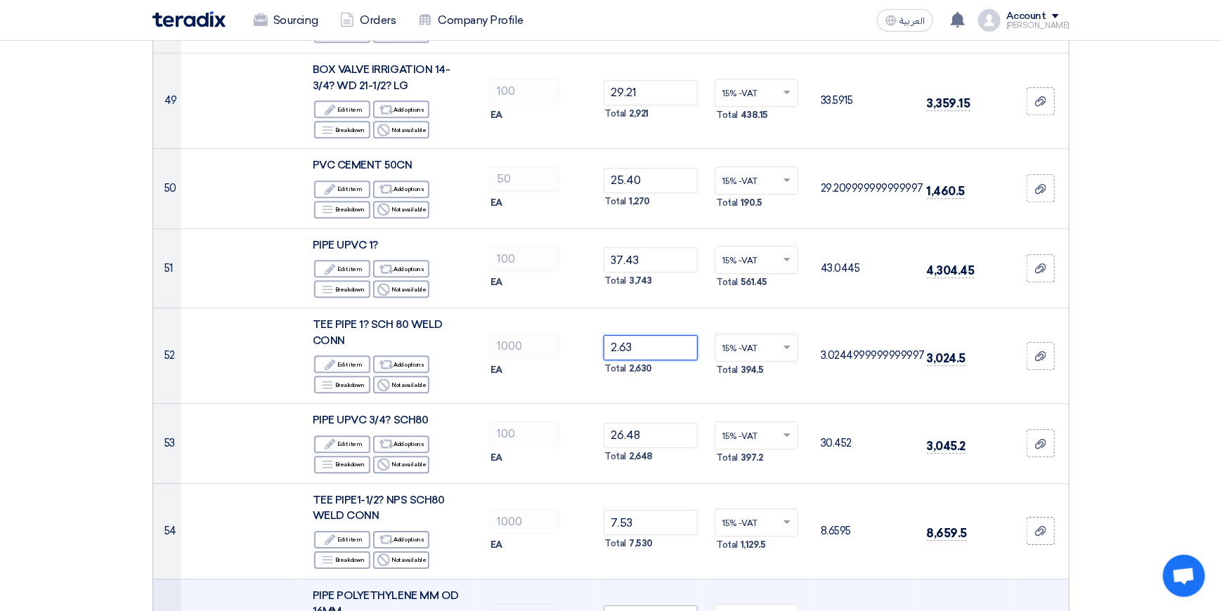
scroll to position [4637, 0]
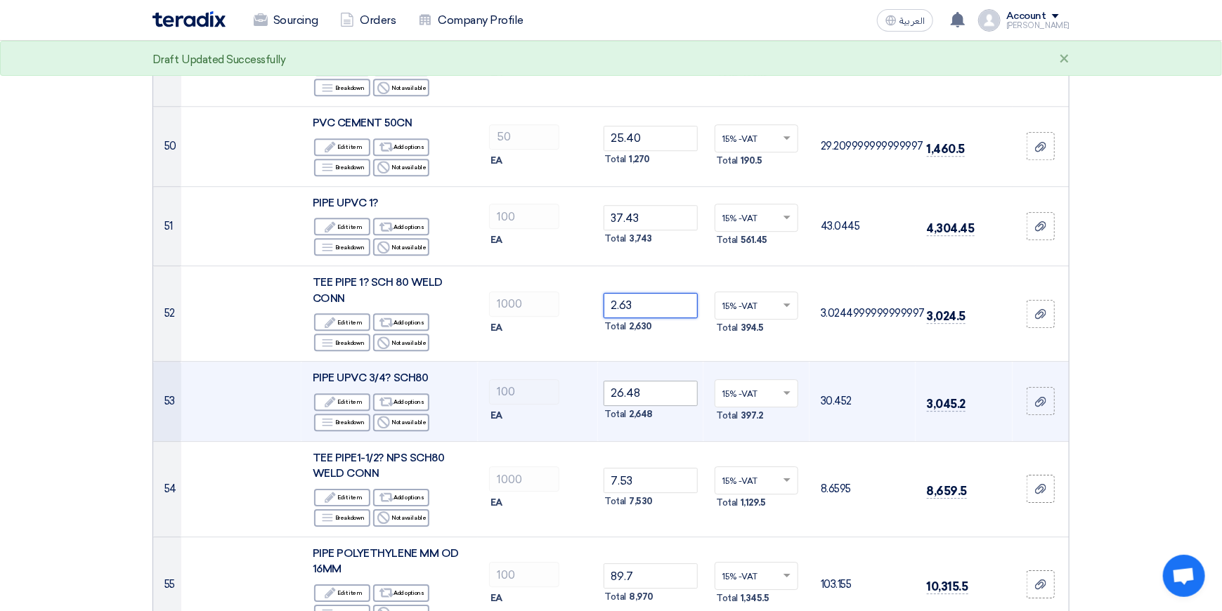
type input "2.63"
click at [662, 381] on input "26.48" at bounding box center [651, 393] width 95 height 25
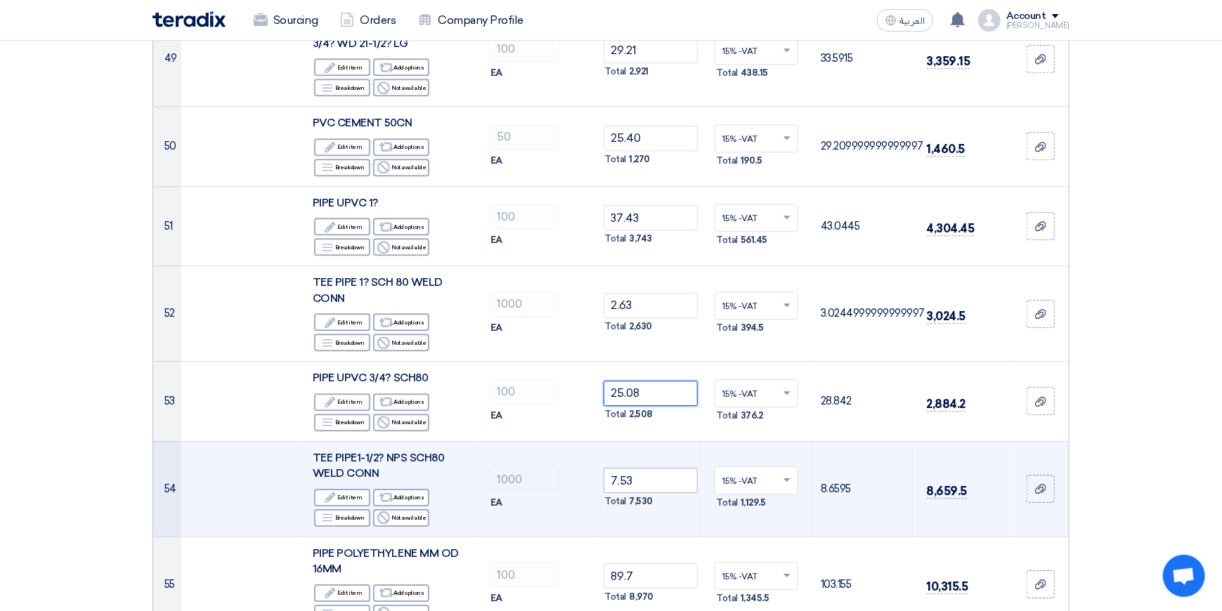
type input "25.08"
click at [653, 468] on input "7.53" at bounding box center [651, 480] width 95 height 25
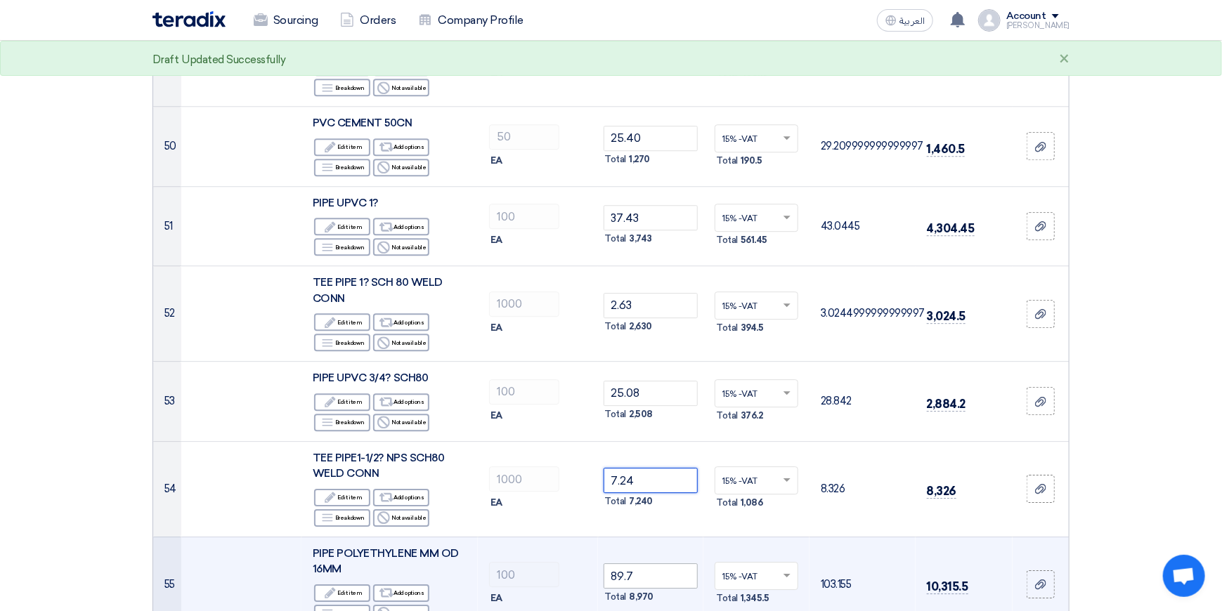
type input "7.24"
click at [656, 563] on input "89.7" at bounding box center [651, 575] width 95 height 25
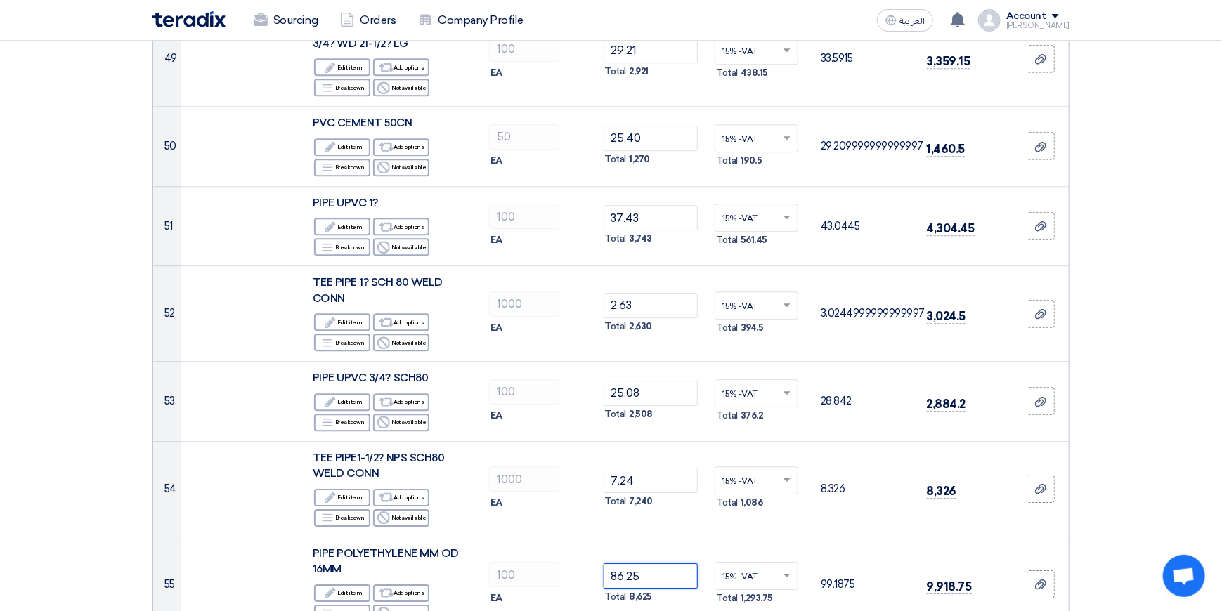
type input "86.25"
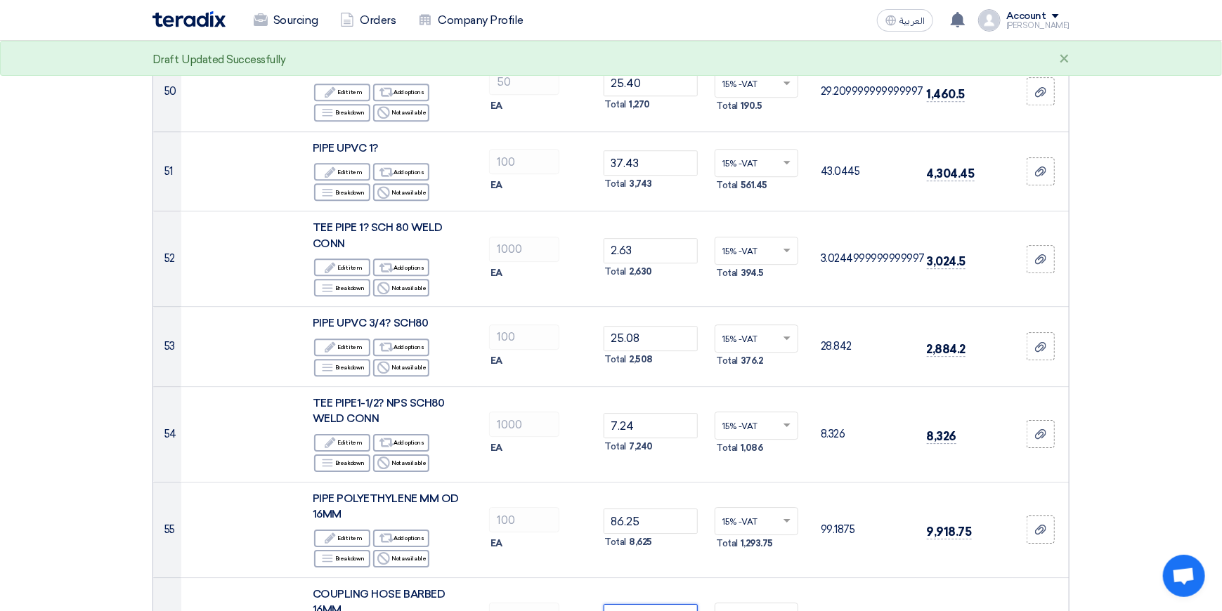
scroll to position [4848, 0]
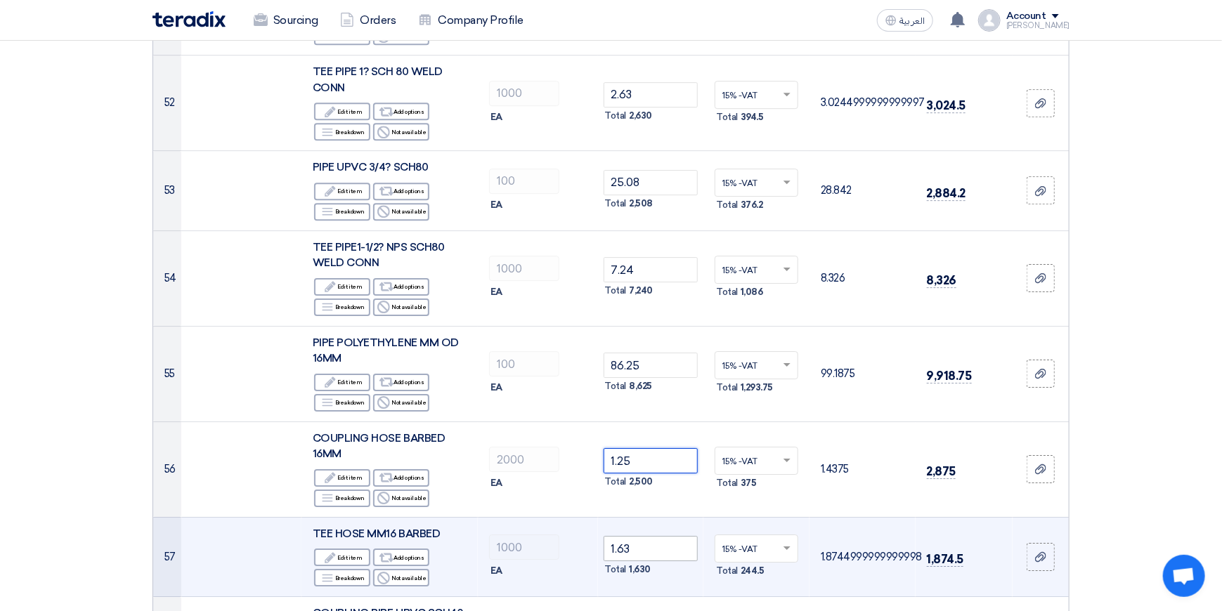
type input "1.25"
click at [660, 536] on input "1.63" at bounding box center [651, 548] width 95 height 25
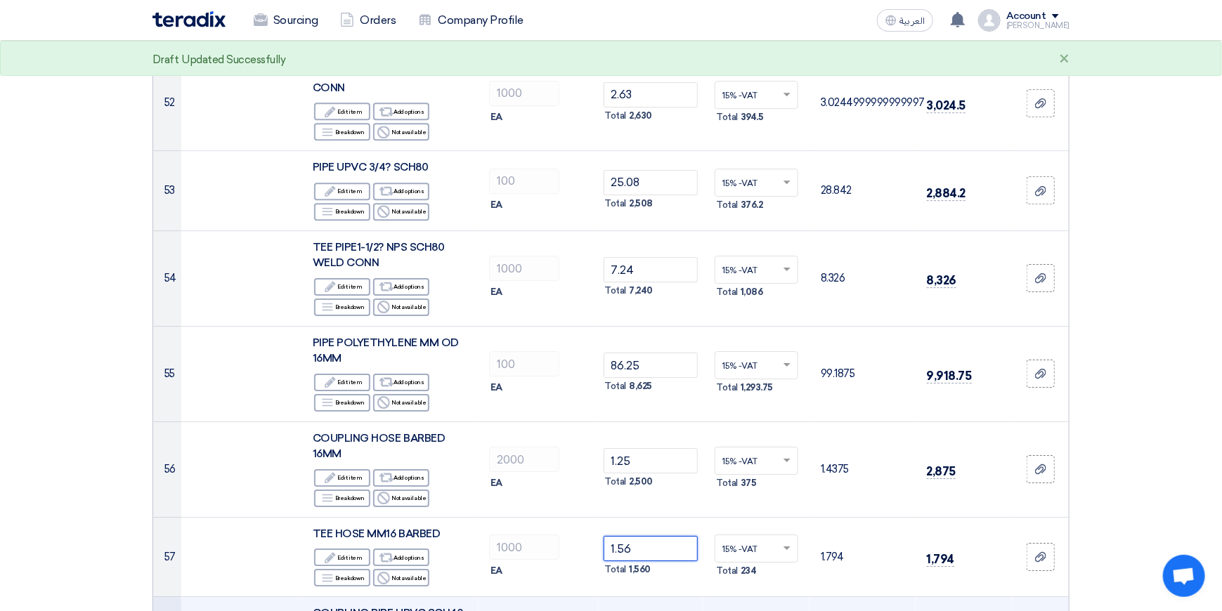
type input "1.56"
type input "1"
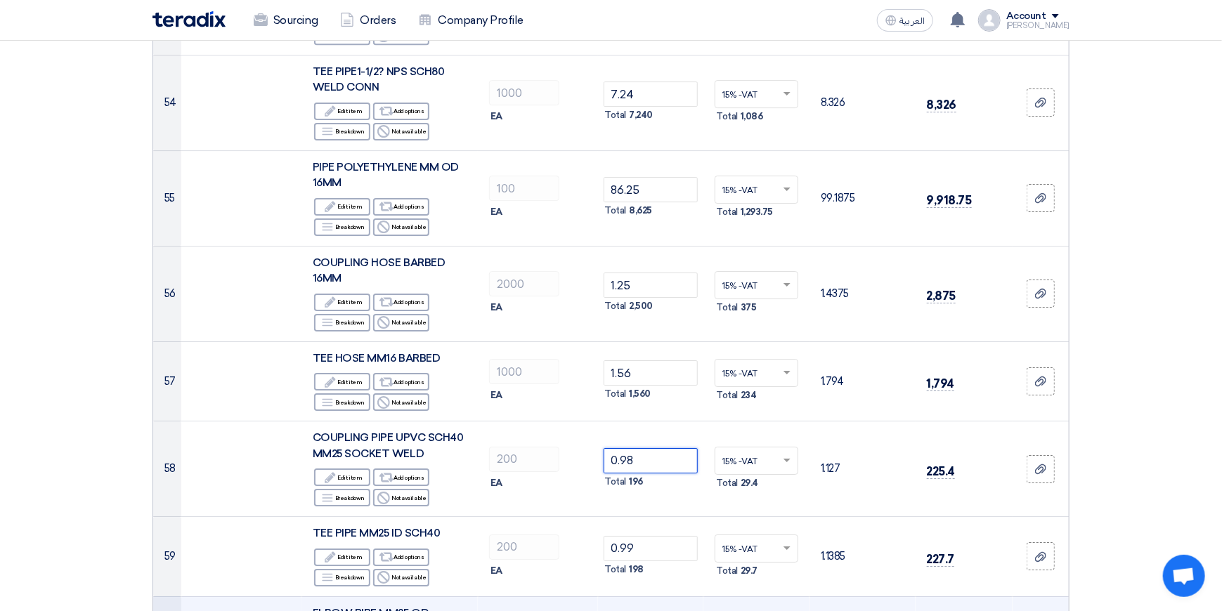
scroll to position [5059, 0]
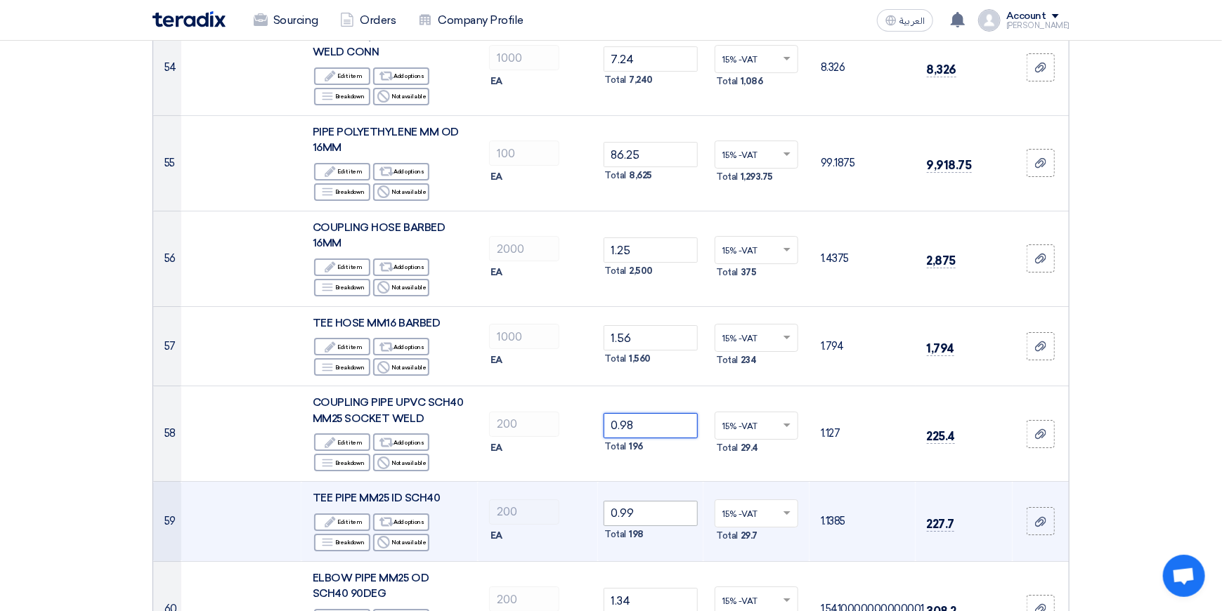
type input "0.98"
click at [670, 501] on input "0.99" at bounding box center [651, 513] width 95 height 25
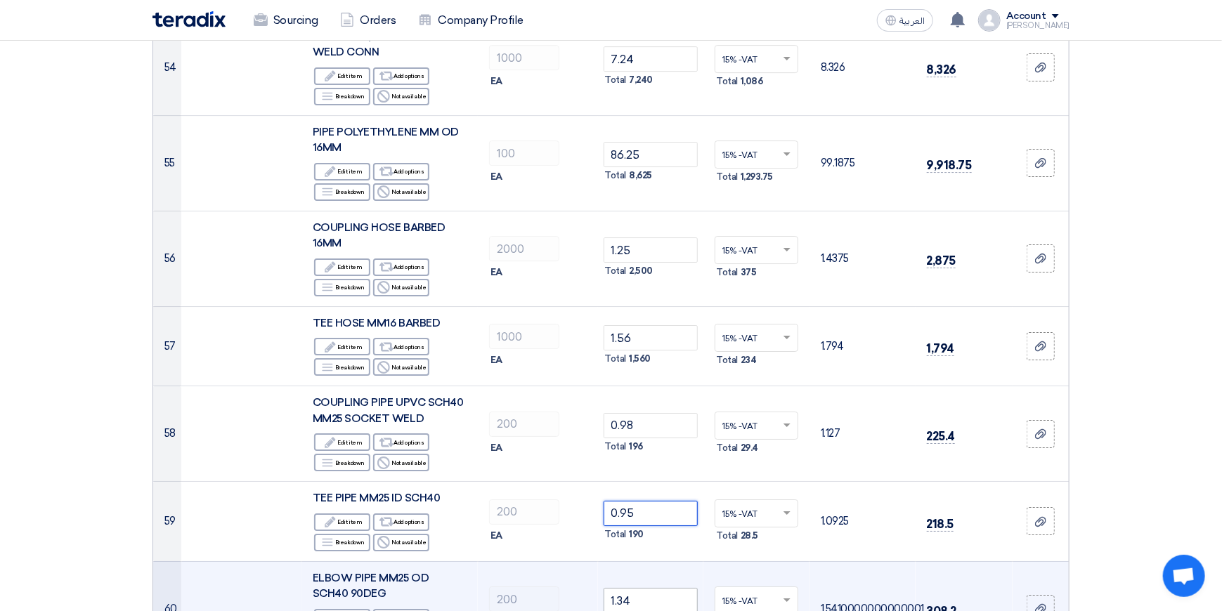
type input "0.95"
click at [662, 588] on input "1.34" at bounding box center [651, 600] width 95 height 25
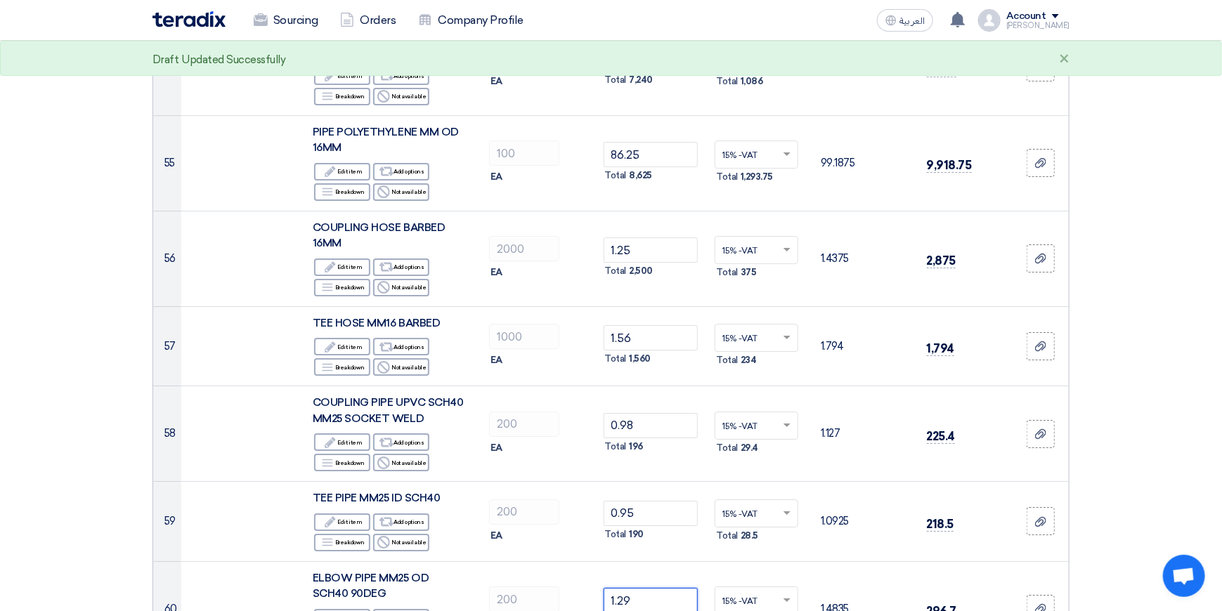
type input "1.29"
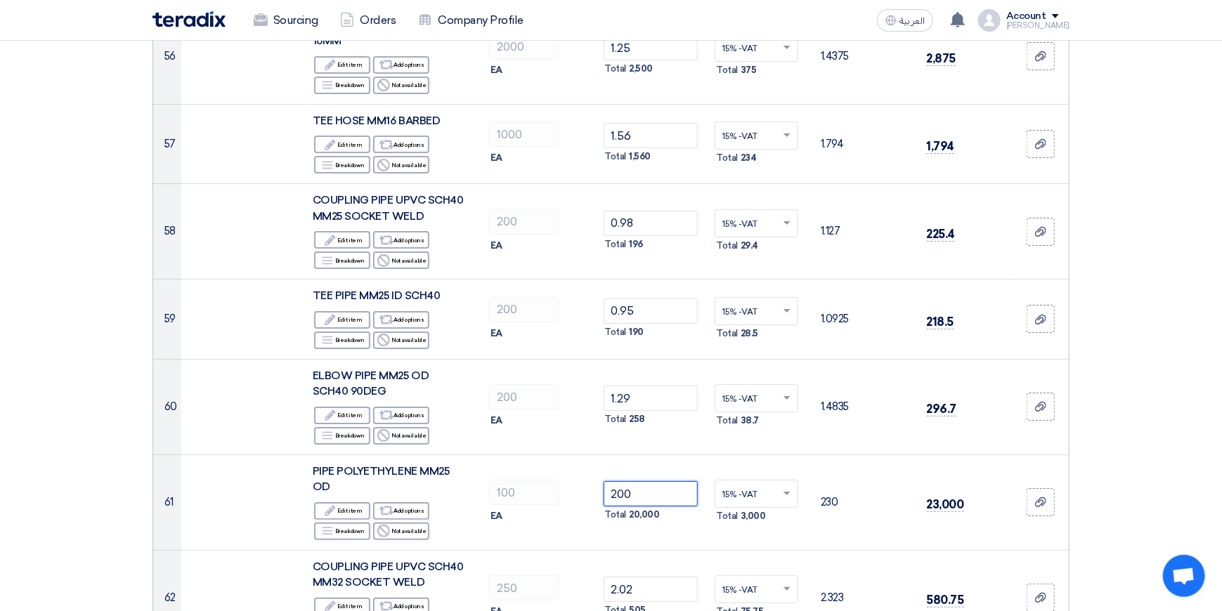
scroll to position [5269, 0]
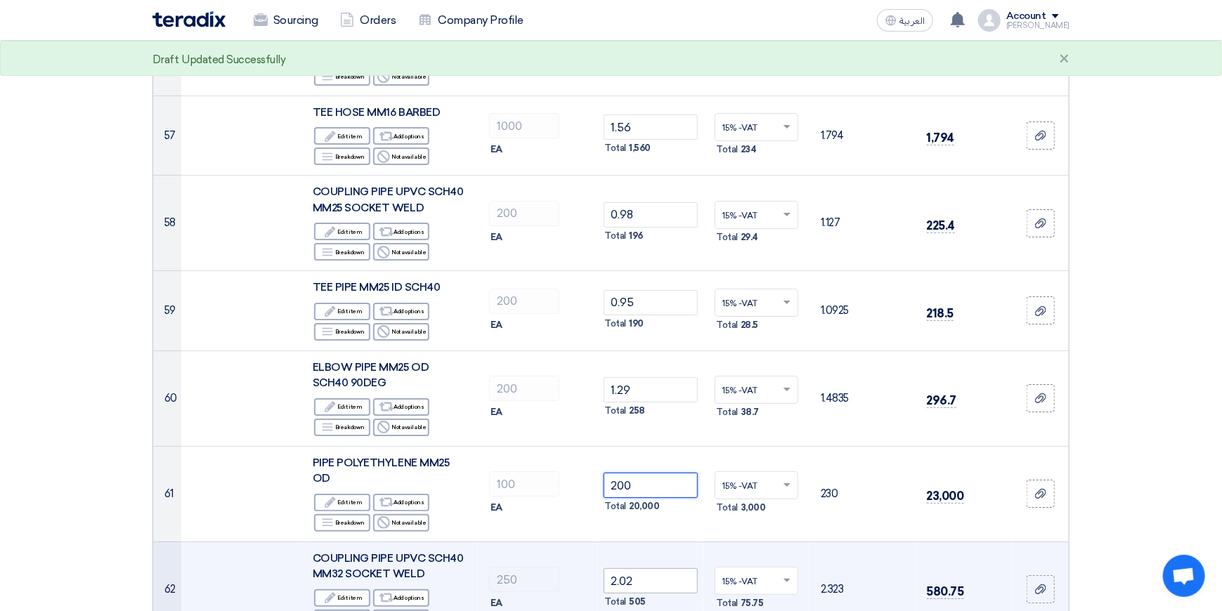
type input "200"
click at [656, 568] on input "2.02" at bounding box center [651, 580] width 95 height 25
type input "2"
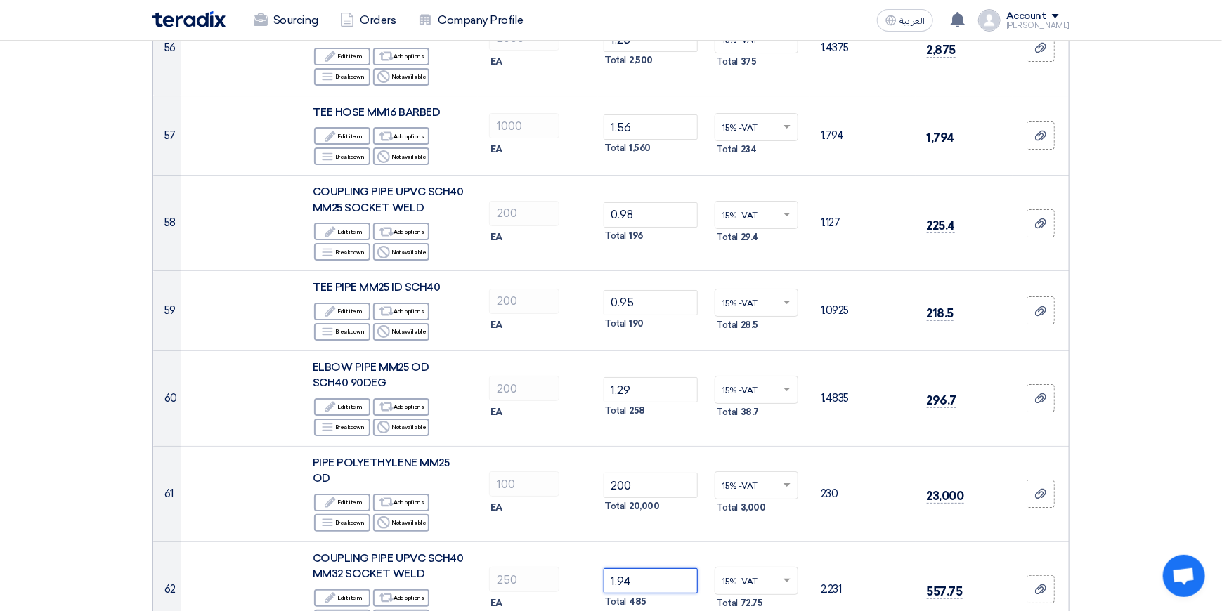
type input "1.94"
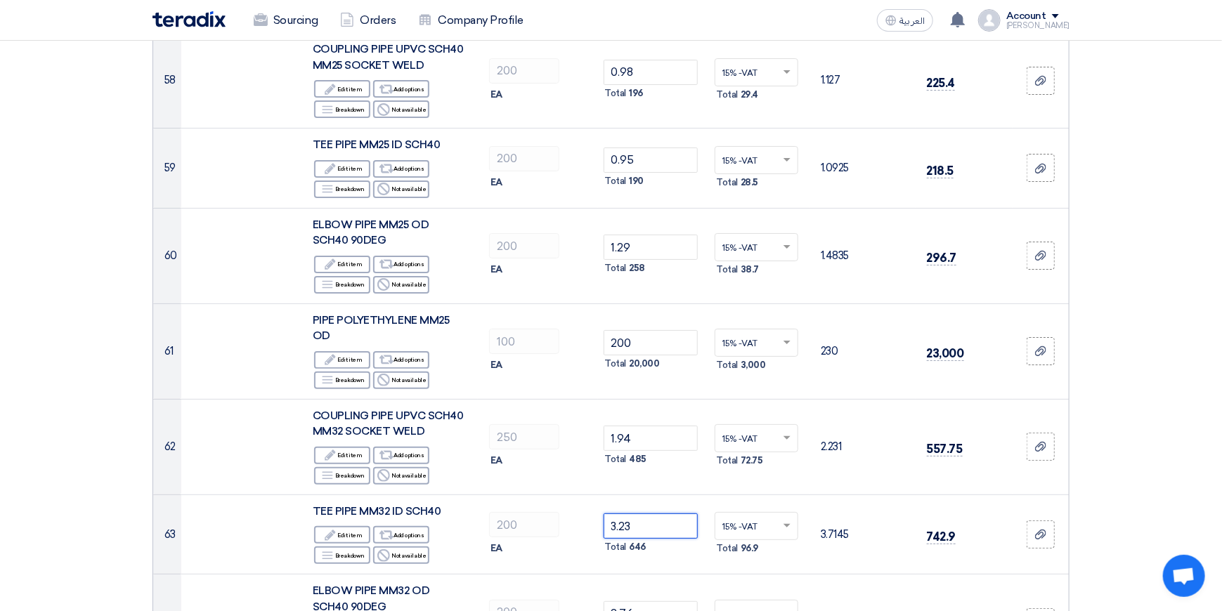
scroll to position [5620, 0]
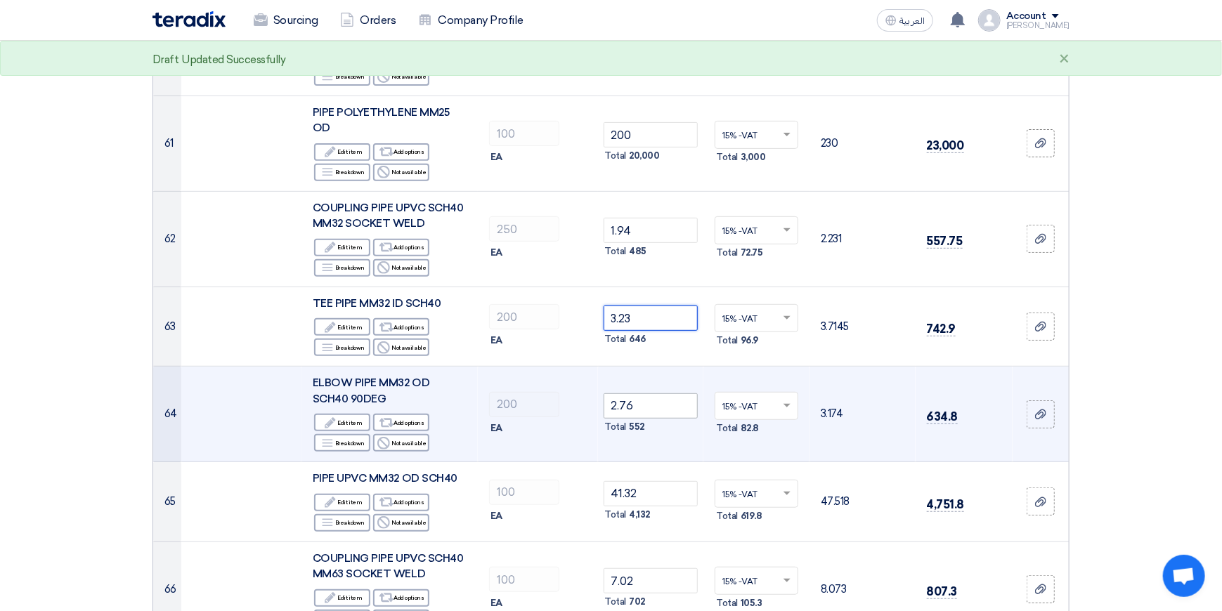
type input "3.23"
click at [653, 393] on input "2.76" at bounding box center [651, 405] width 95 height 25
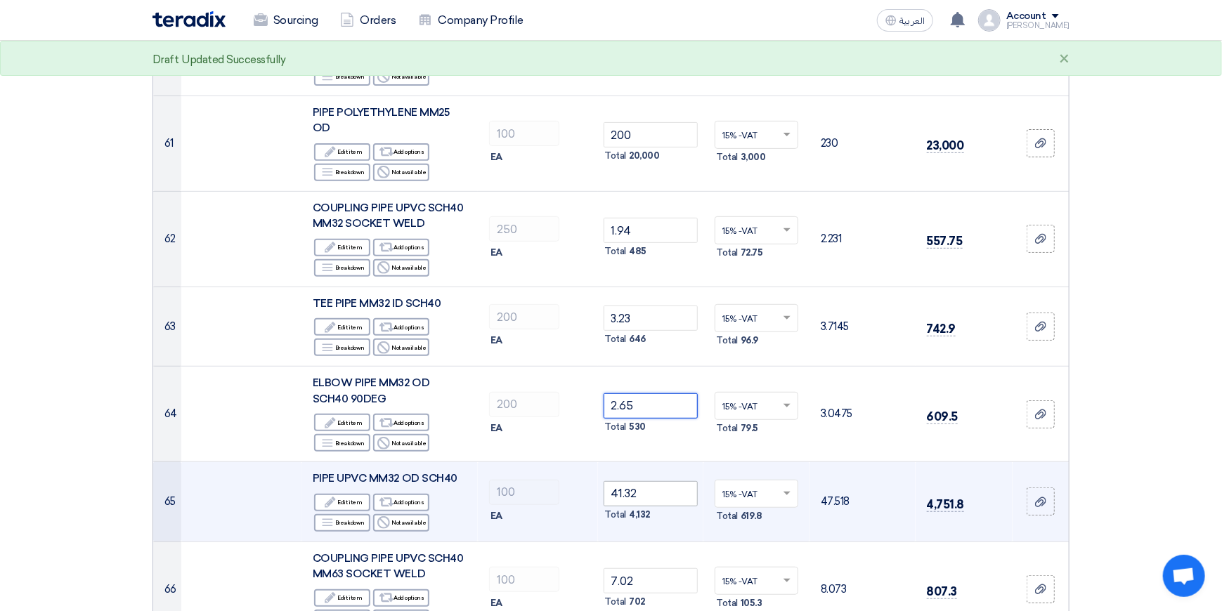
type input "2.65"
click at [651, 481] on input "41.32" at bounding box center [651, 493] width 95 height 25
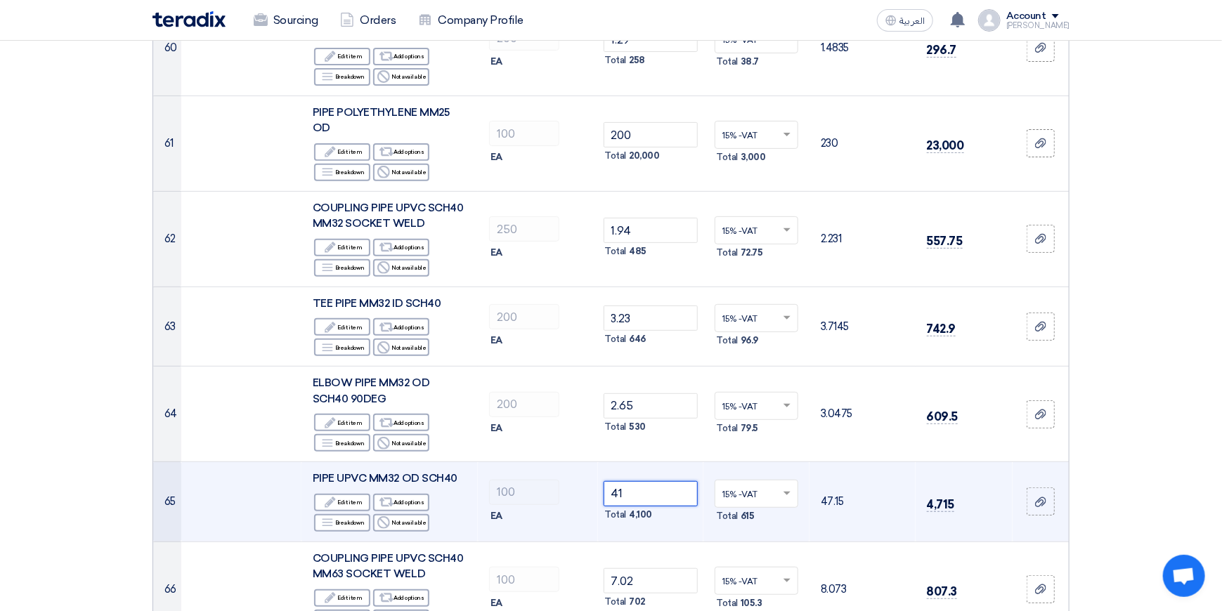
type input "4"
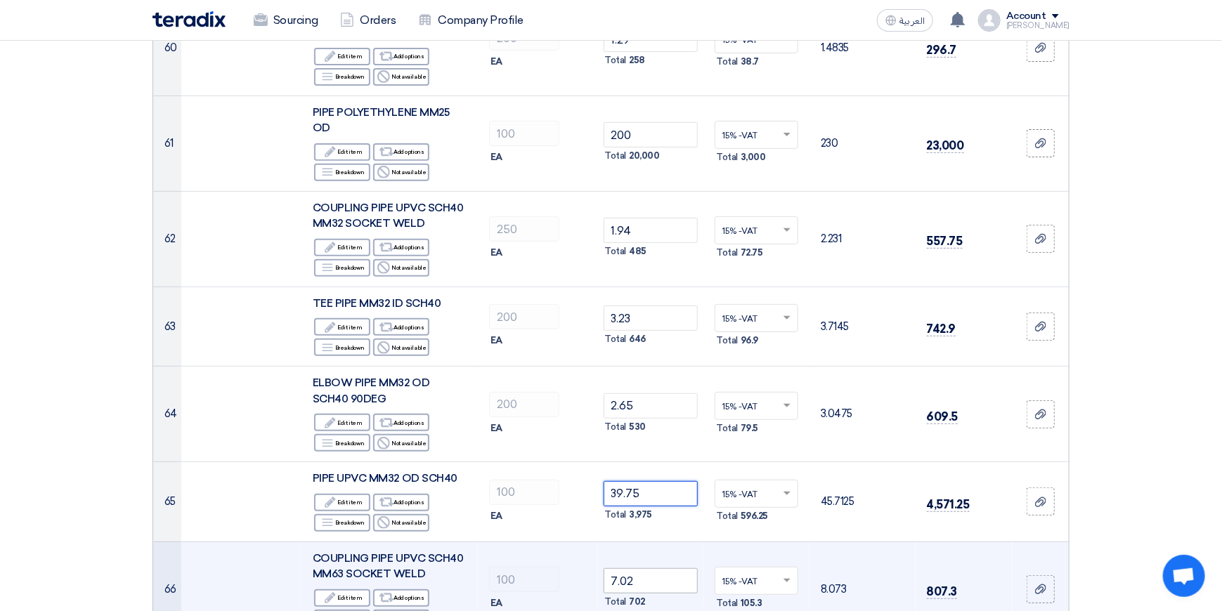
type input "39.75"
click at [645, 568] on input "7.02" at bounding box center [651, 580] width 95 height 25
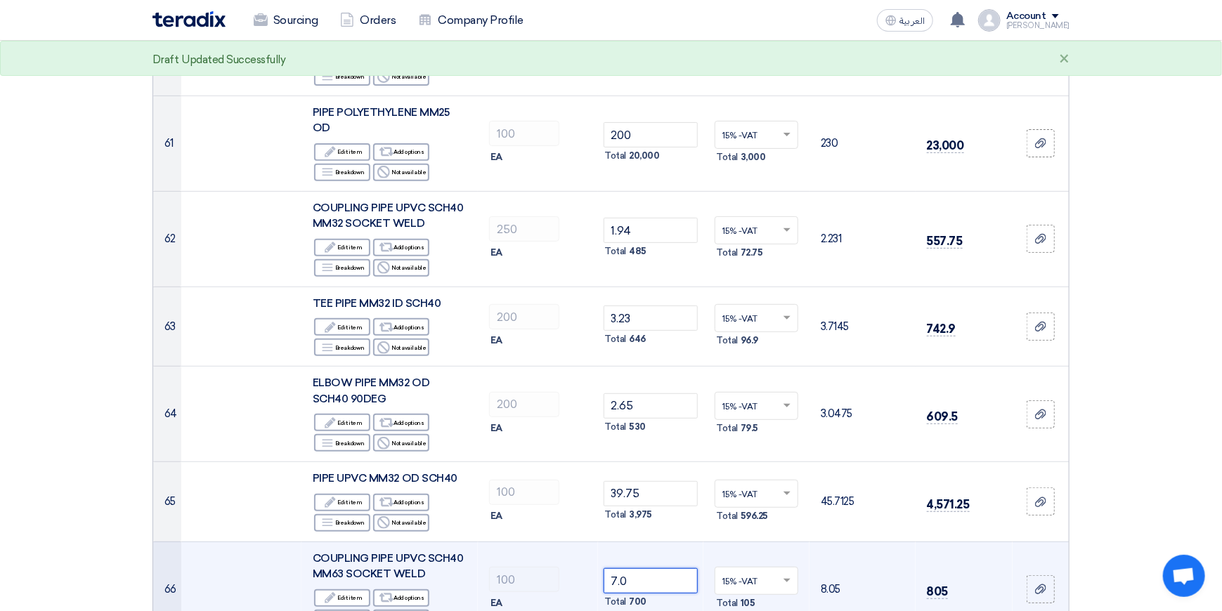
type input "7"
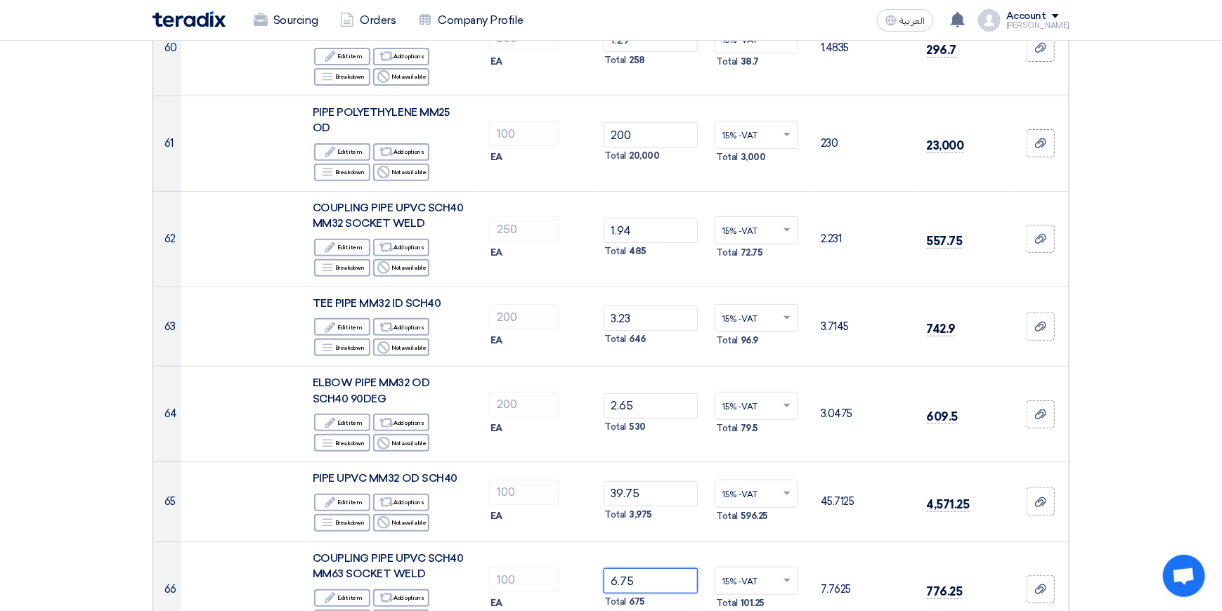
type input "6.75"
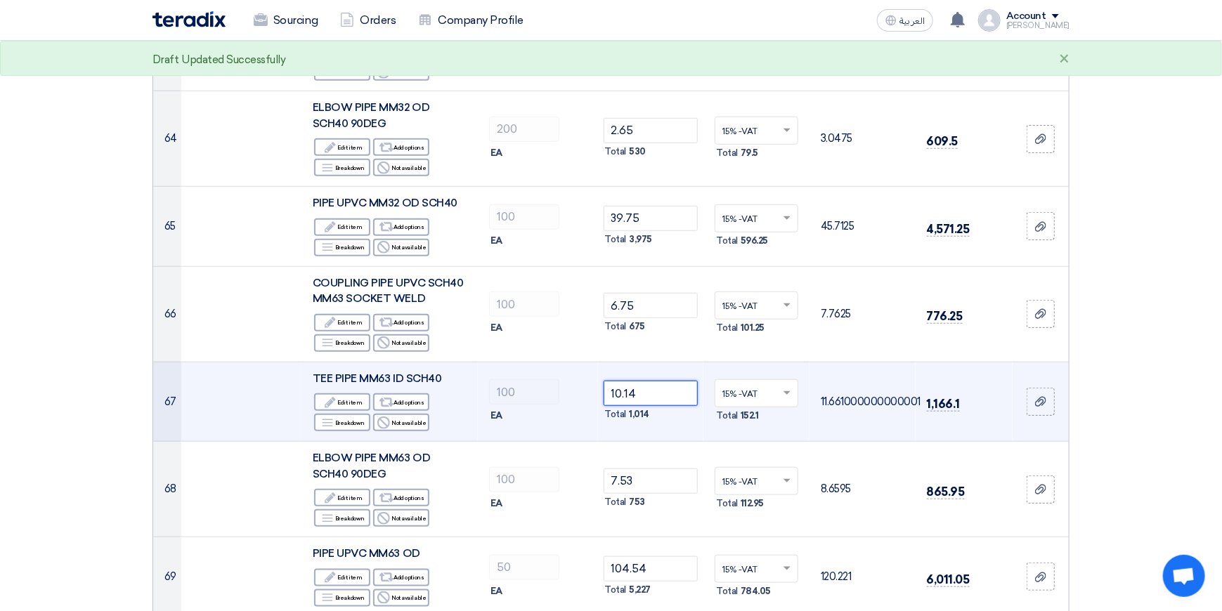
scroll to position [5902, 0]
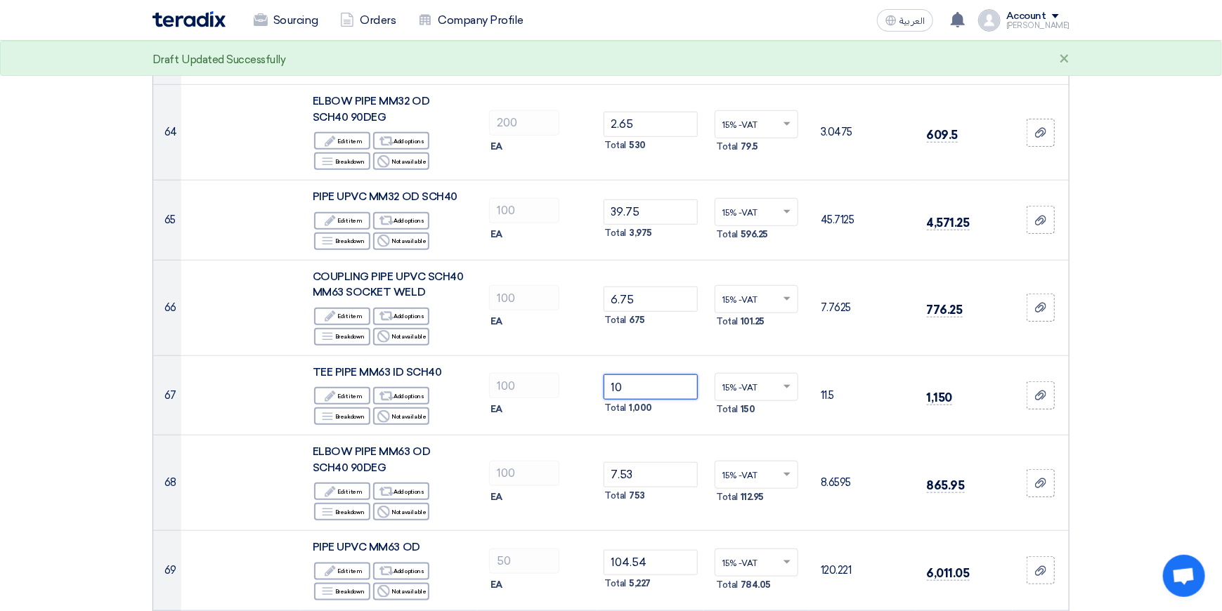
type input "1"
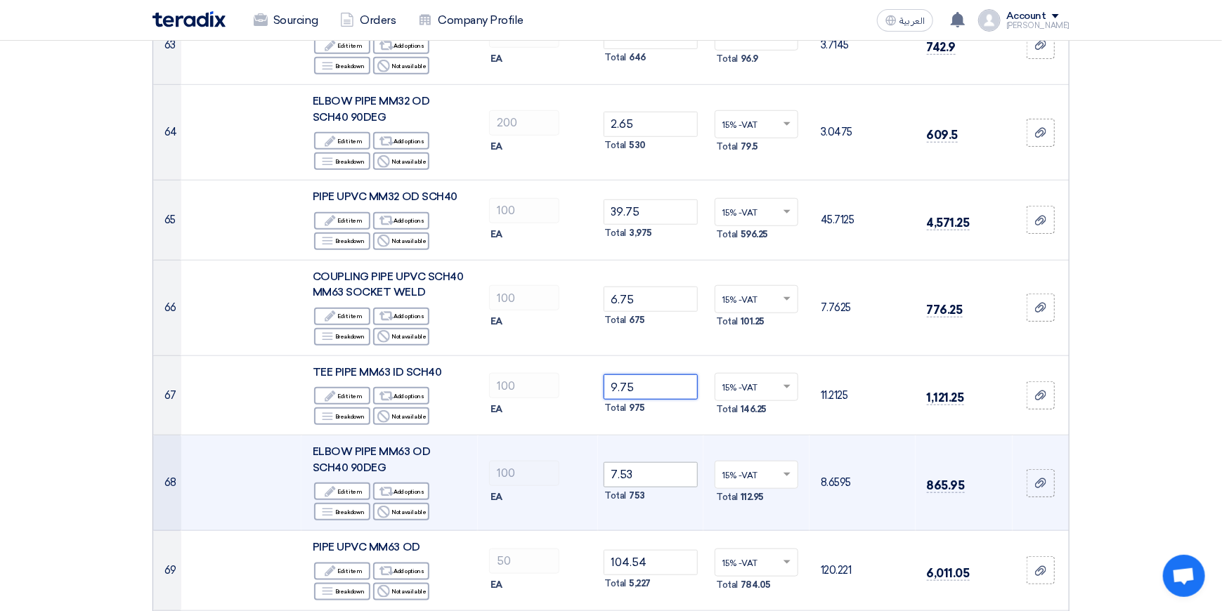
type input "9.75"
click at [668, 462] on input "7.53" at bounding box center [651, 474] width 95 height 25
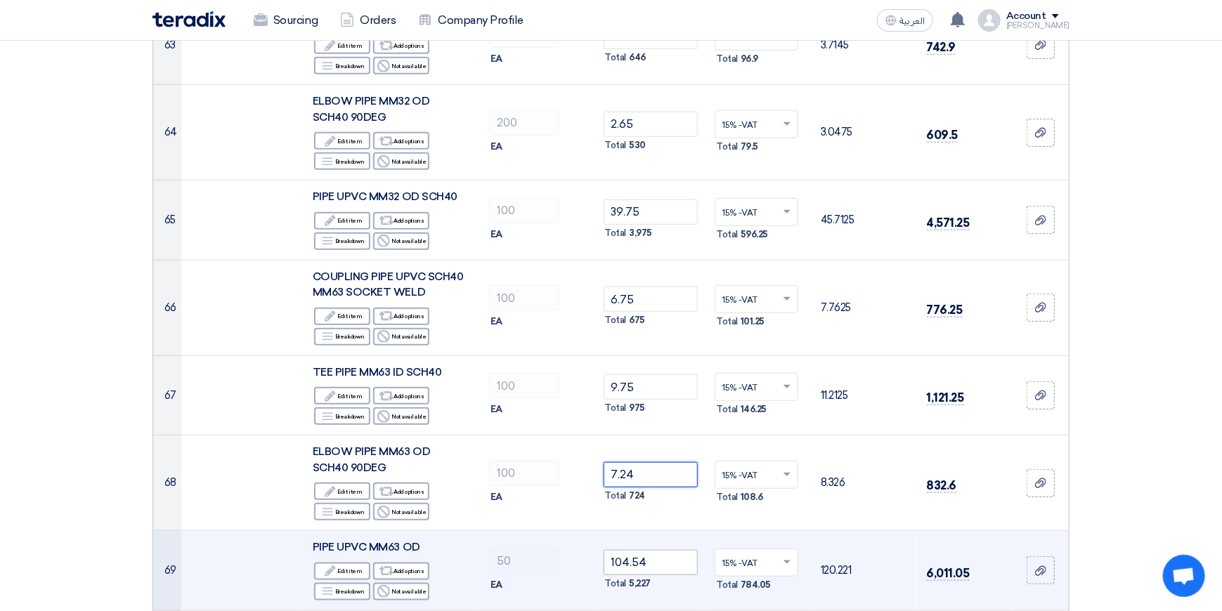
type input "7.24"
click at [656, 550] on input "104.54" at bounding box center [651, 562] width 95 height 25
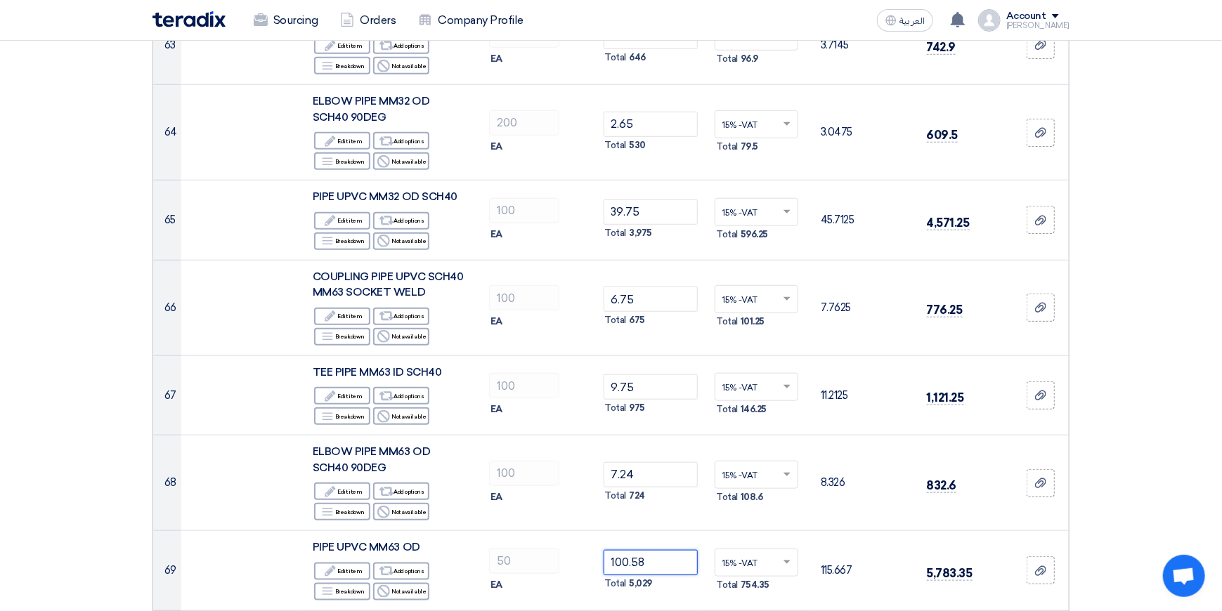
type input "100.58"
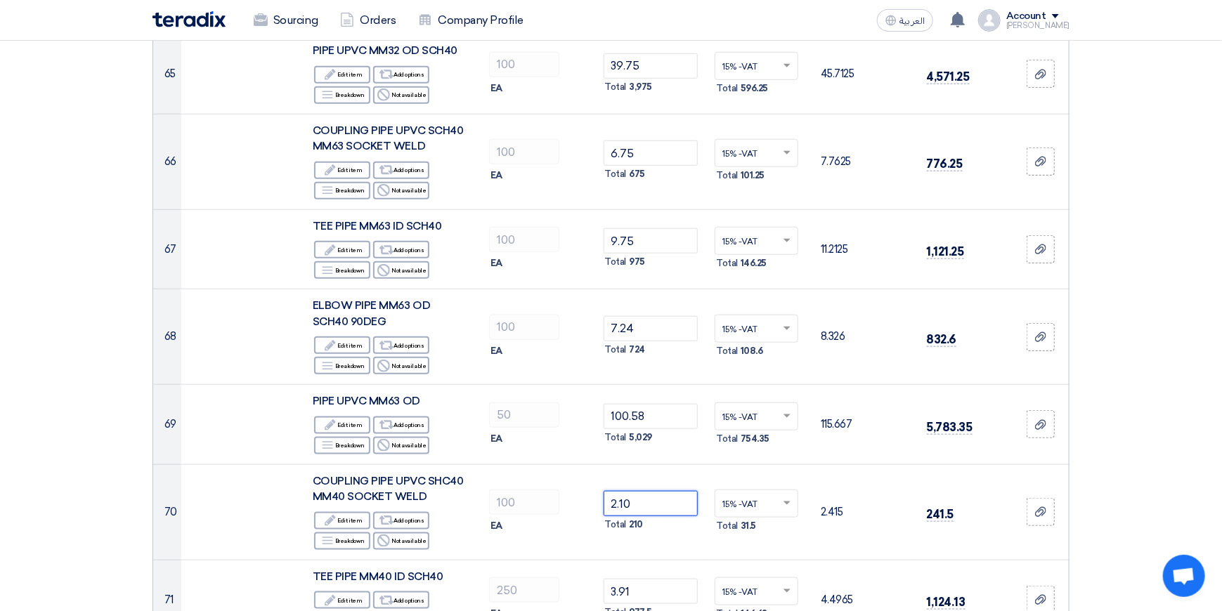
scroll to position [6183, 0]
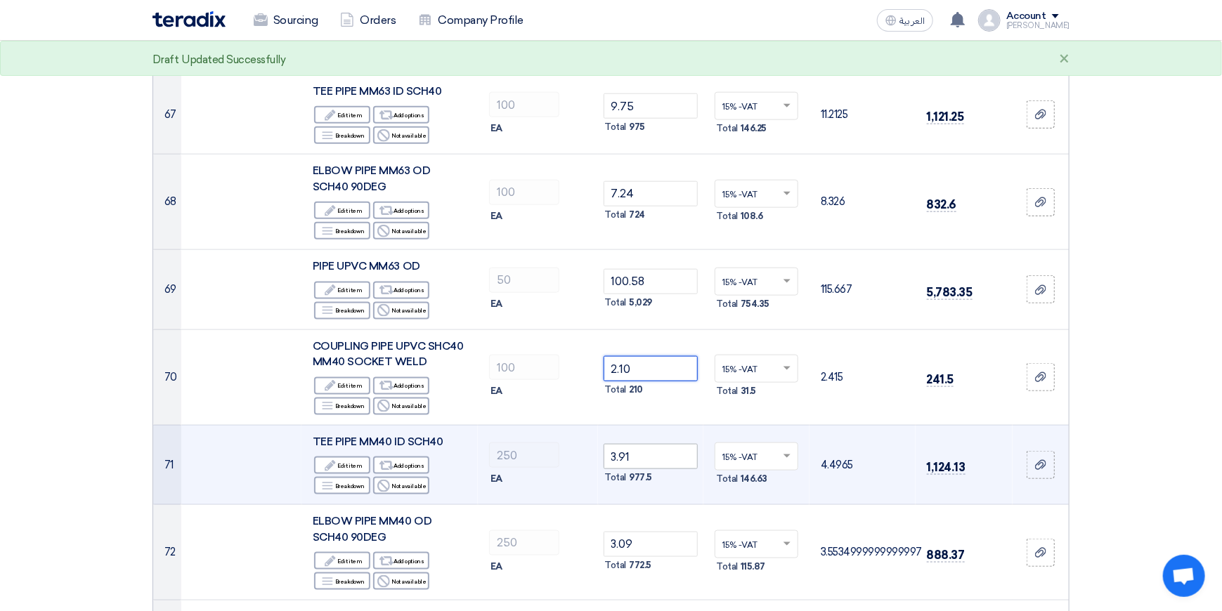
type input "2.10"
click at [659, 444] on input "3.91" at bounding box center [651, 456] width 95 height 25
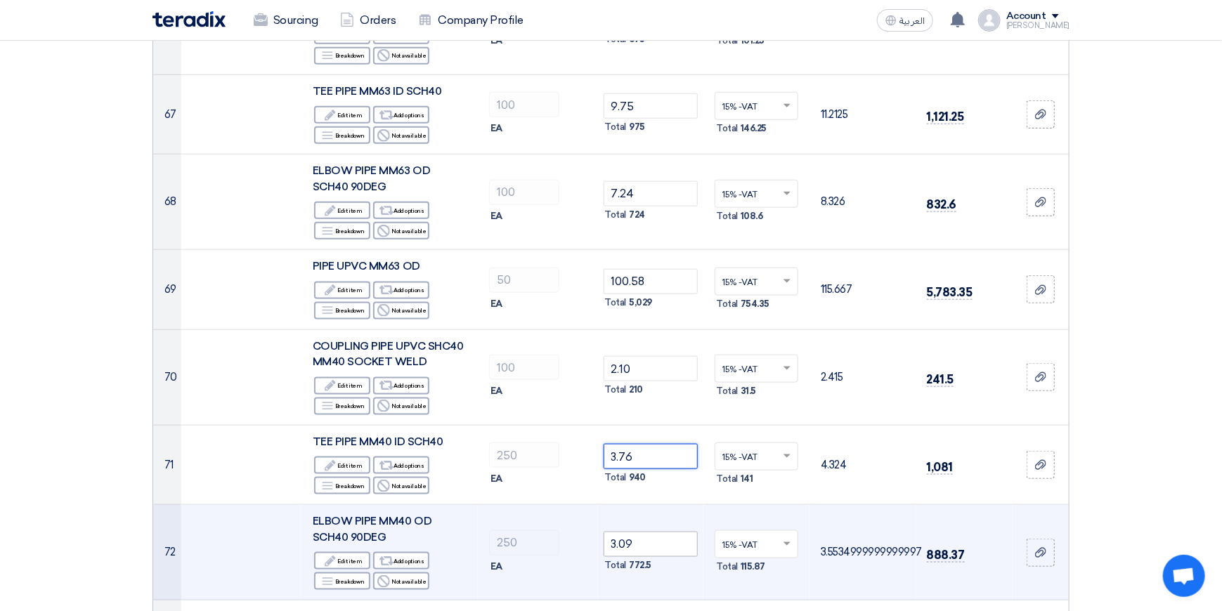
type input "3.76"
click at [658, 532] on input "3.09" at bounding box center [651, 544] width 95 height 25
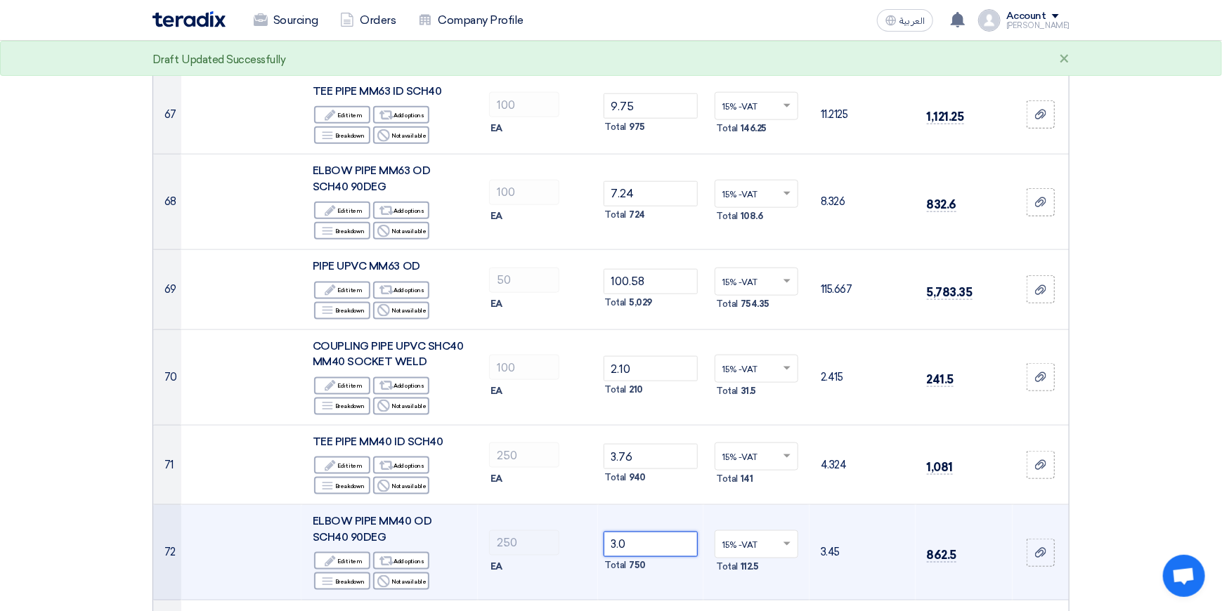
type input "3"
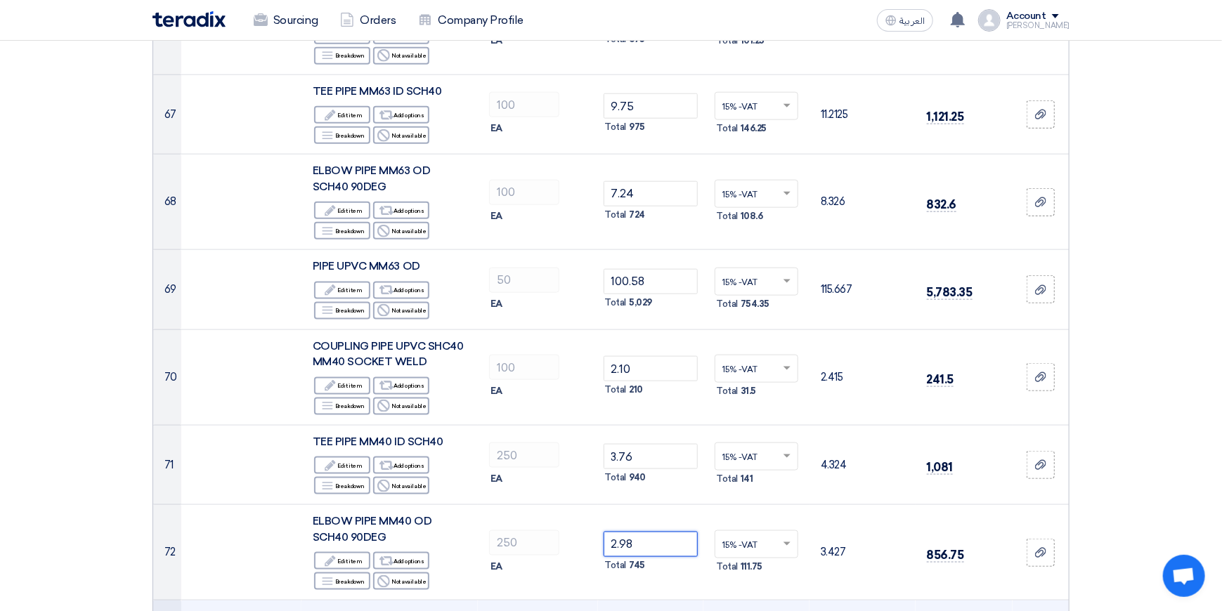
type input "2.98"
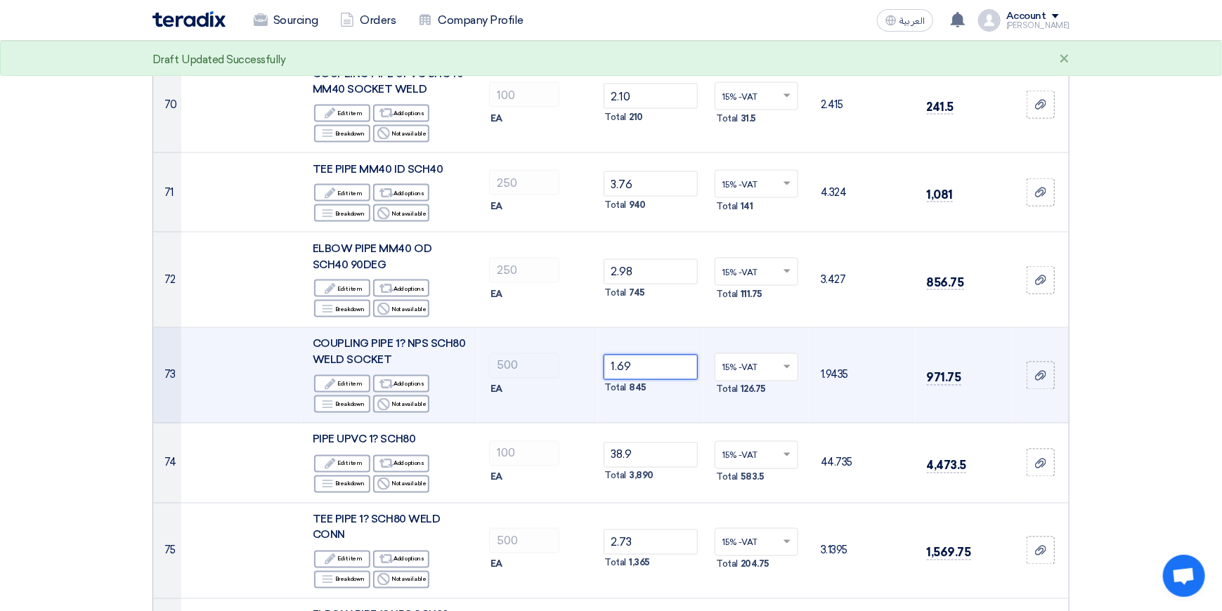
scroll to position [6464, 0]
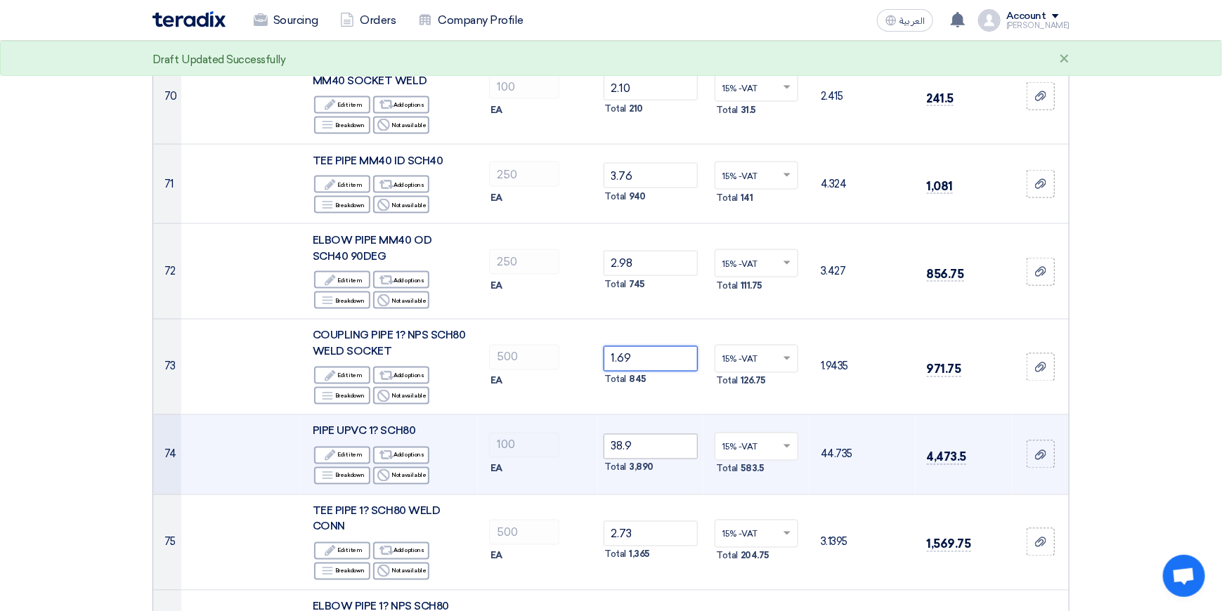
type input "1.69"
click at [660, 434] on input "38.9" at bounding box center [651, 446] width 95 height 25
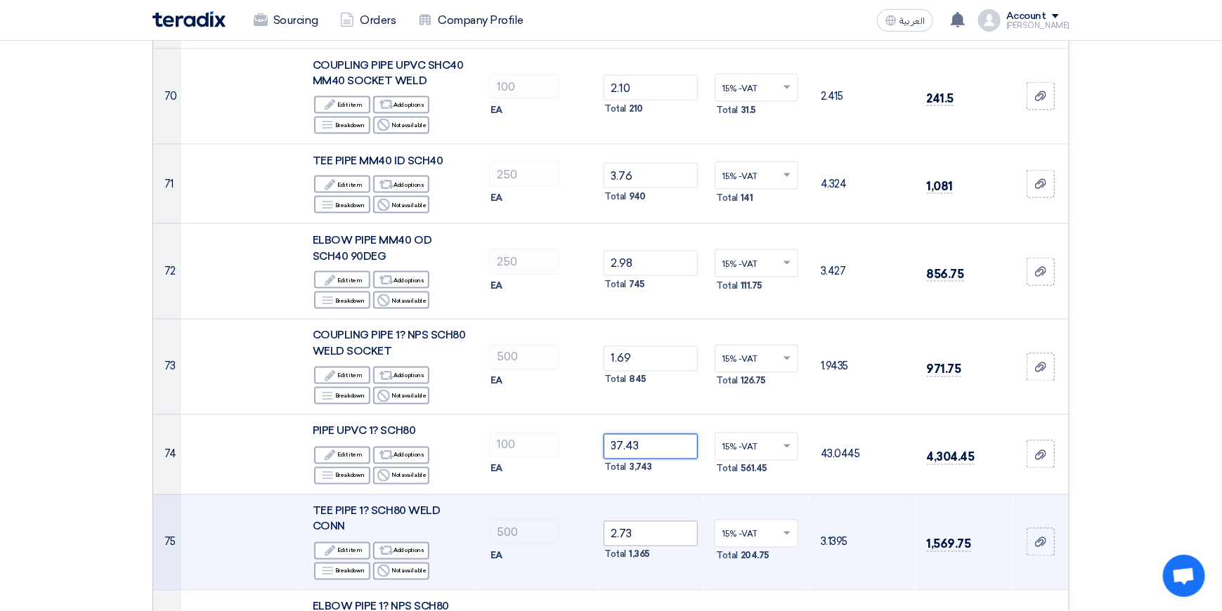
type input "37.43"
click at [656, 521] on input "2.73" at bounding box center [651, 533] width 95 height 25
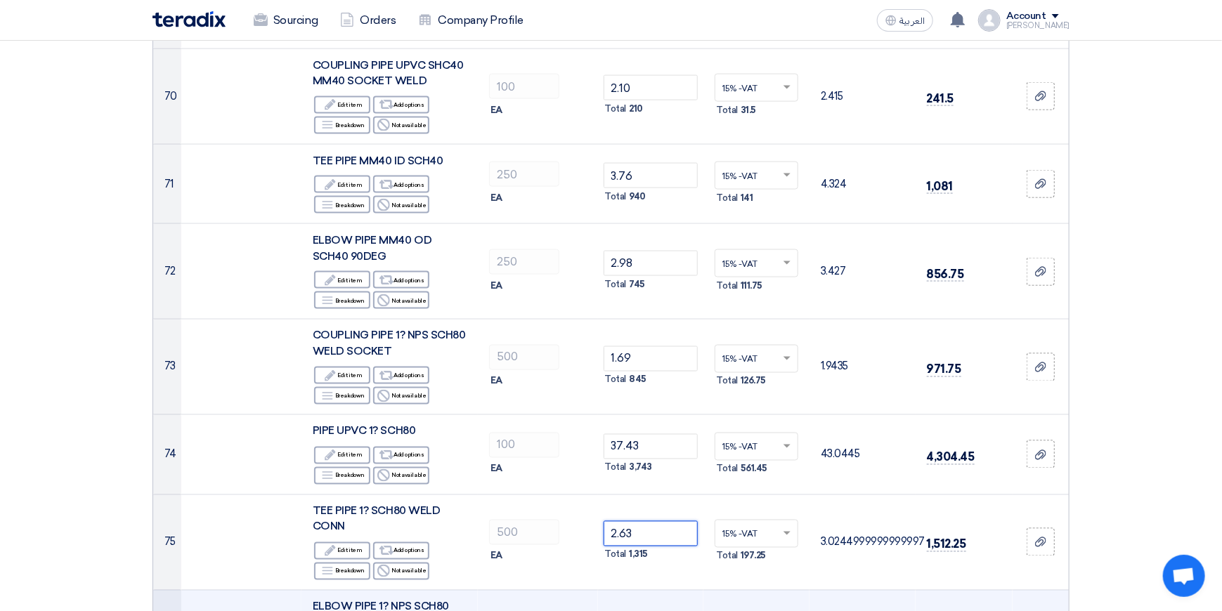
type input "2.63"
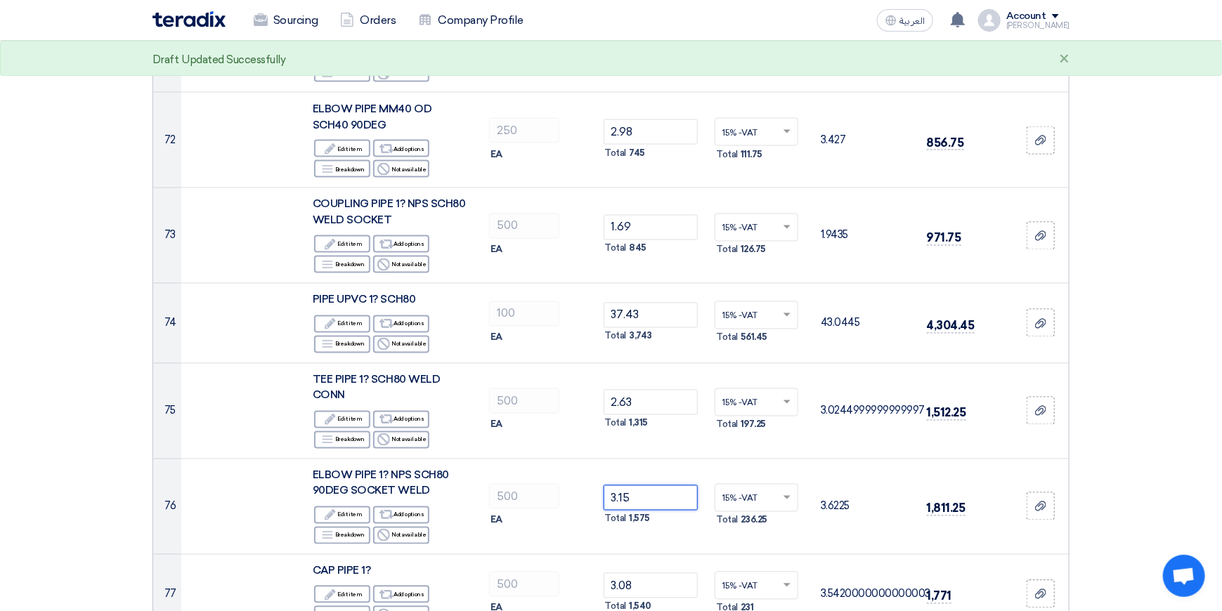
scroll to position [6604, 0]
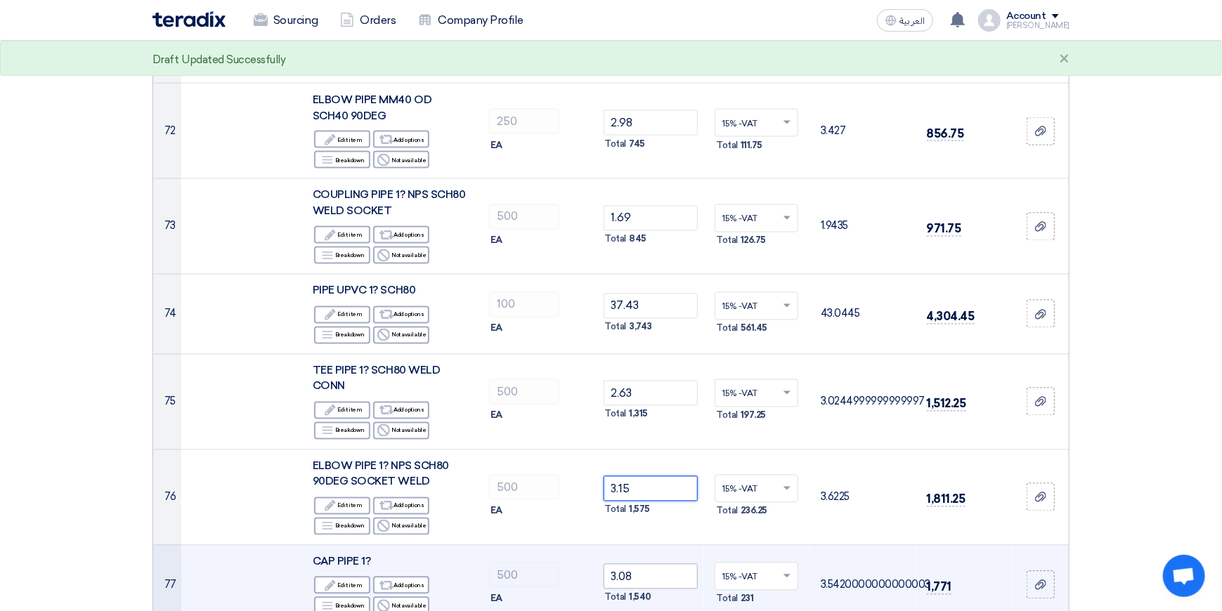
type input "3.15"
click at [663, 564] on input "3.08" at bounding box center [651, 576] width 95 height 25
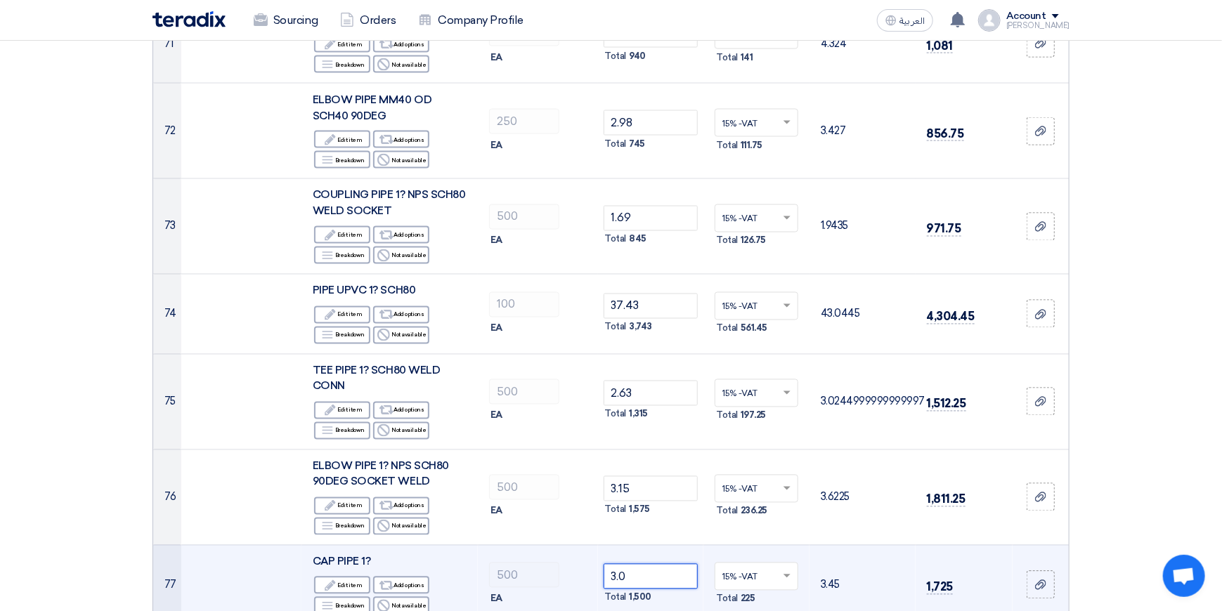
type input "3"
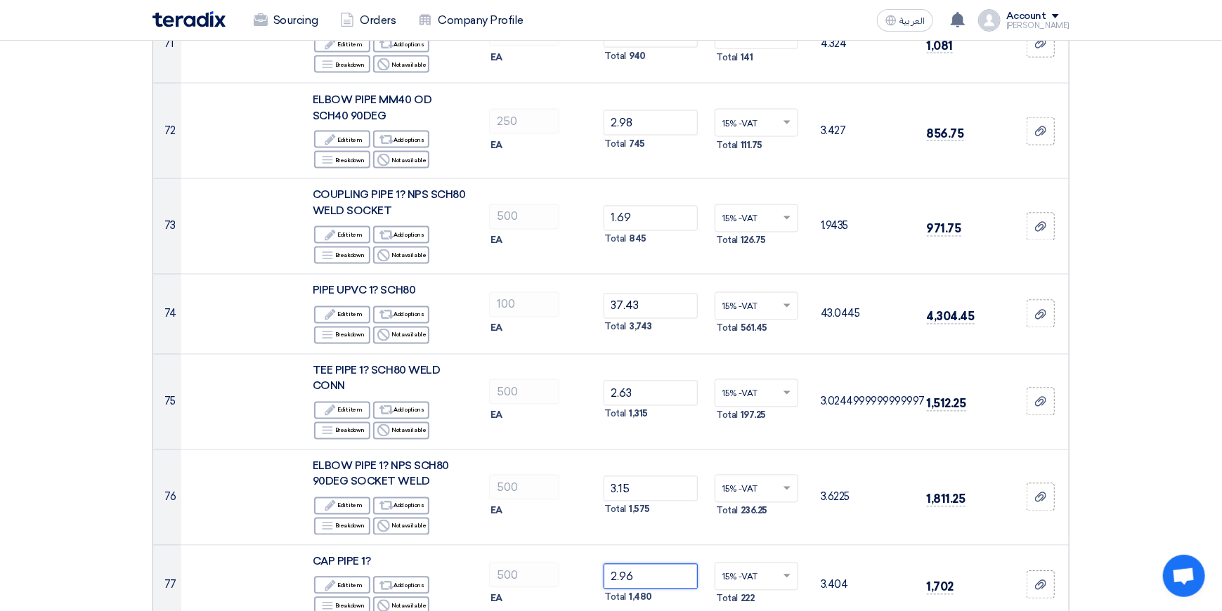
type input "2.96"
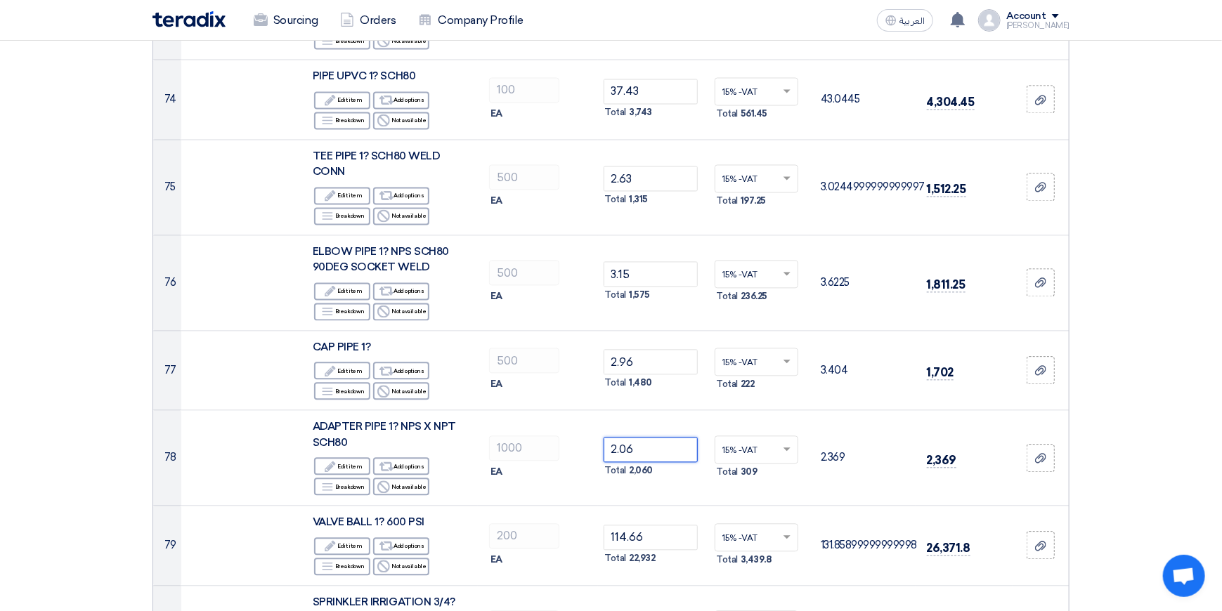
scroll to position [6885, 0]
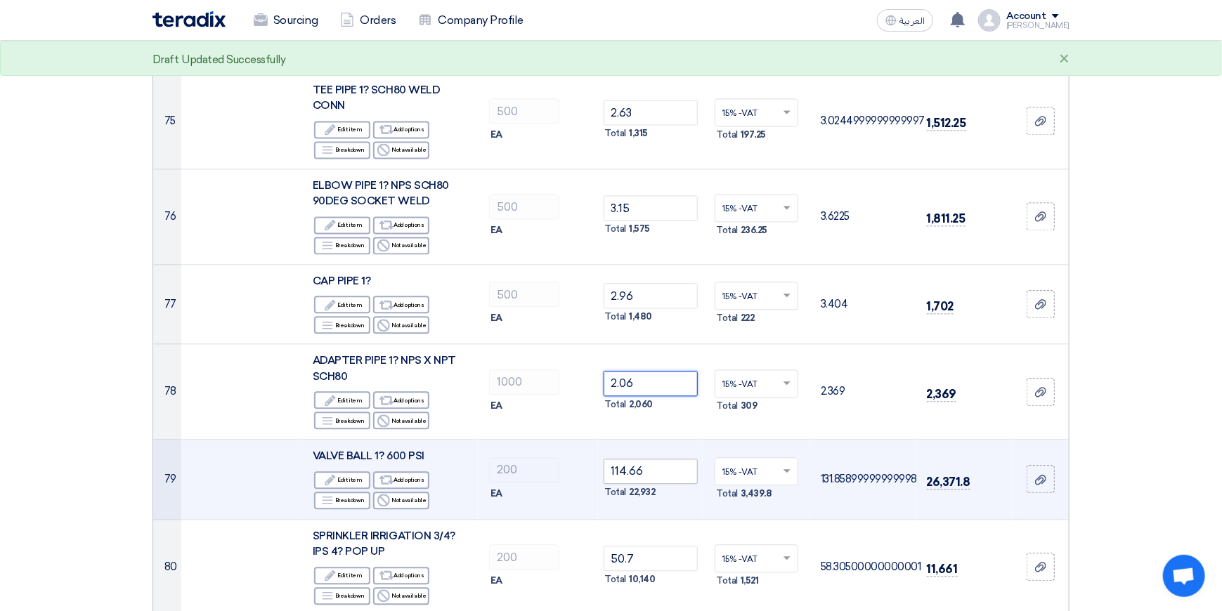
type input "2.06"
click at [664, 459] on input "114.66" at bounding box center [651, 471] width 95 height 25
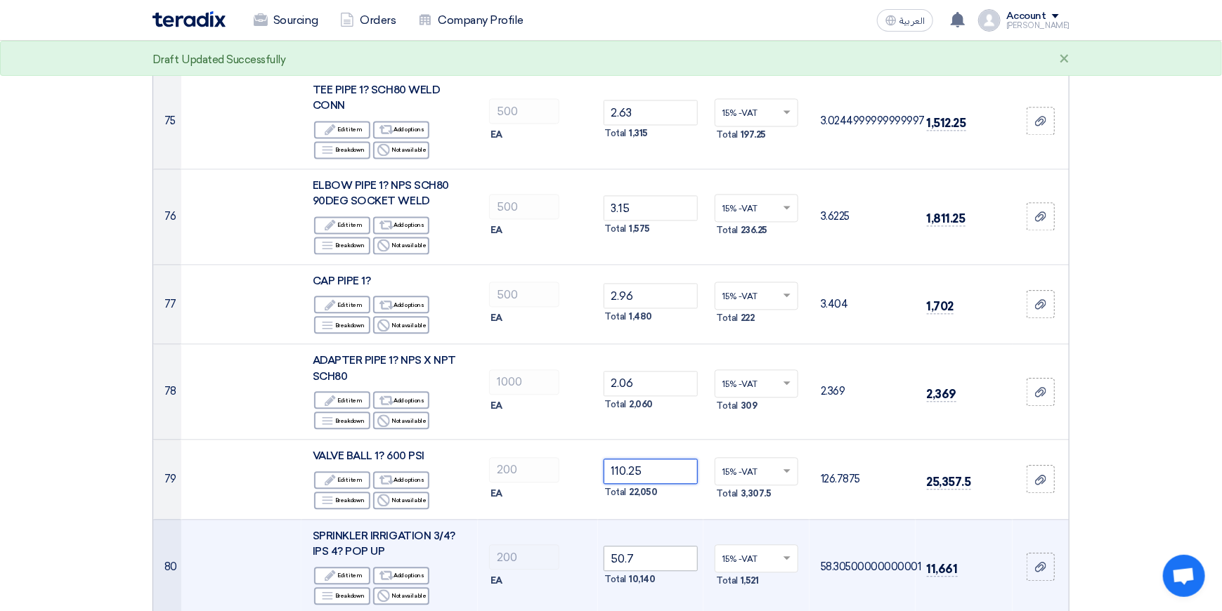
type input "110.25"
click at [659, 546] on input "50.7" at bounding box center [651, 558] width 95 height 25
type input "5"
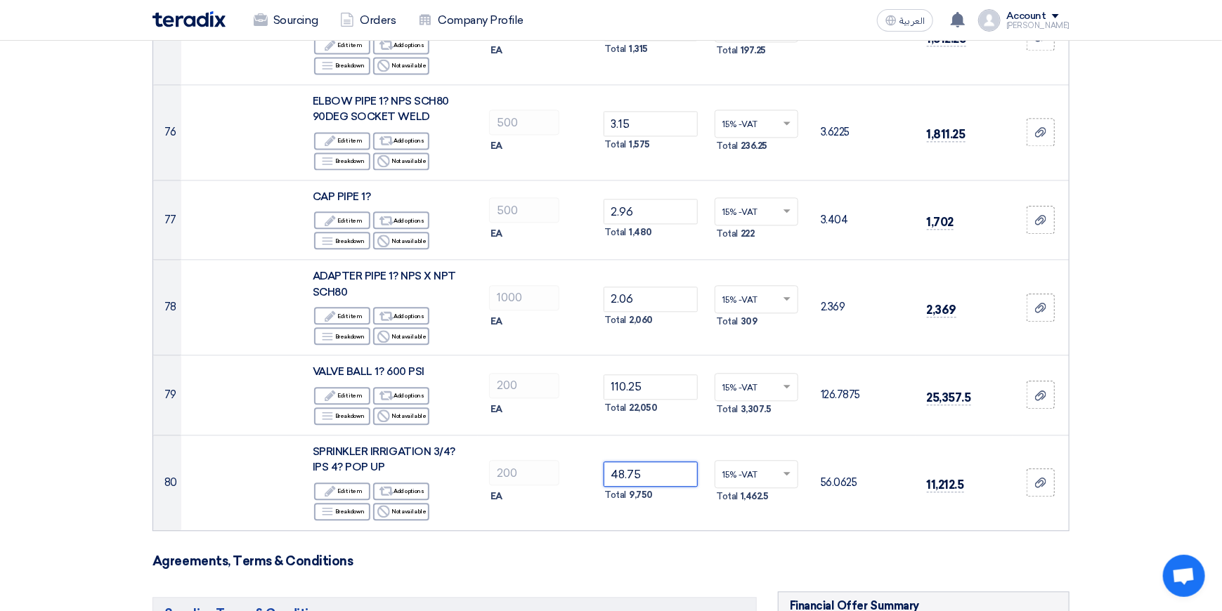
scroll to position [7166, 0]
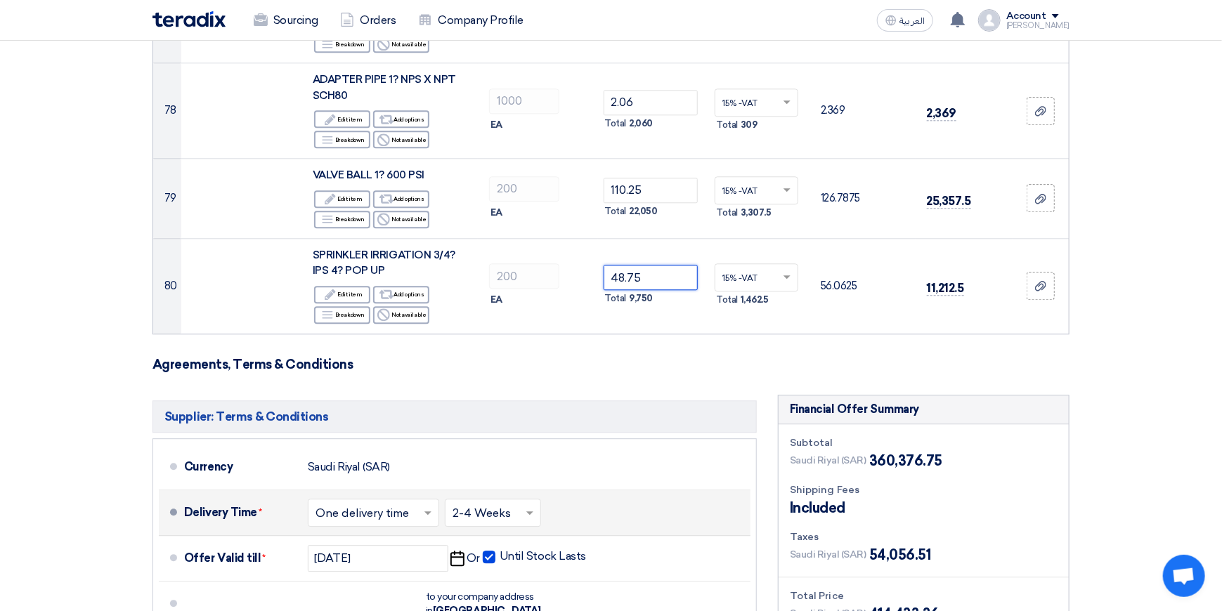
type input "48.75"
click at [622, 496] on div "Delivery Time * Choose delivery time ... × One delivery time × Choose delivery …" at bounding box center [464, 513] width 561 height 34
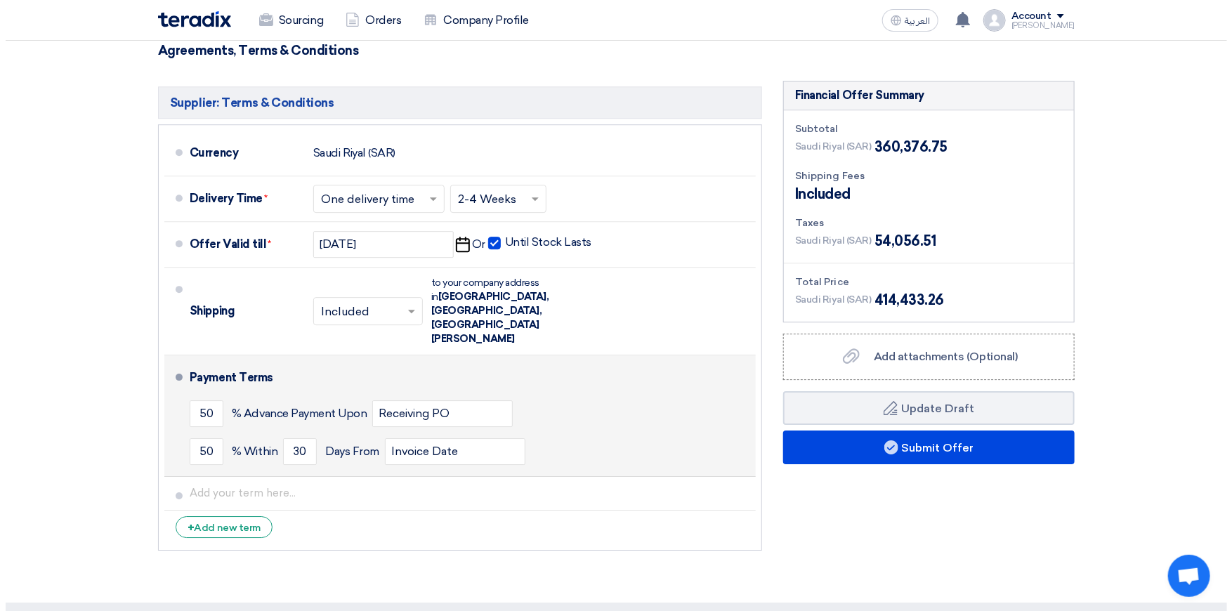
scroll to position [7447, 0]
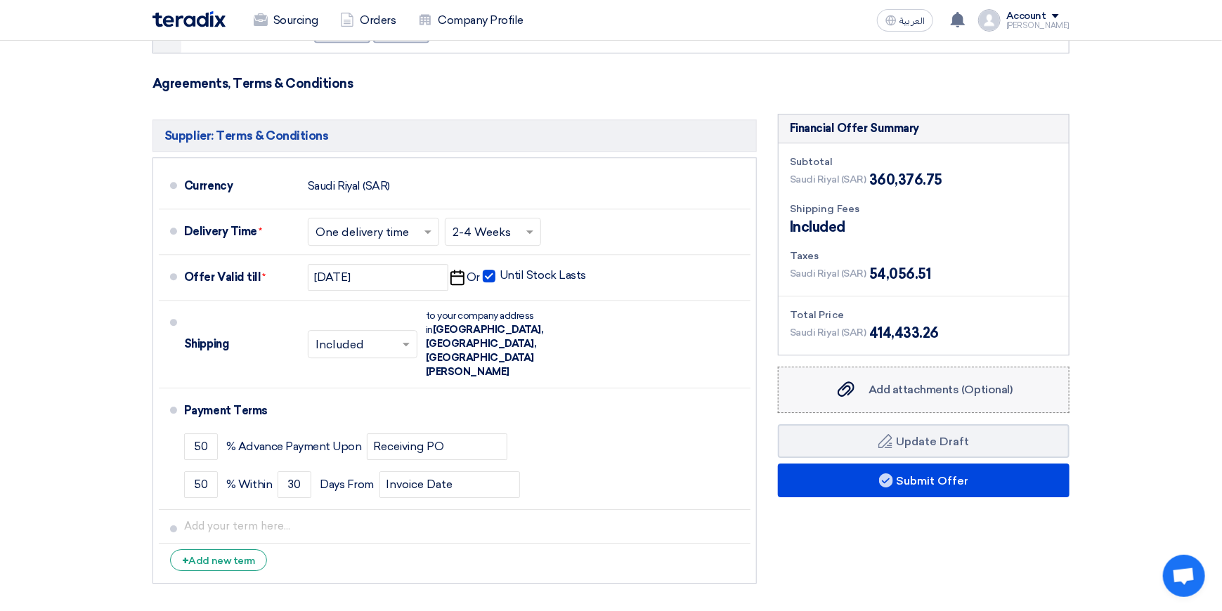
click at [932, 382] on div "Add attachments (Optional) Add attachments (Optional)" at bounding box center [923, 390] width 177 height 17
click at [0, 0] on input "Add attachments (Optional) Add attachments (Optional)" at bounding box center [0, 0] width 0 height 0
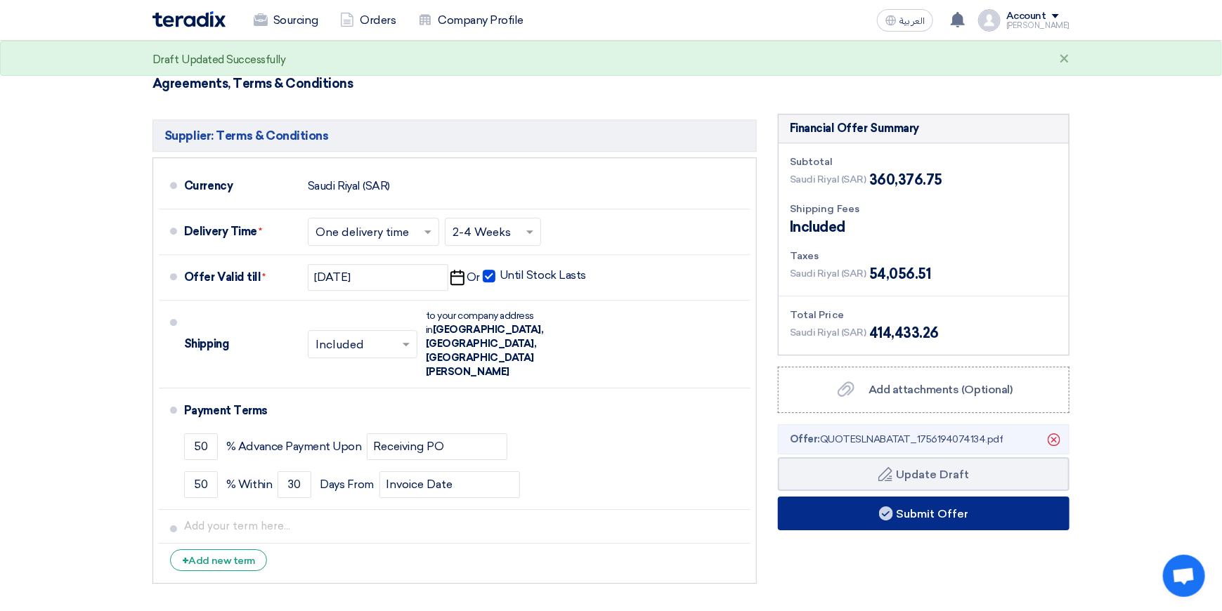
click at [939, 497] on button "Submit Offer" at bounding box center [924, 514] width 292 height 34
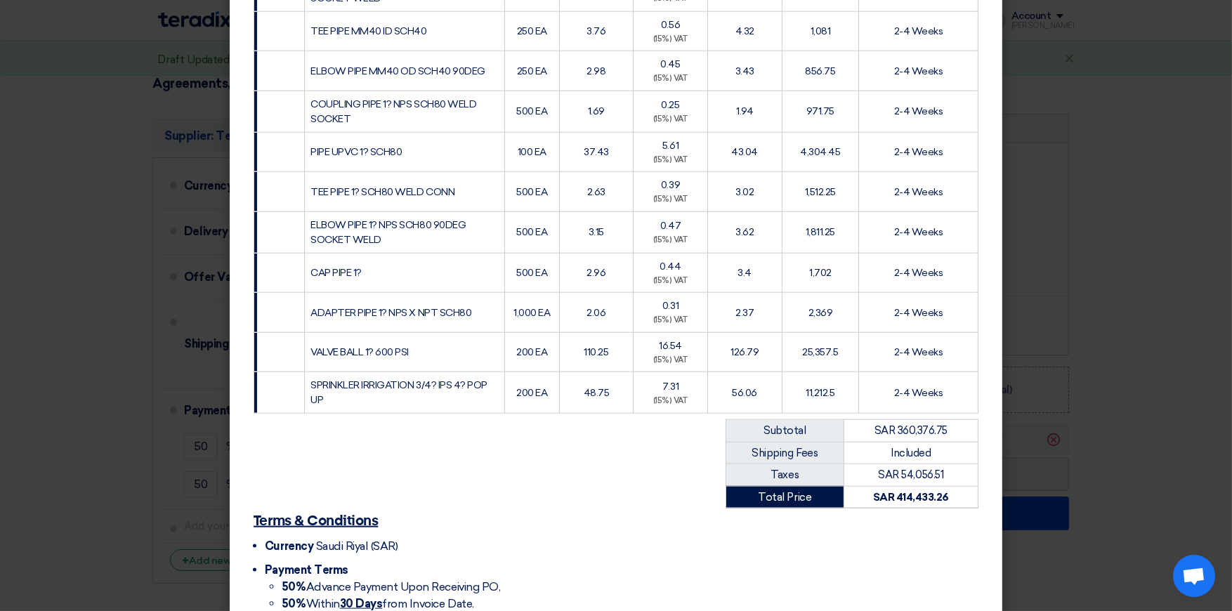
scroll to position [3282, 0]
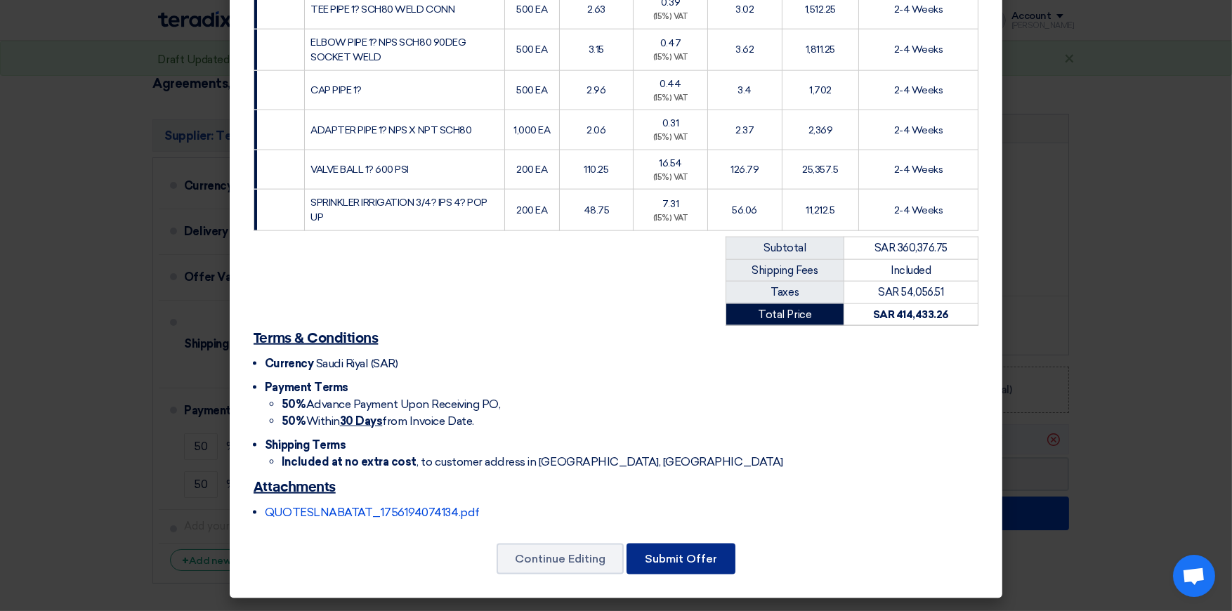
click at [689, 558] on button "Submit Offer" at bounding box center [681, 559] width 109 height 31
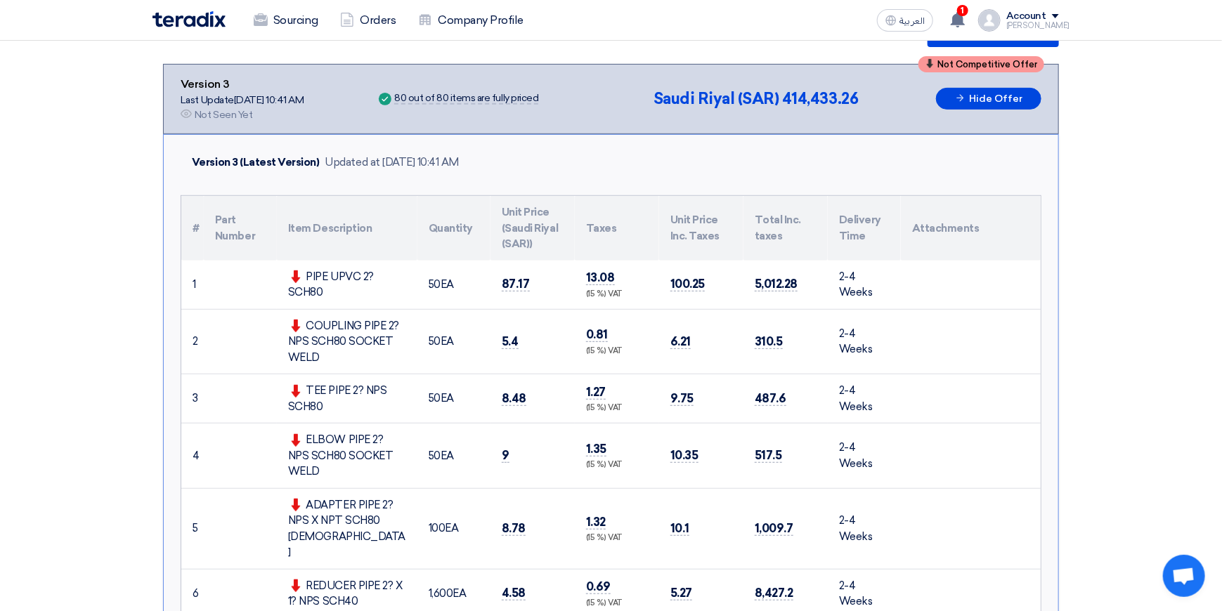
scroll to position [0, 0]
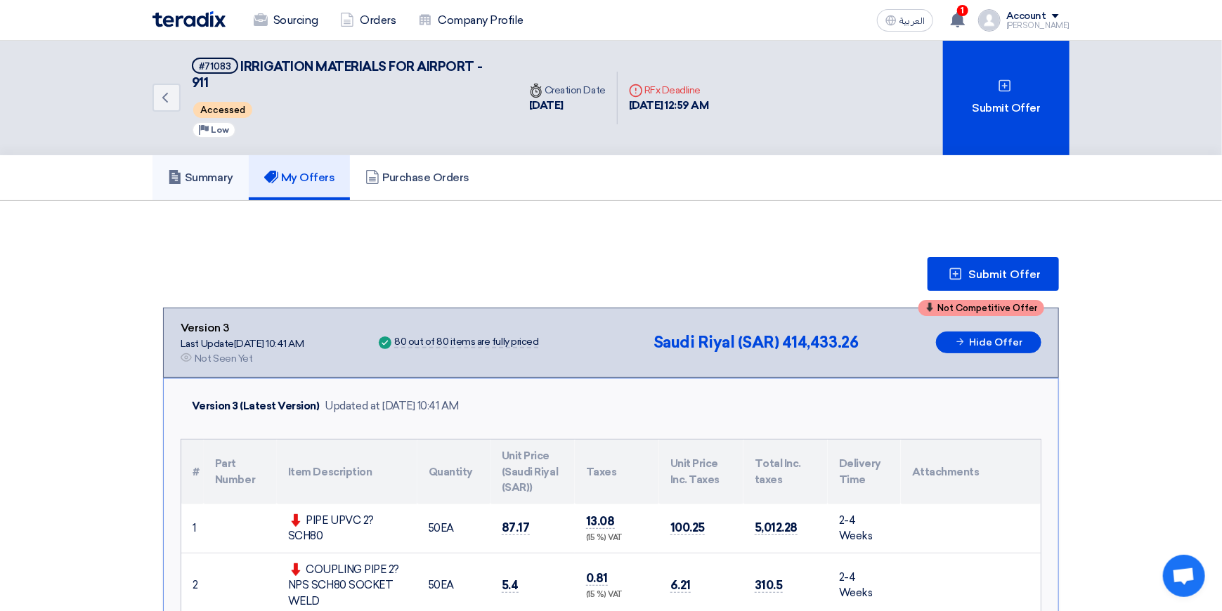
click at [205, 177] on h5 "Summary" at bounding box center [200, 178] width 65 height 14
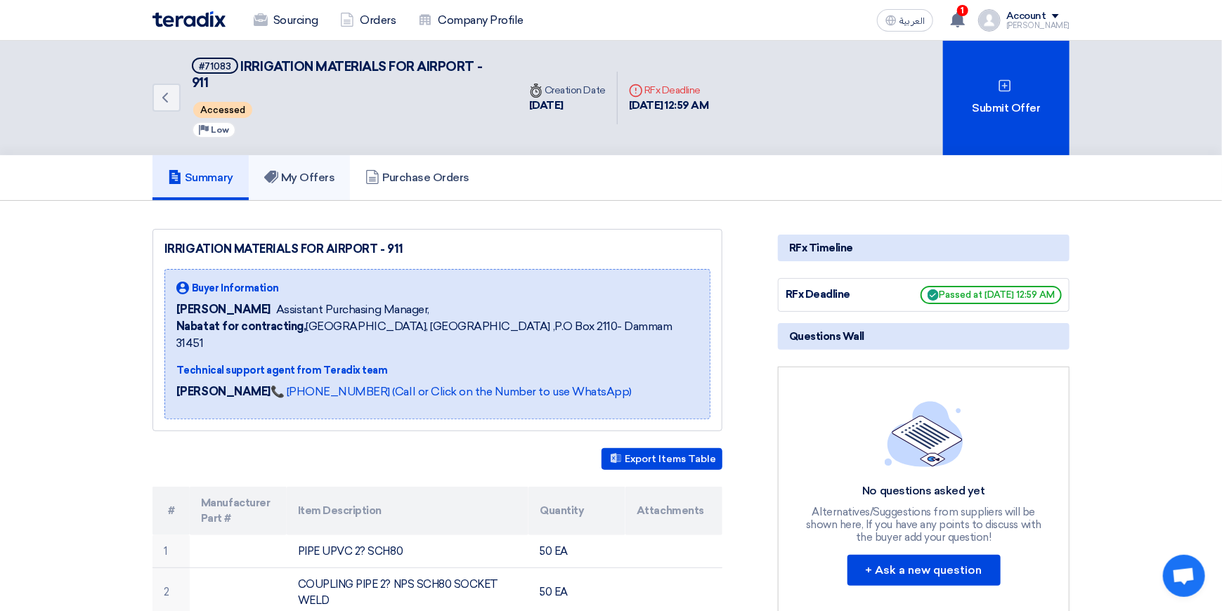
click at [273, 175] on use at bounding box center [271, 177] width 14 height 13
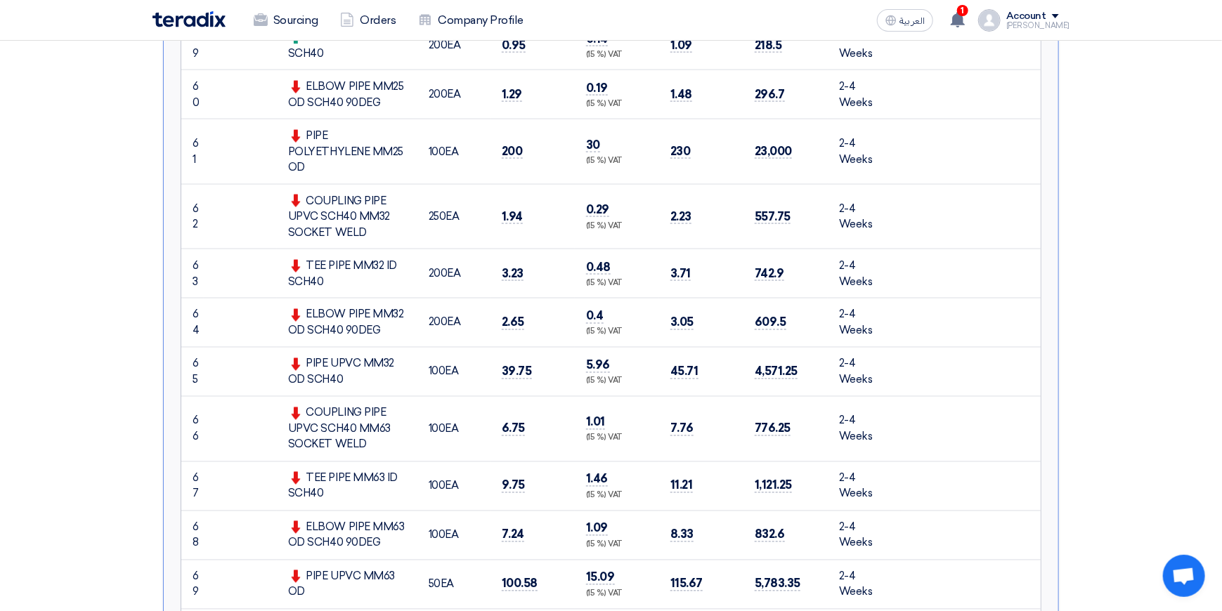
scroll to position [3302, 0]
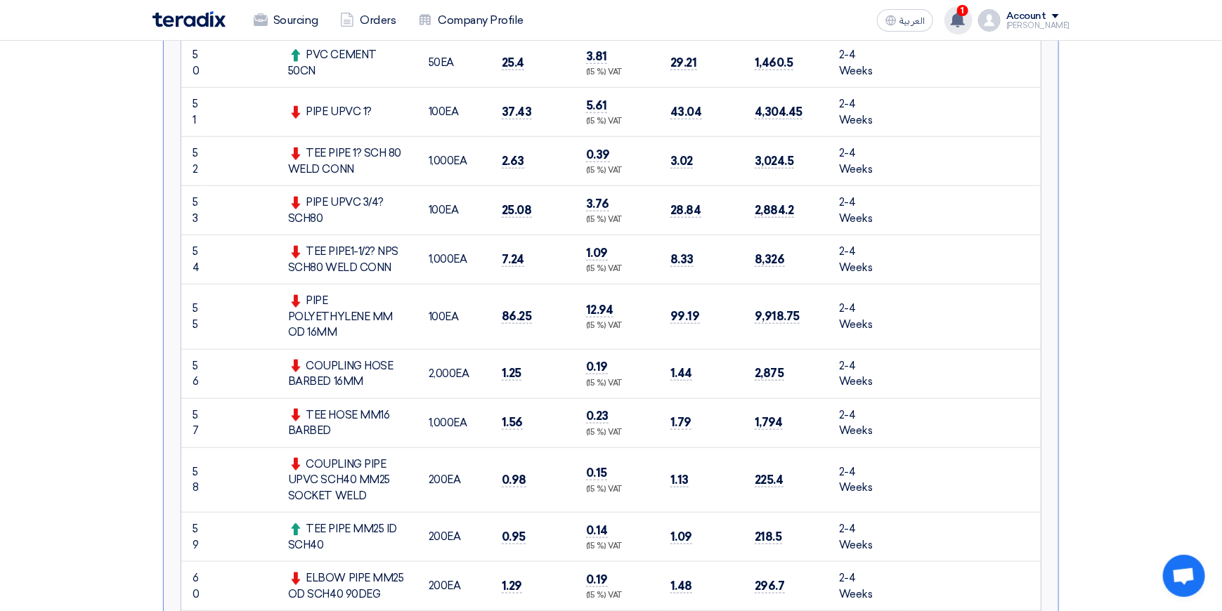
click at [965, 22] on use at bounding box center [958, 19] width 14 height 15
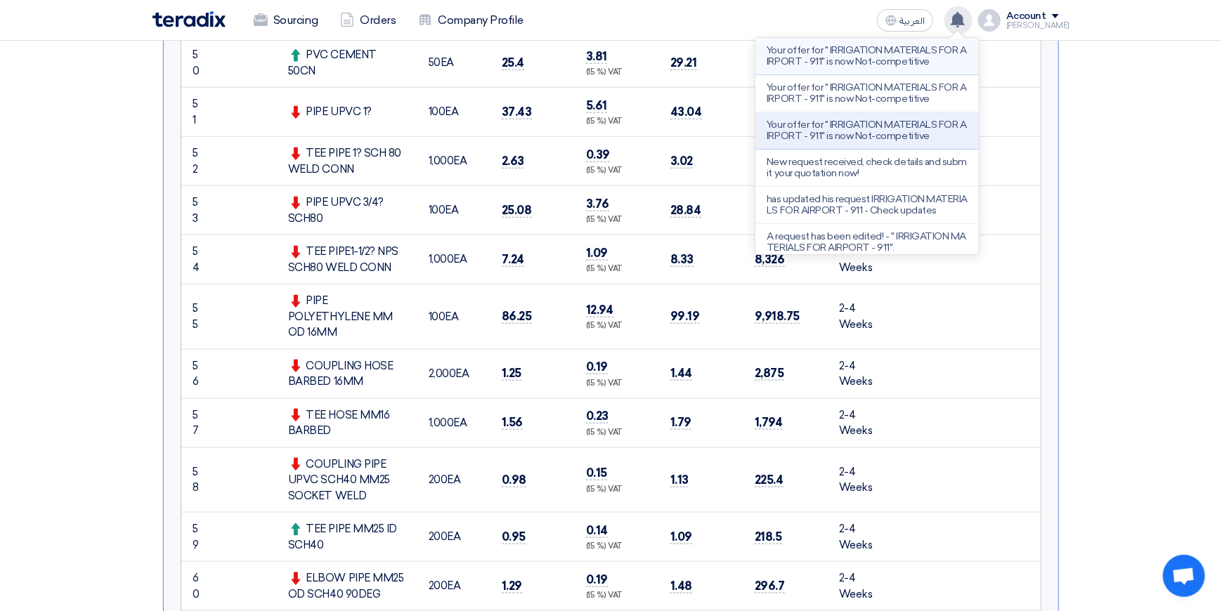
click at [899, 57] on p "Your offer for " IRRIGATION MATERIALS FOR AIRPORT - 911" is now Not-competitive" at bounding box center [867, 56] width 201 height 22
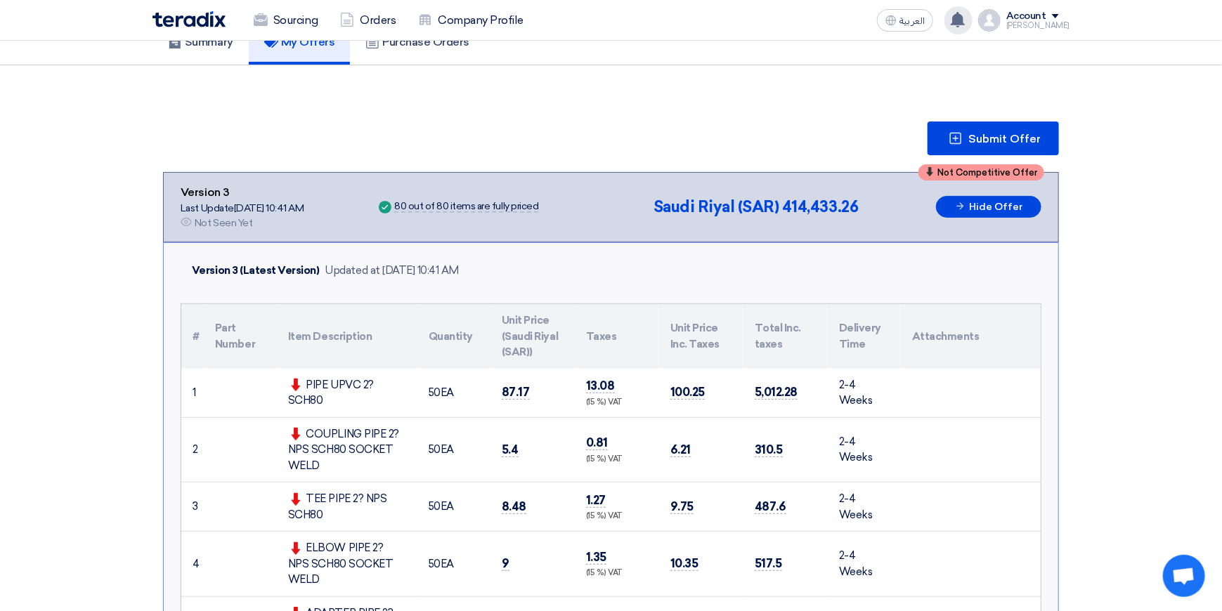
scroll to position [0, 0]
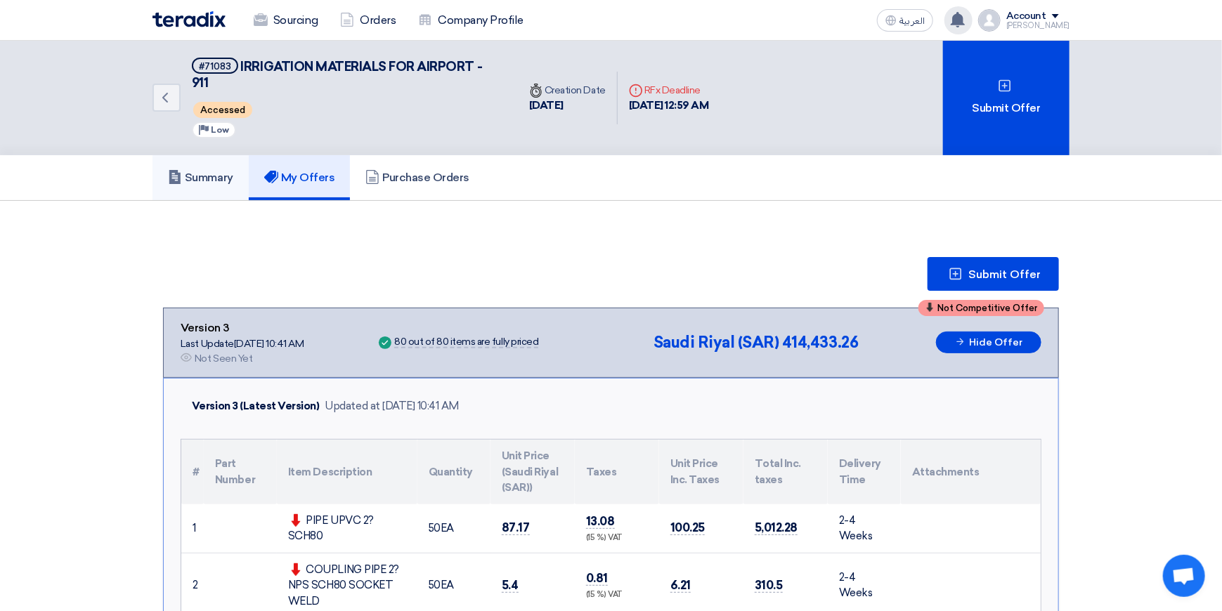
click at [187, 178] on h5 "Summary" at bounding box center [200, 178] width 65 height 14
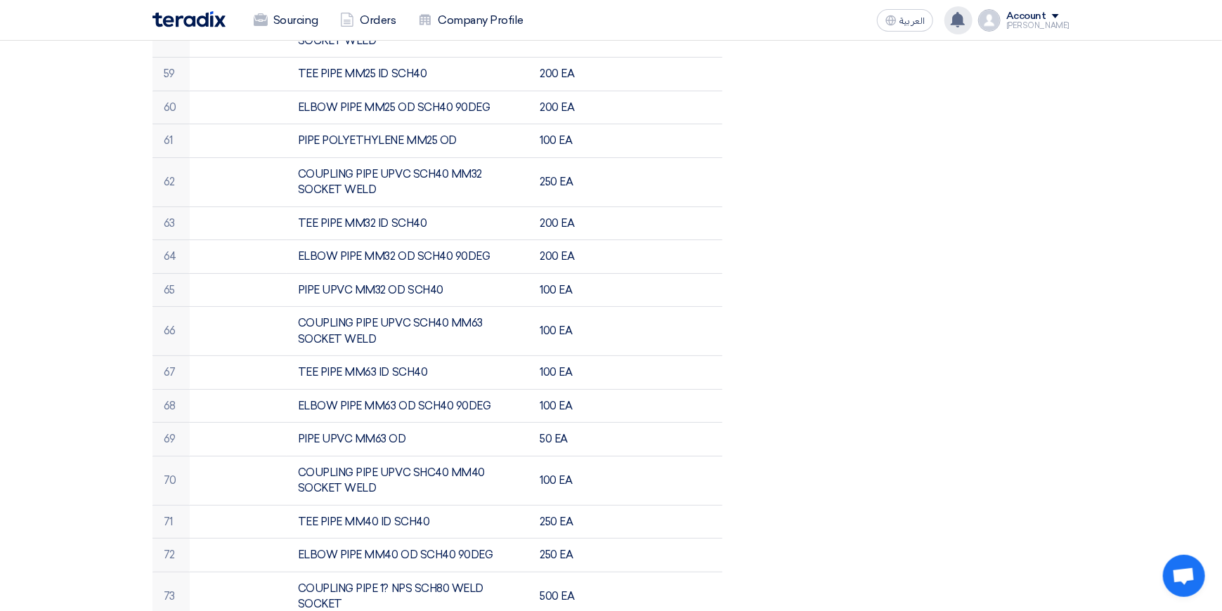
scroll to position [2810, 0]
